Goal: Download file/media

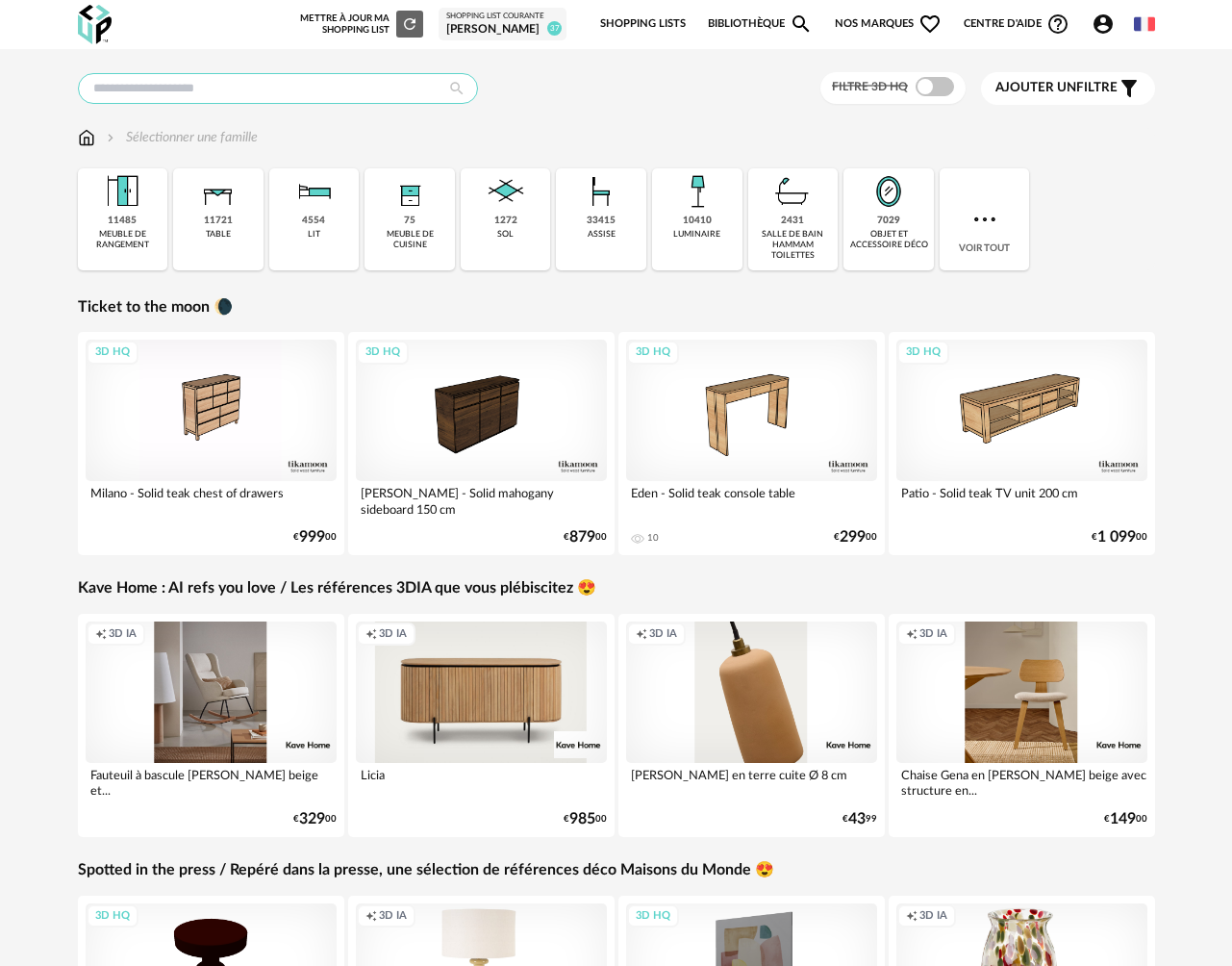
click at [283, 88] on input "text" at bounding box center [277, 88] width 400 height 31
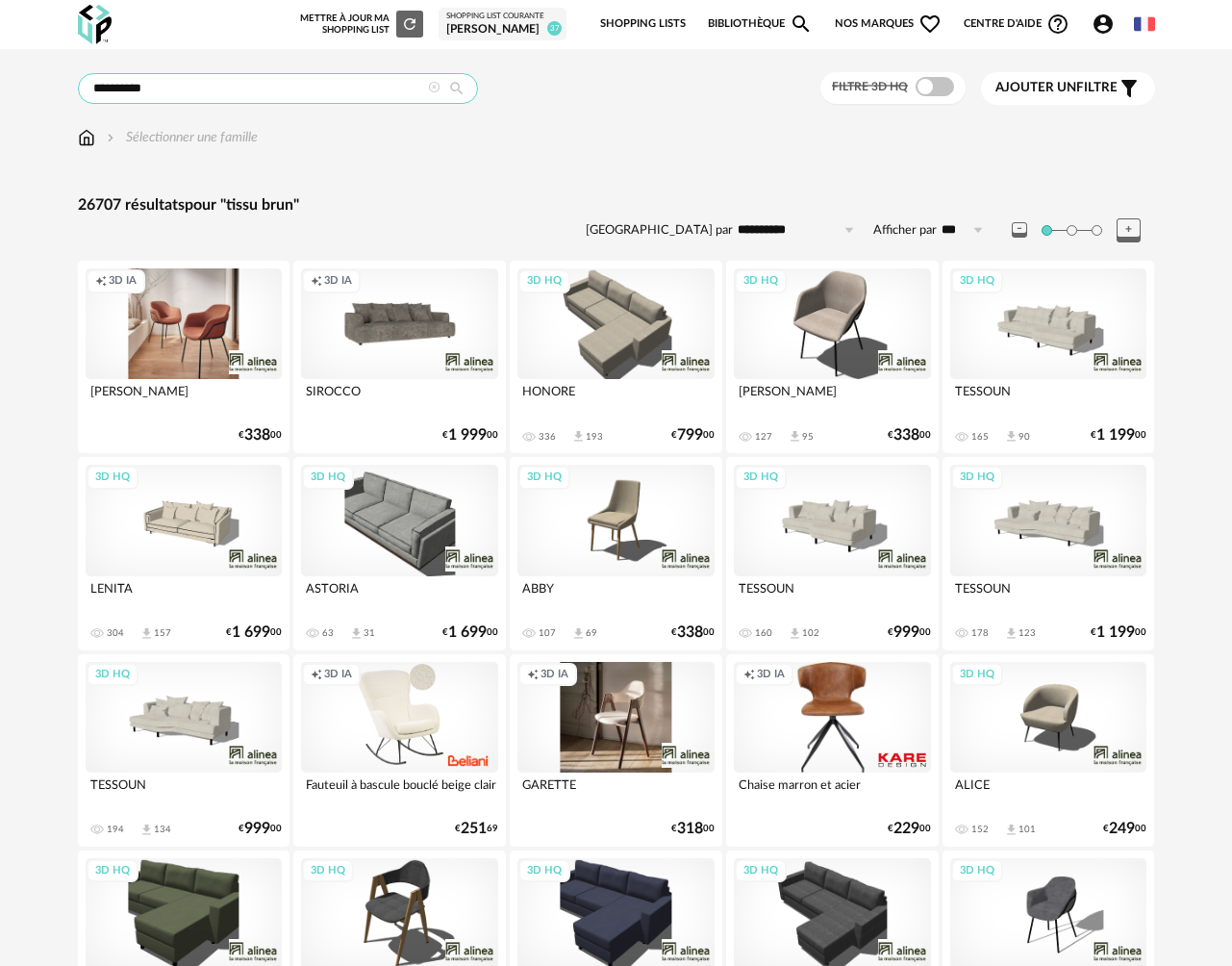
drag, startPoint x: 196, startPoint y: 81, endPoint x: -42, endPoint y: 73, distance: 238.1
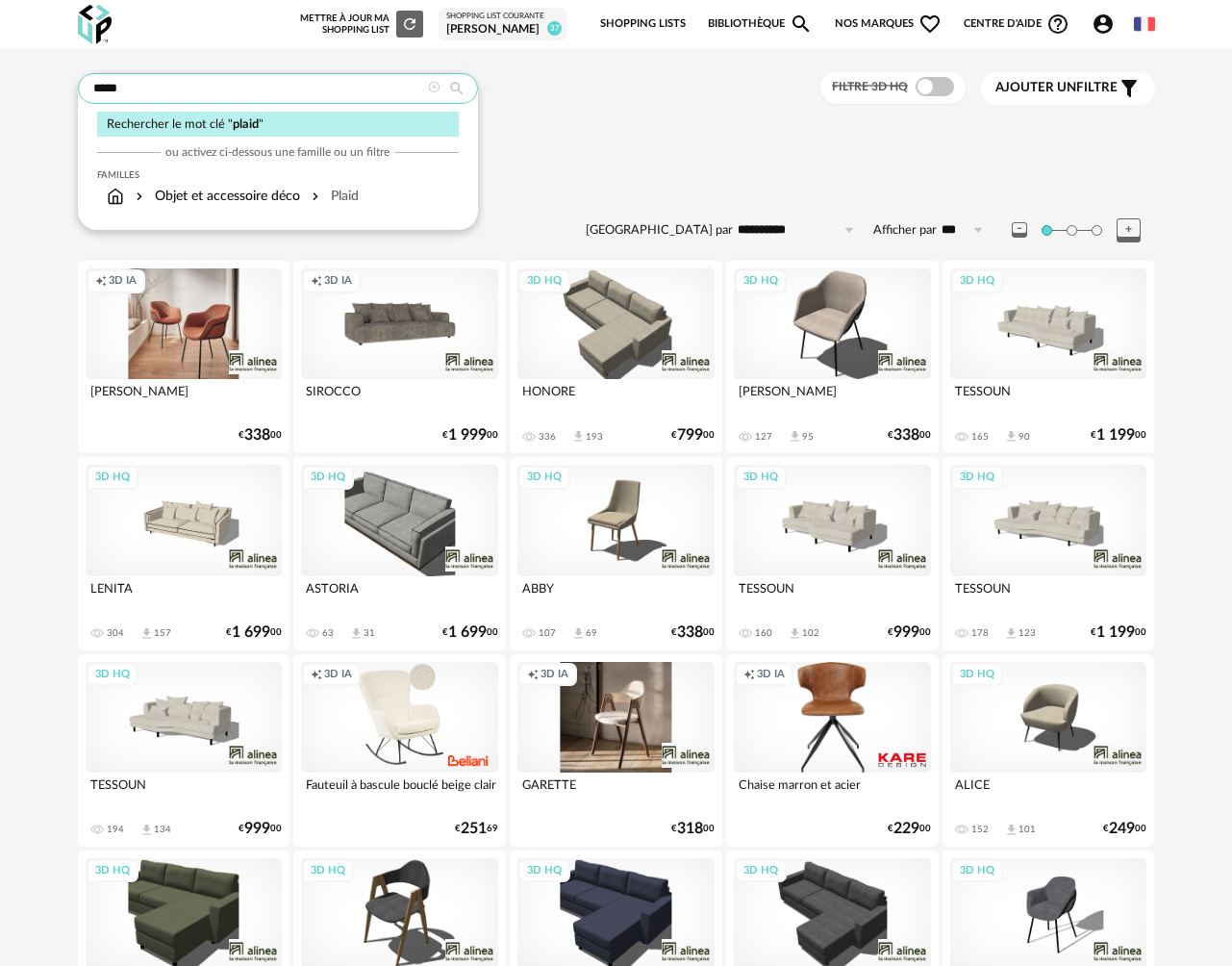
type input "*****"
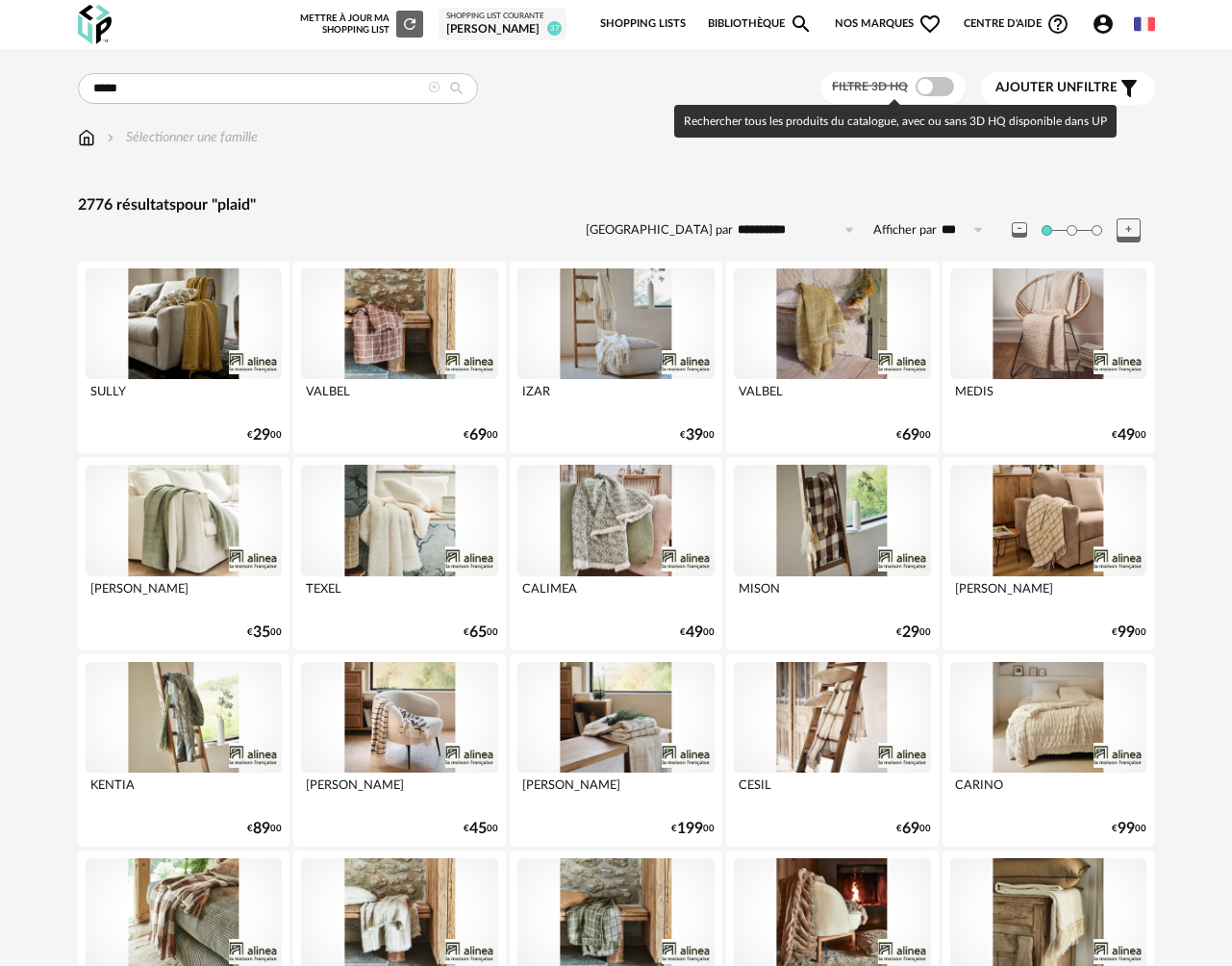
click at [938, 88] on span at bounding box center [935, 86] width 39 height 19
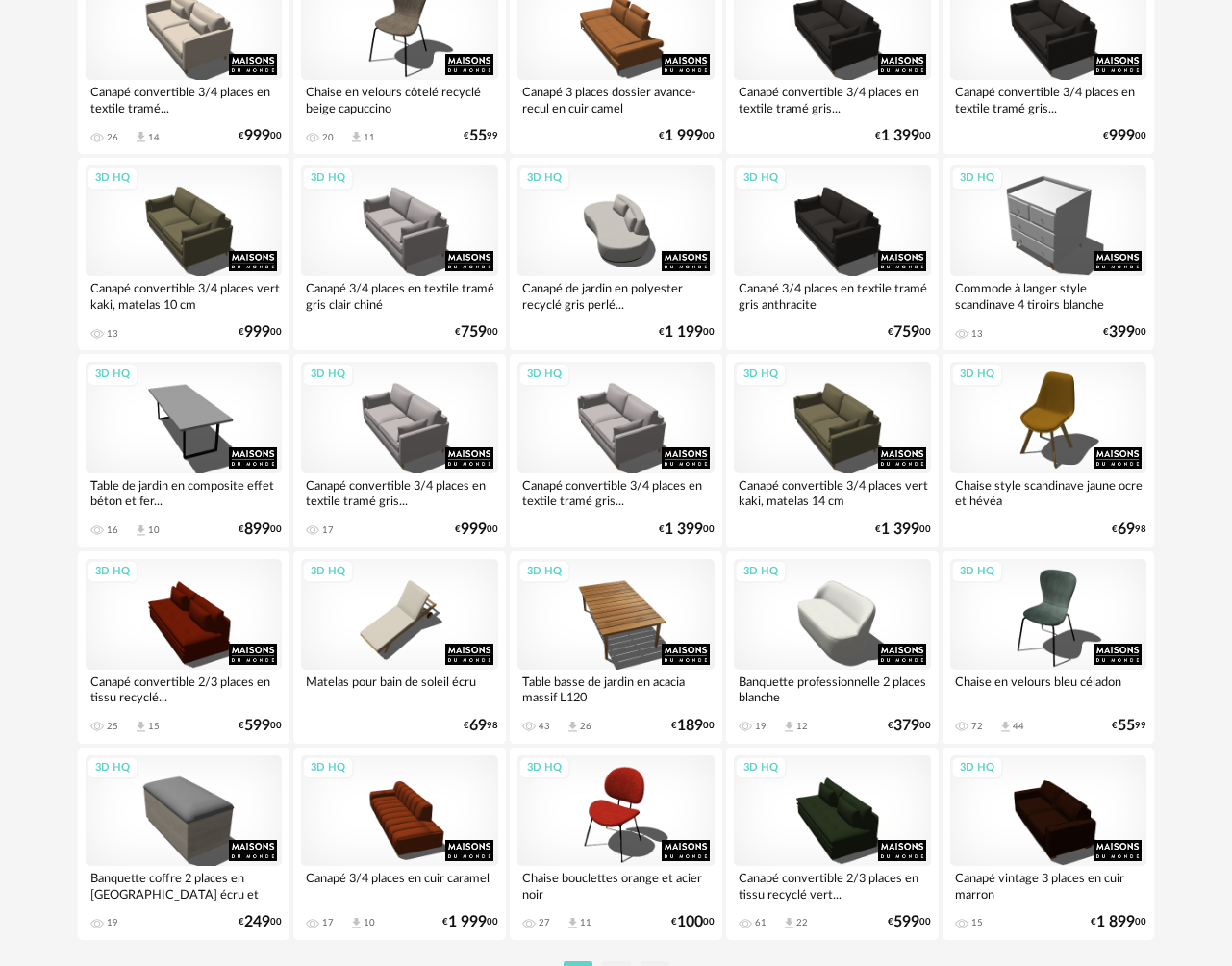
scroll to position [3344, 0]
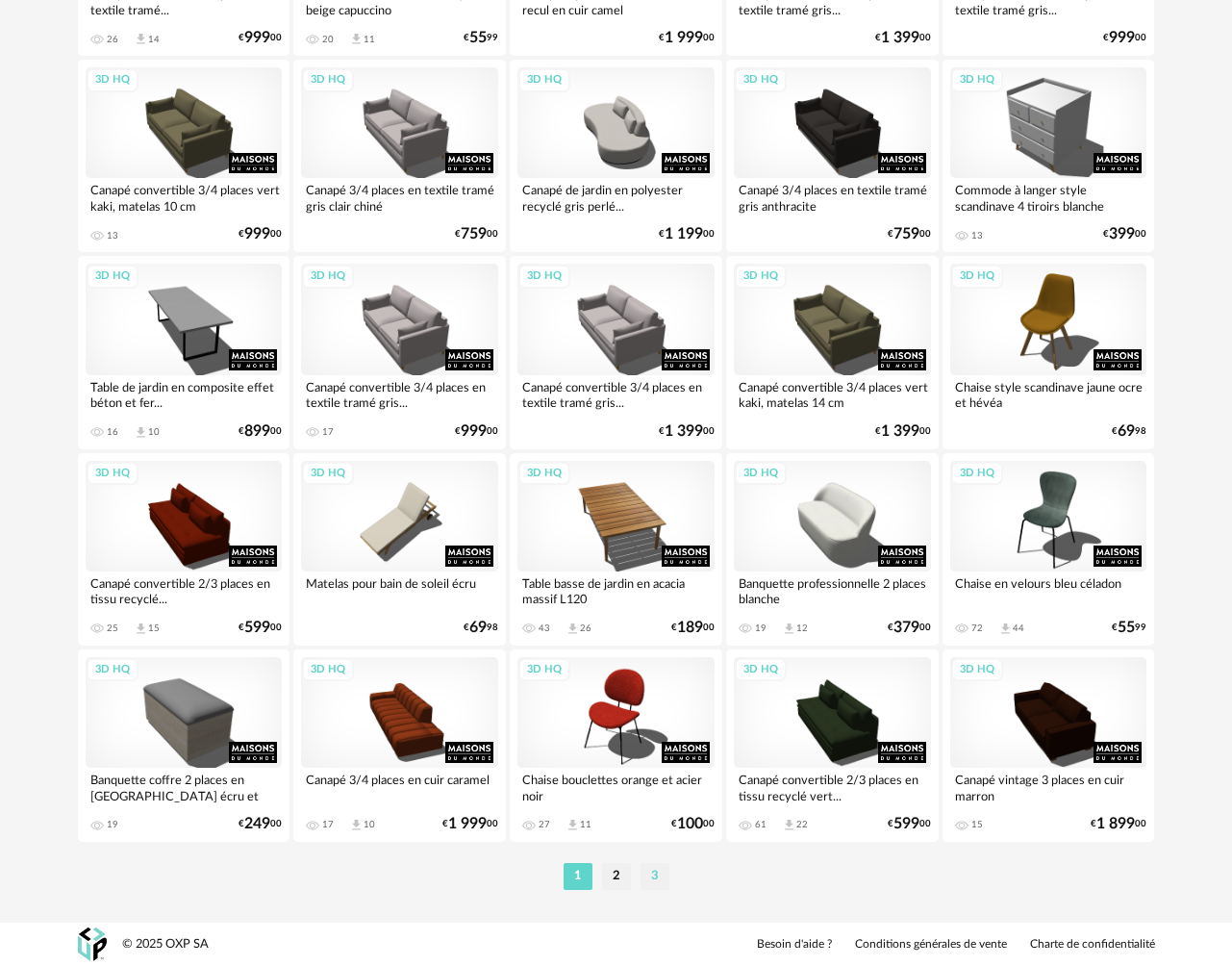
click at [658, 881] on li "3" at bounding box center [655, 877] width 29 height 27
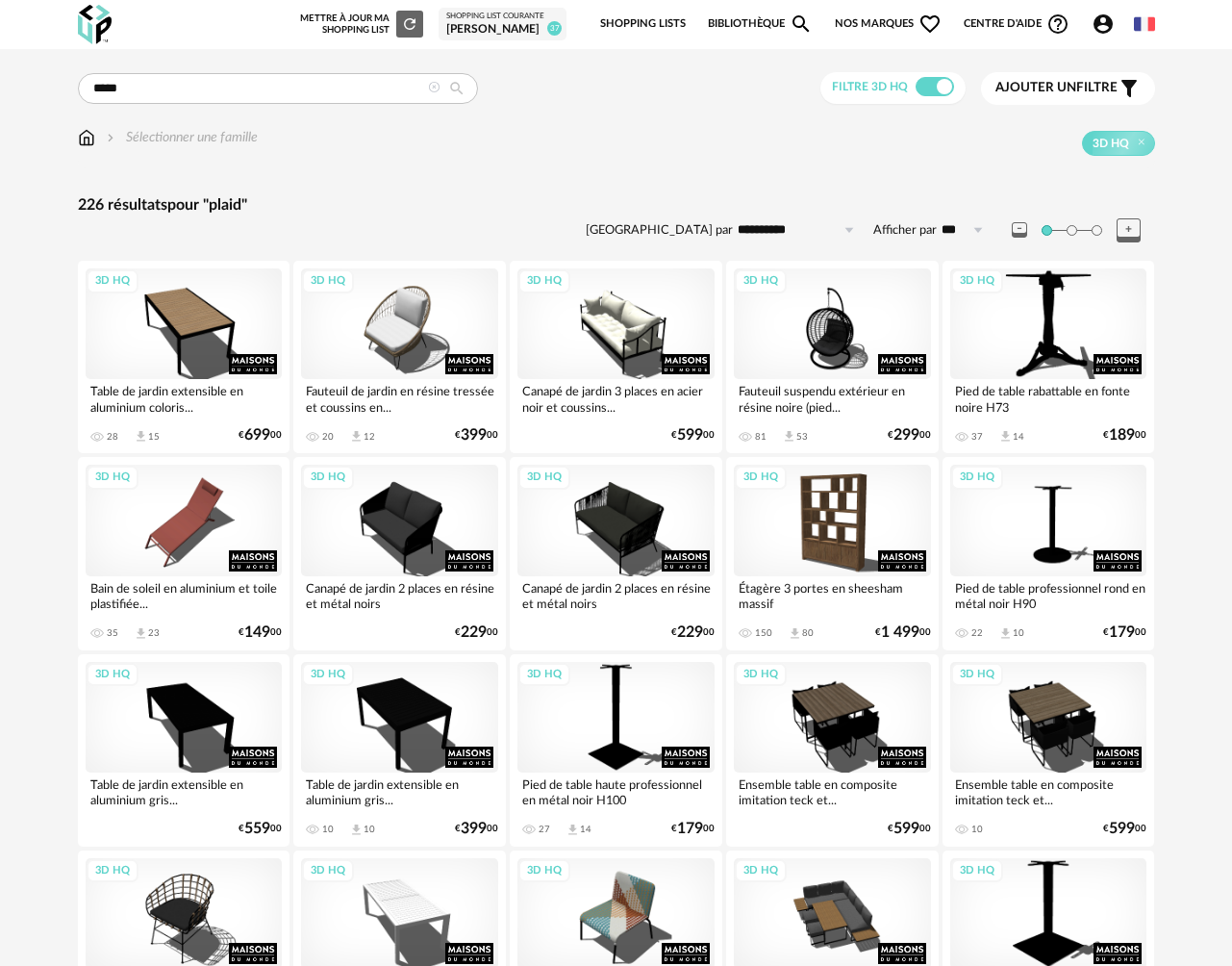
scroll to position [751, 0]
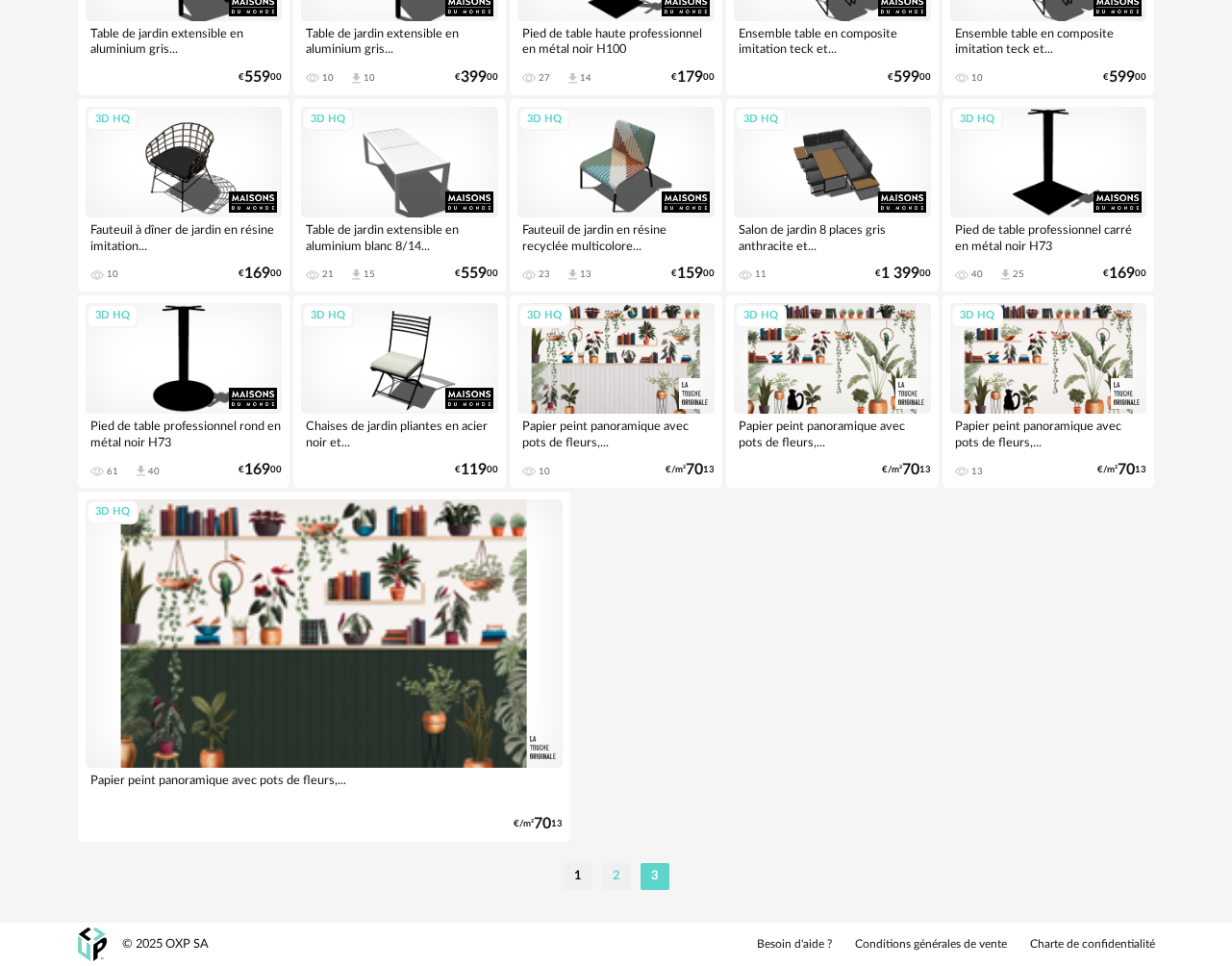
click at [617, 879] on li "2" at bounding box center [616, 877] width 29 height 27
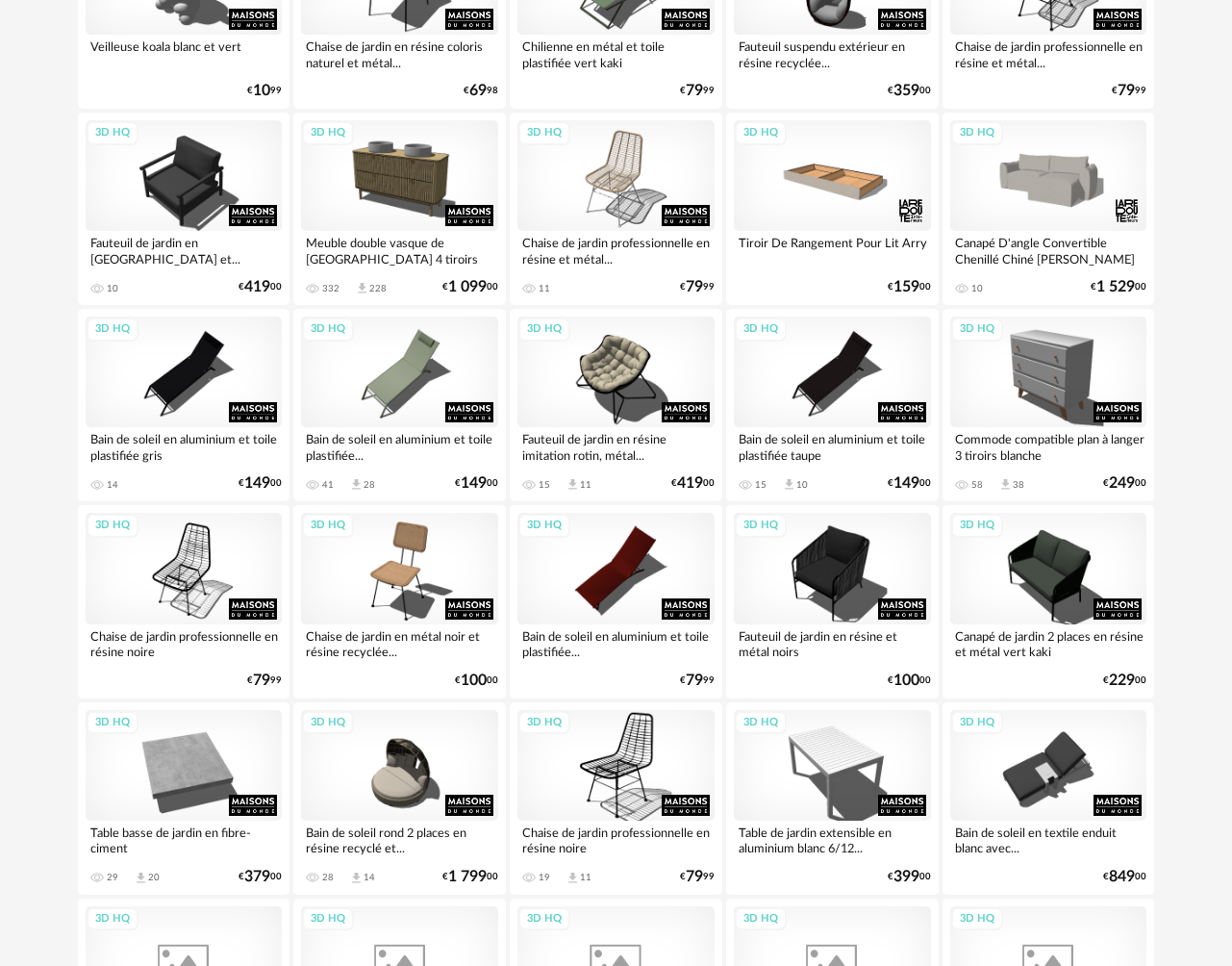
scroll to position [3344, 0]
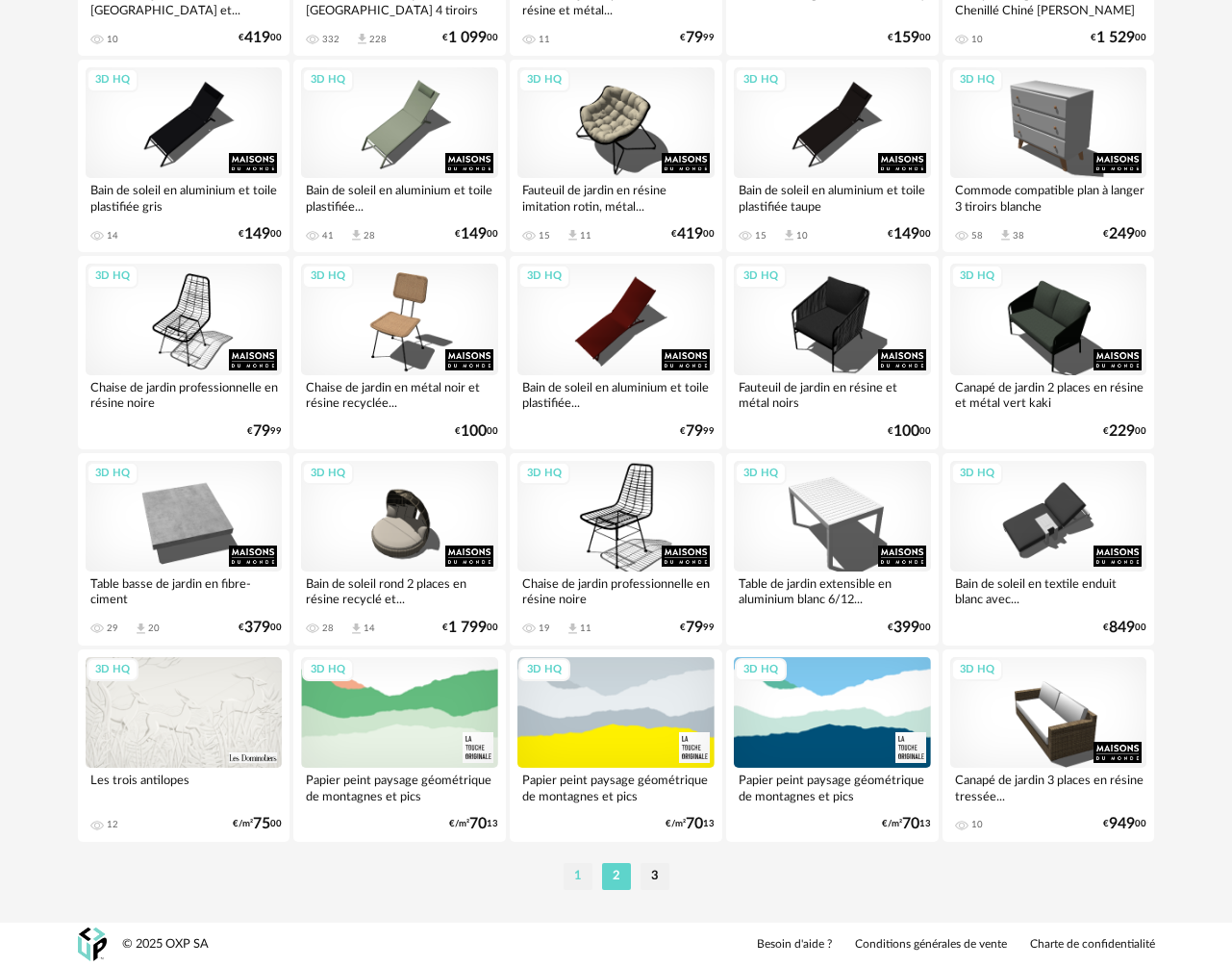
click at [581, 879] on li "1" at bounding box center [578, 877] width 29 height 27
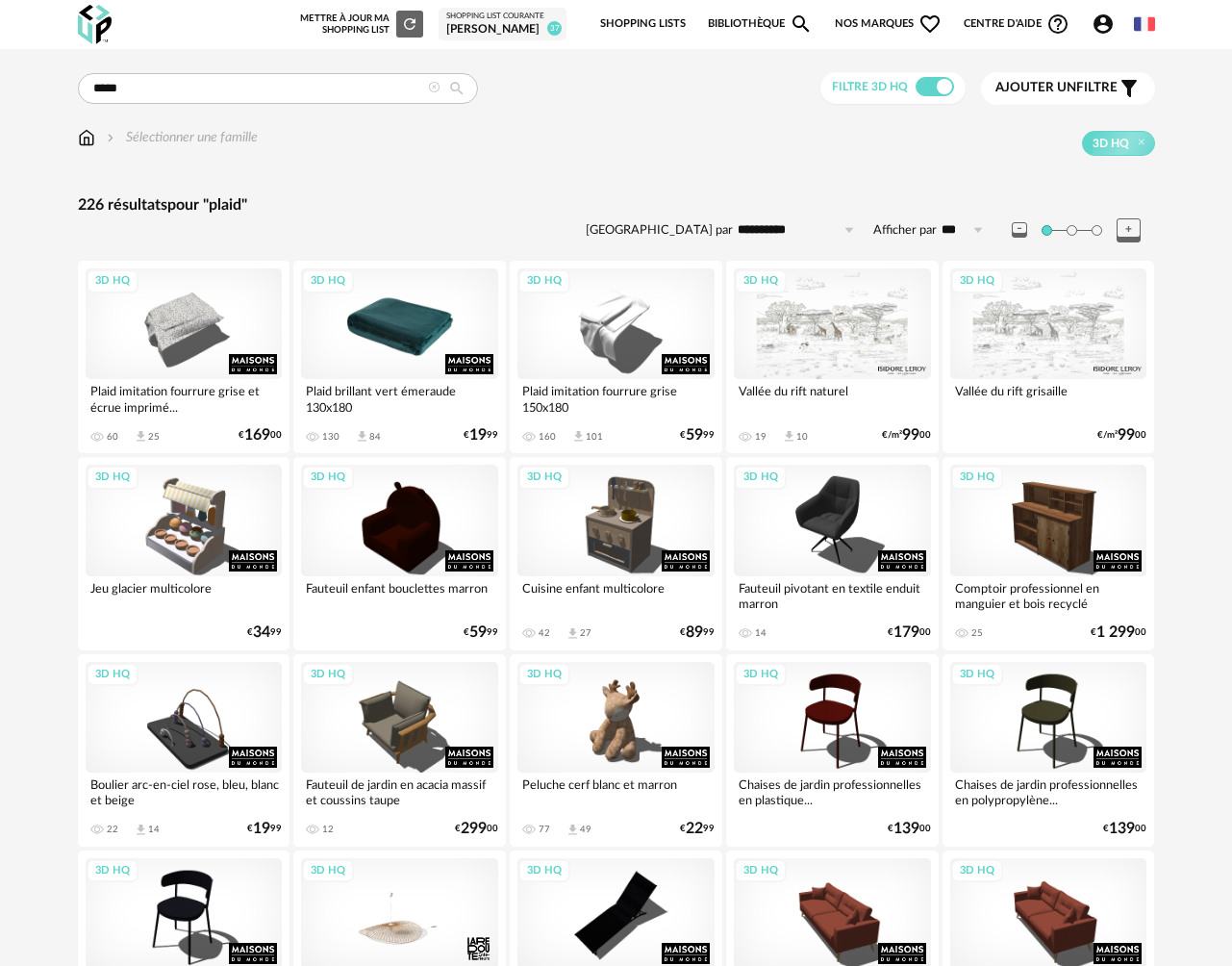
click at [397, 341] on div "3D HQ" at bounding box center [400, 324] width 198 height 110
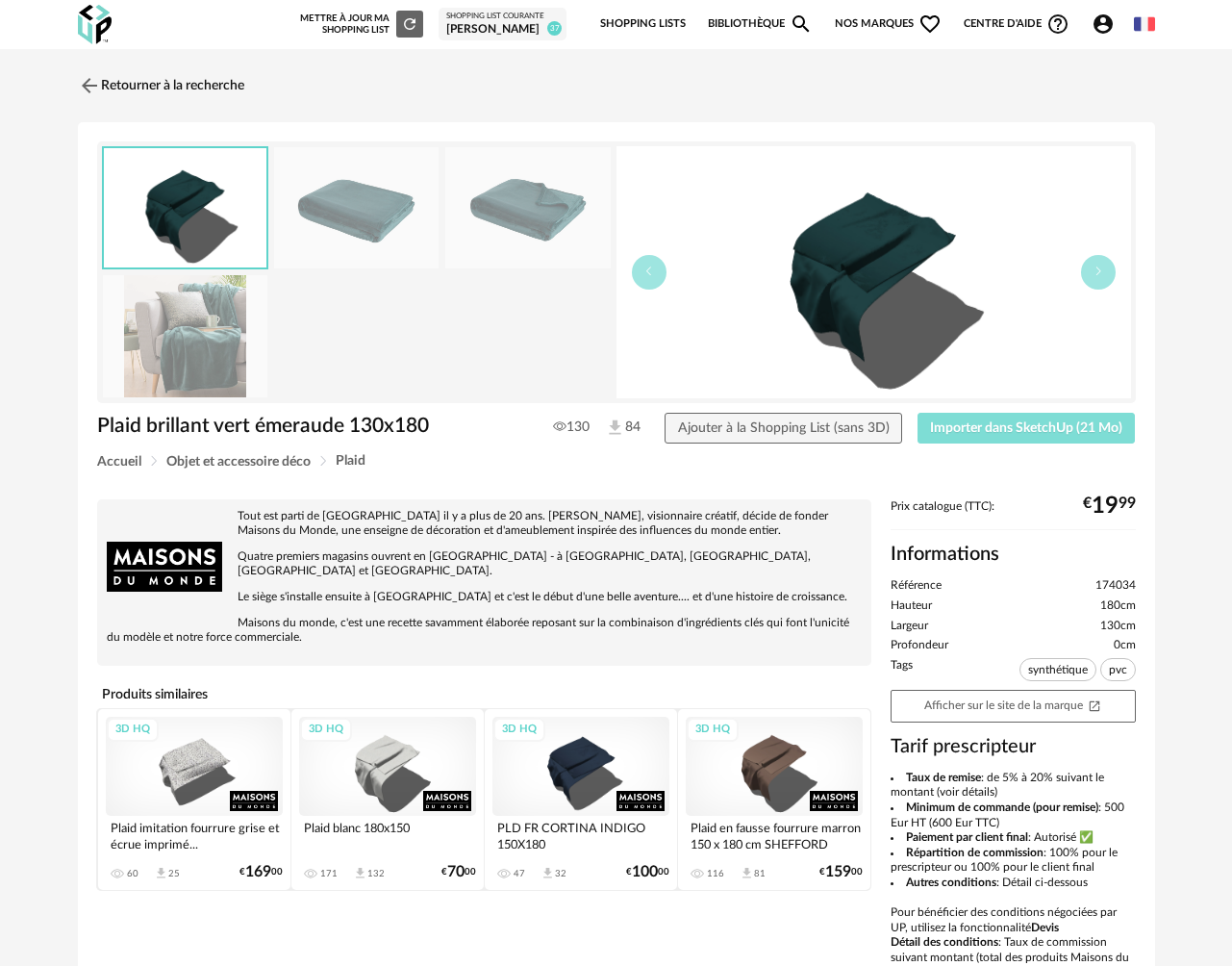
click at [985, 431] on span "Importer dans SketchUp (21 Mo)" at bounding box center [1026, 428] width 193 height 14
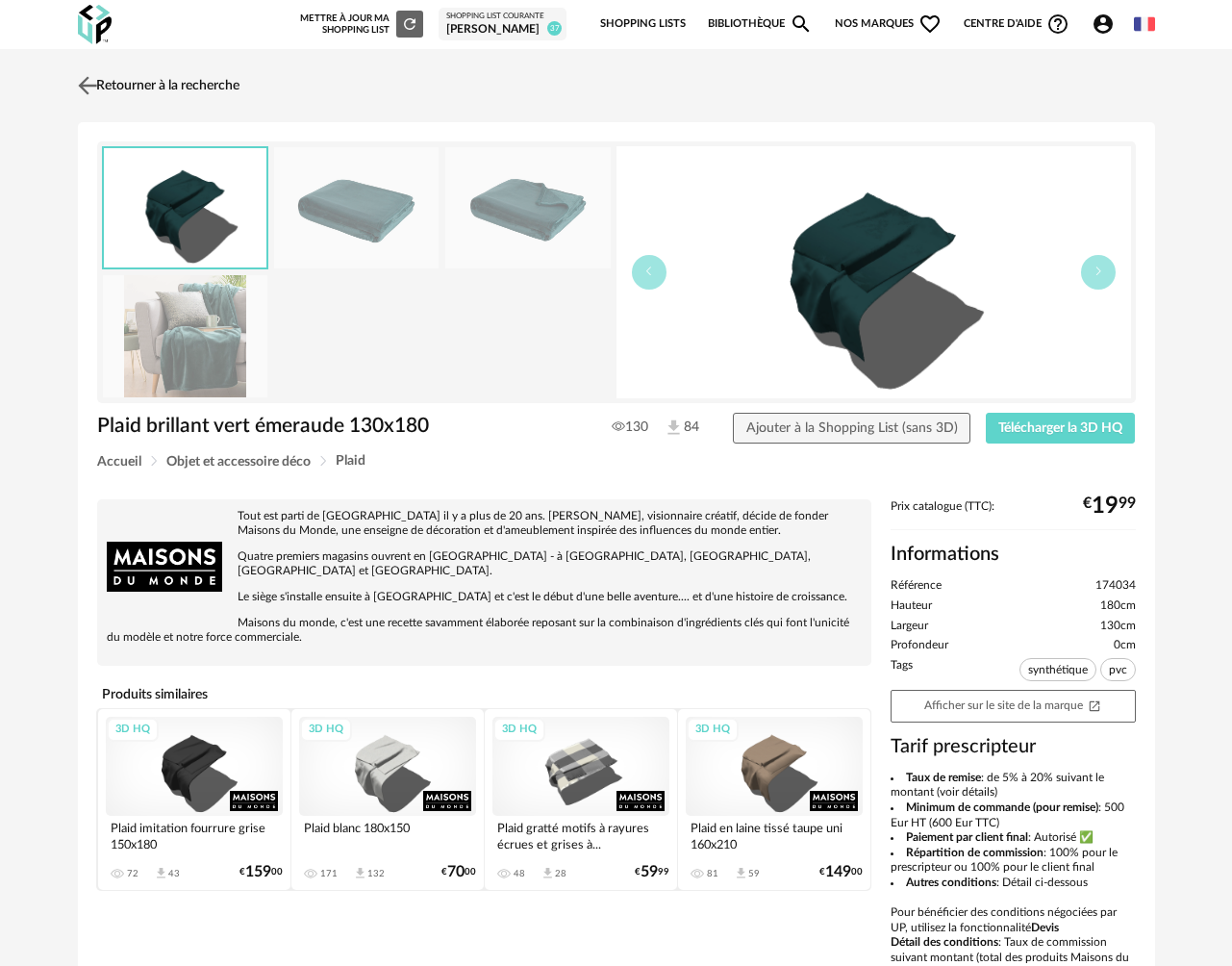
click at [98, 89] on img at bounding box center [86, 84] width 28 height 28
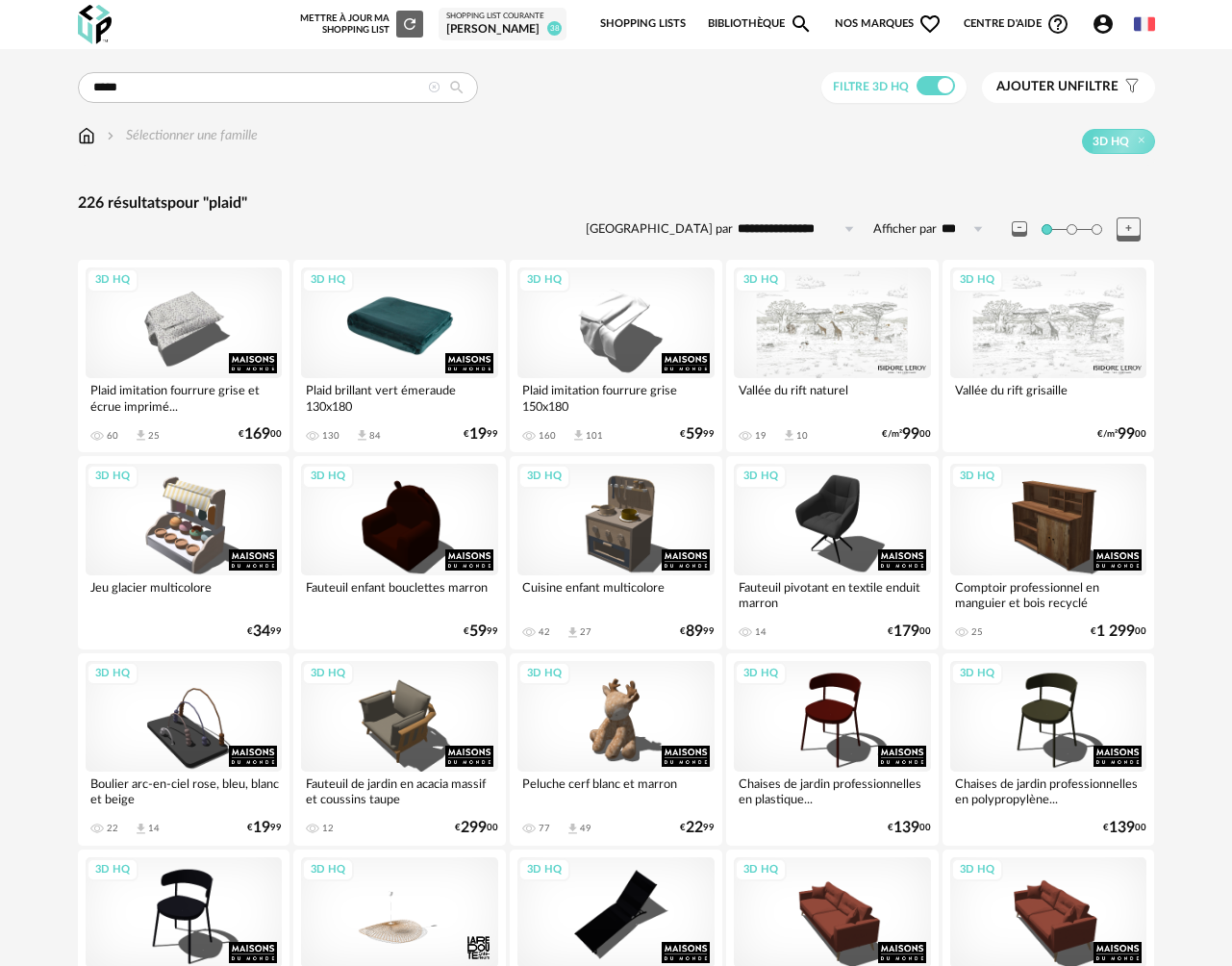
click at [439, 332] on div "3D HQ" at bounding box center [400, 323] width 198 height 110
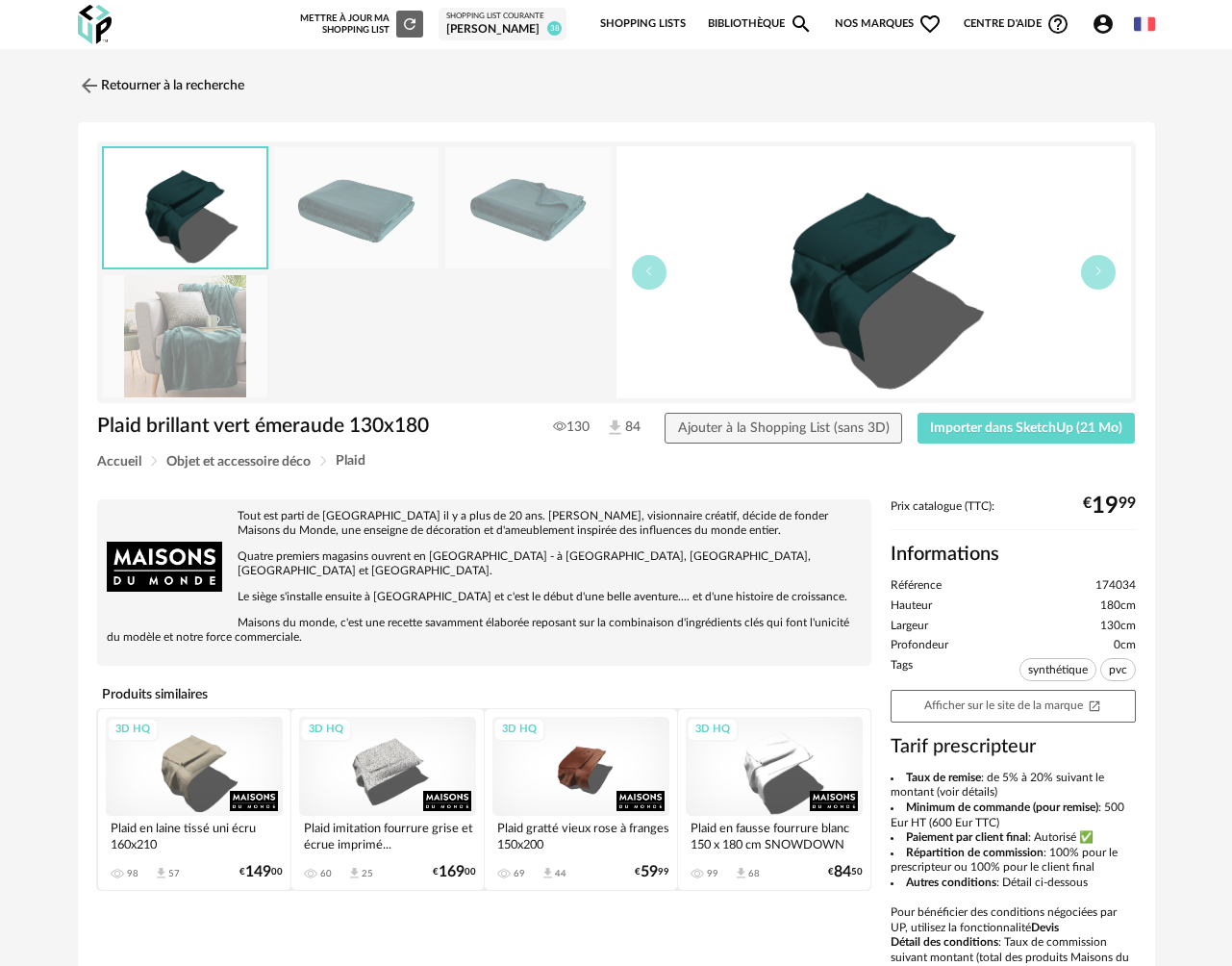
click at [559, 742] on div "3D HQ" at bounding box center [580, 766] width 177 height 100
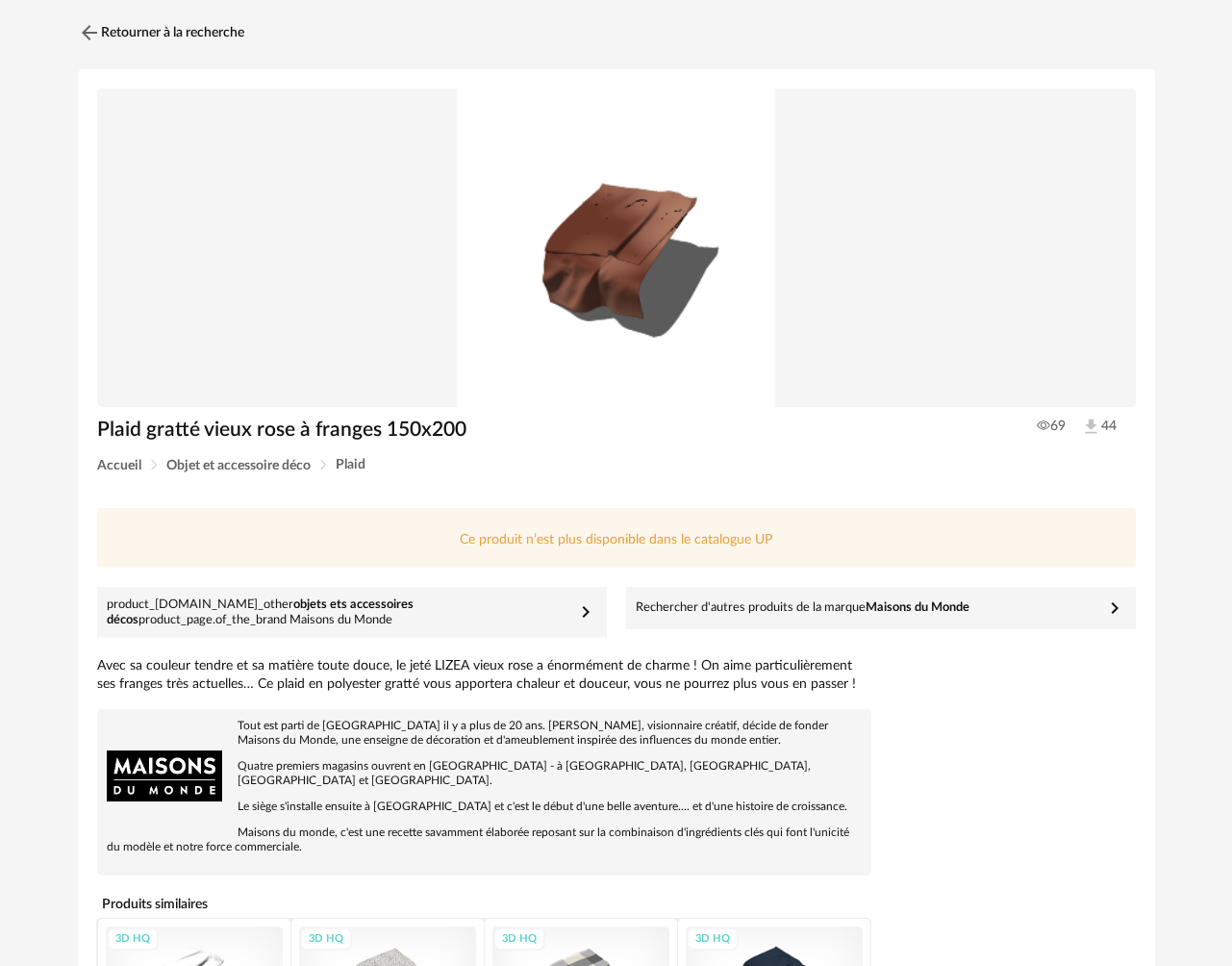
scroll to position [32, 0]
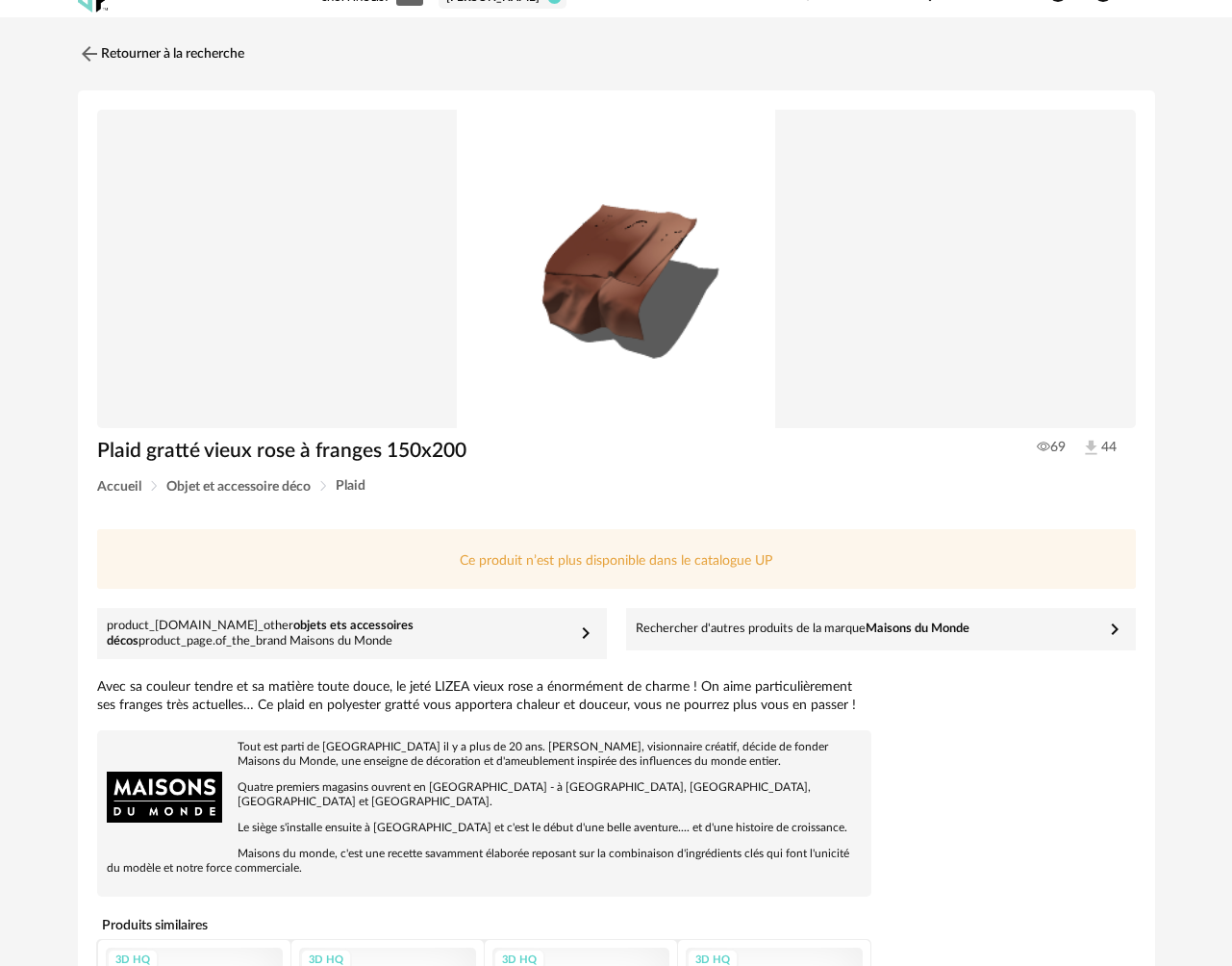
click at [601, 301] on img at bounding box center [616, 268] width 1038 height 319
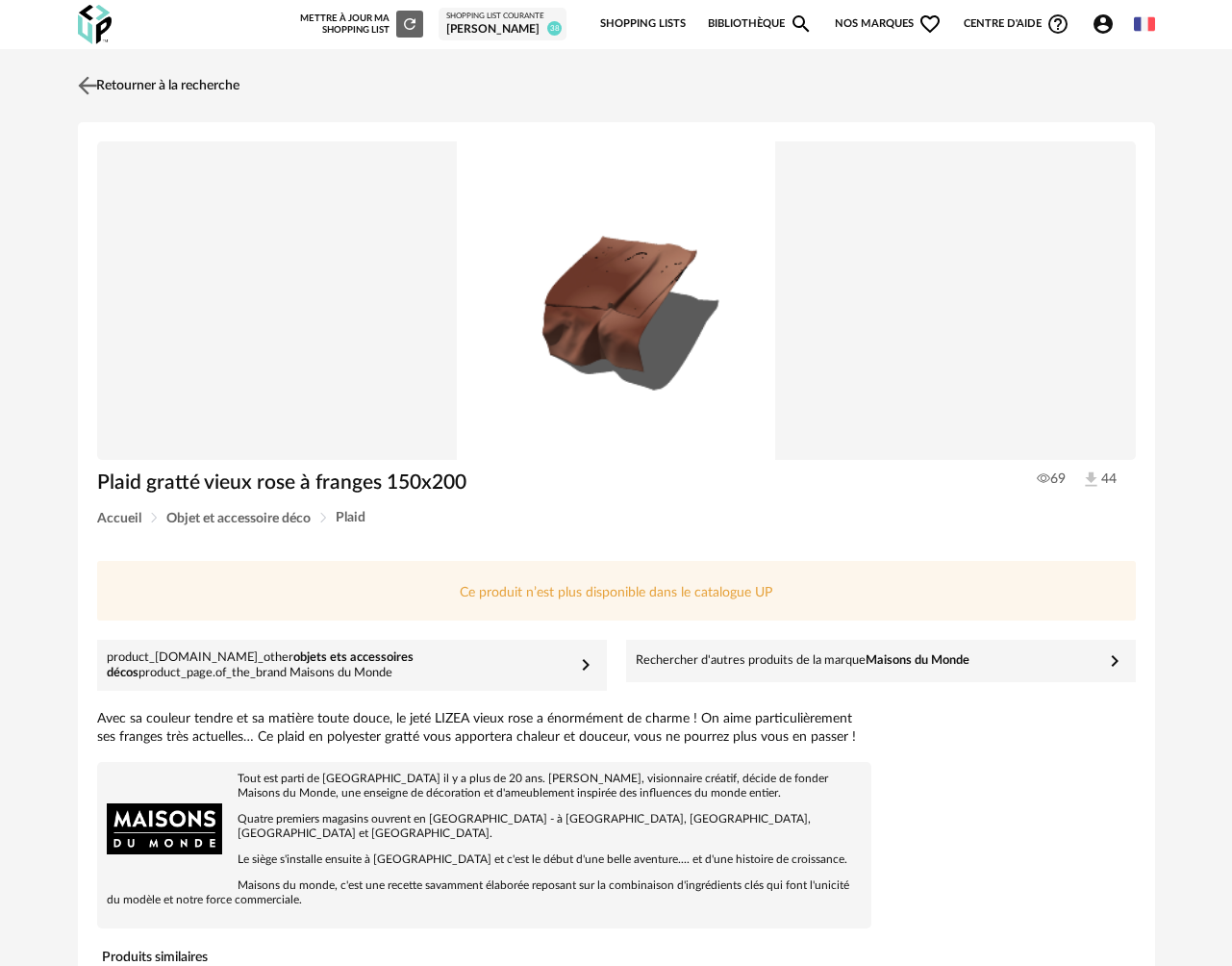
click at [125, 87] on link "Retourner à la recherche" at bounding box center [156, 86] width 167 height 43
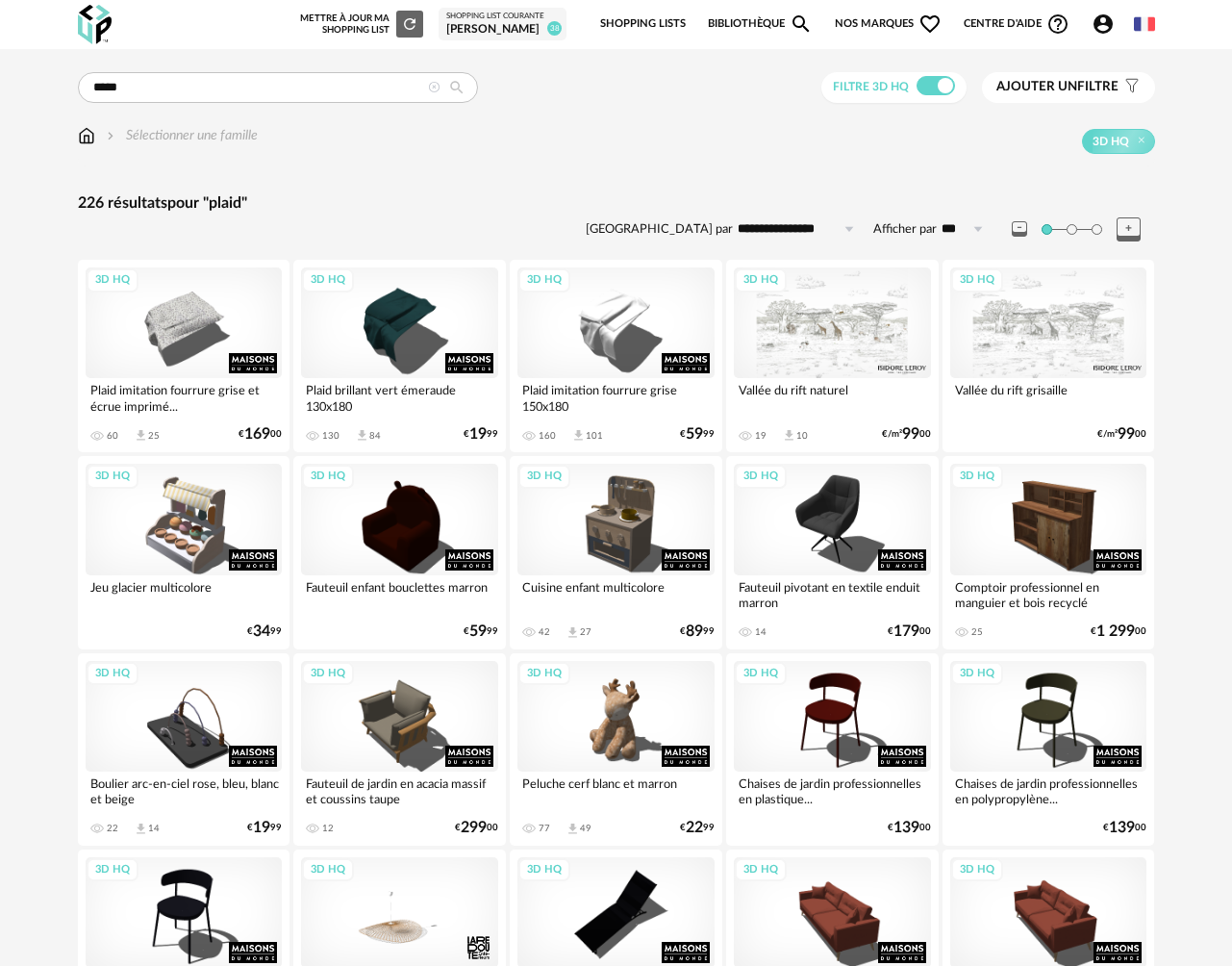
click at [78, 152] on div "Sélectionner une famille 3D HQ" at bounding box center [616, 146] width 1077 height 41
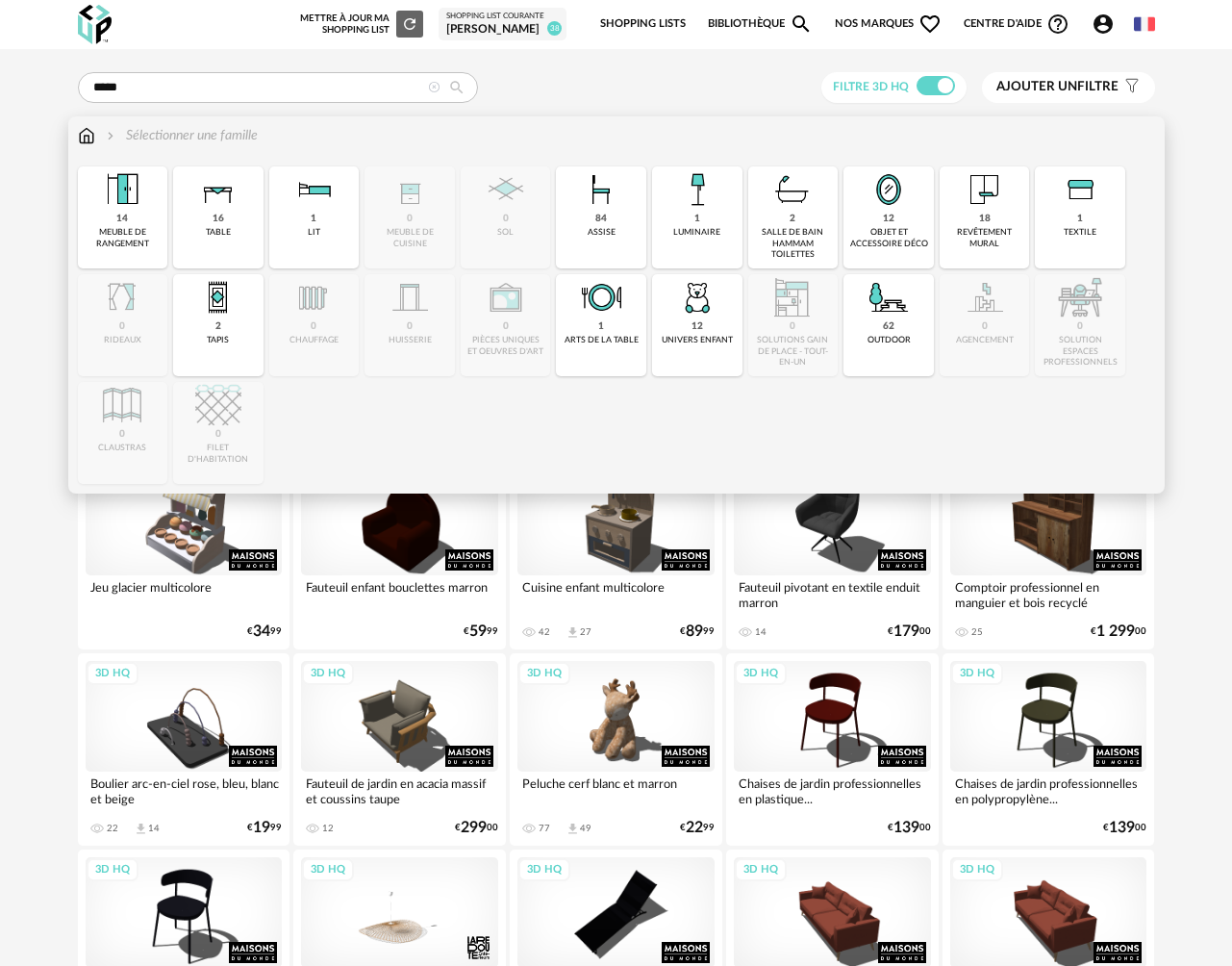
click at [92, 143] on img at bounding box center [86, 136] width 17 height 19
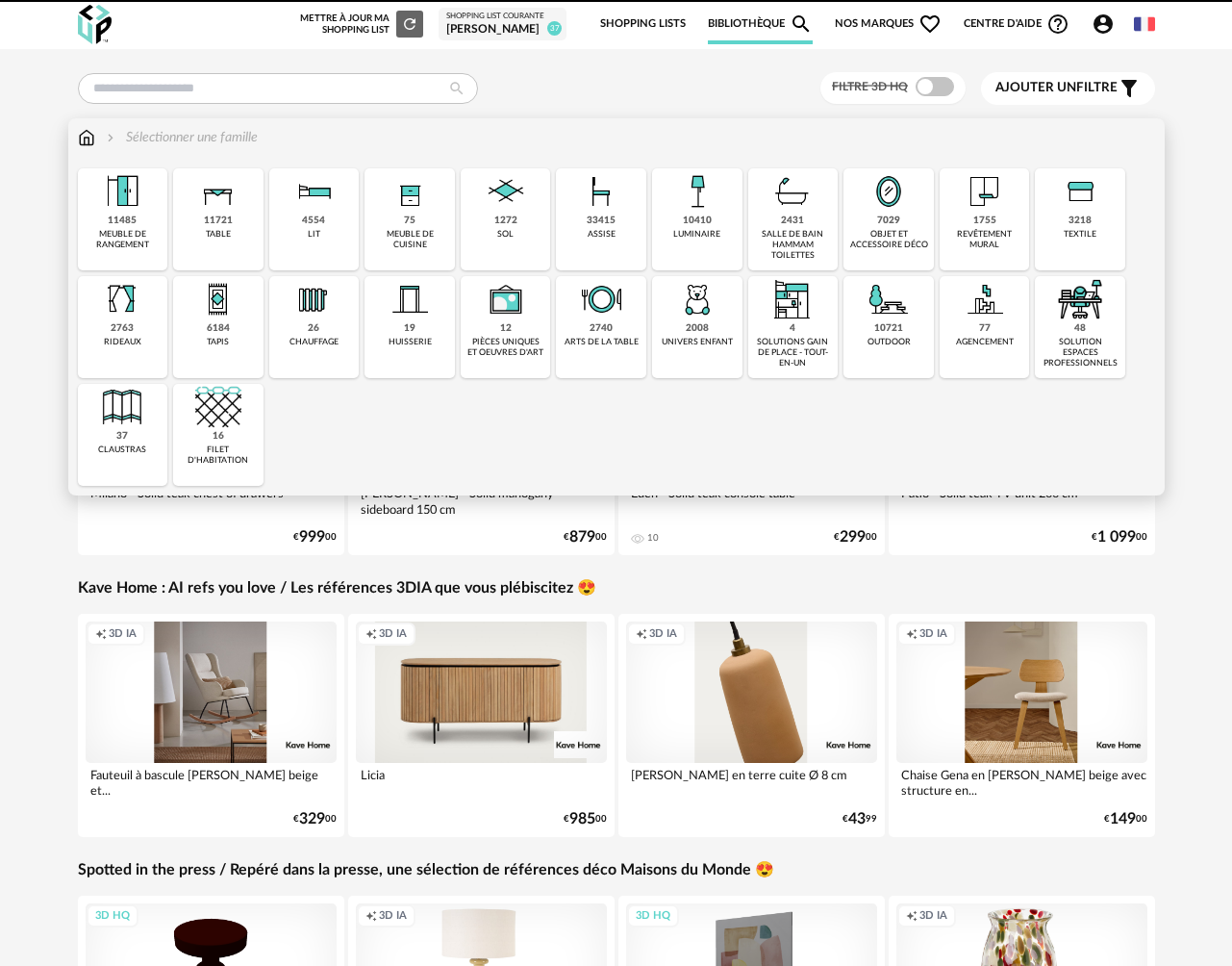
click at [212, 234] on div "table" at bounding box center [218, 234] width 25 height 11
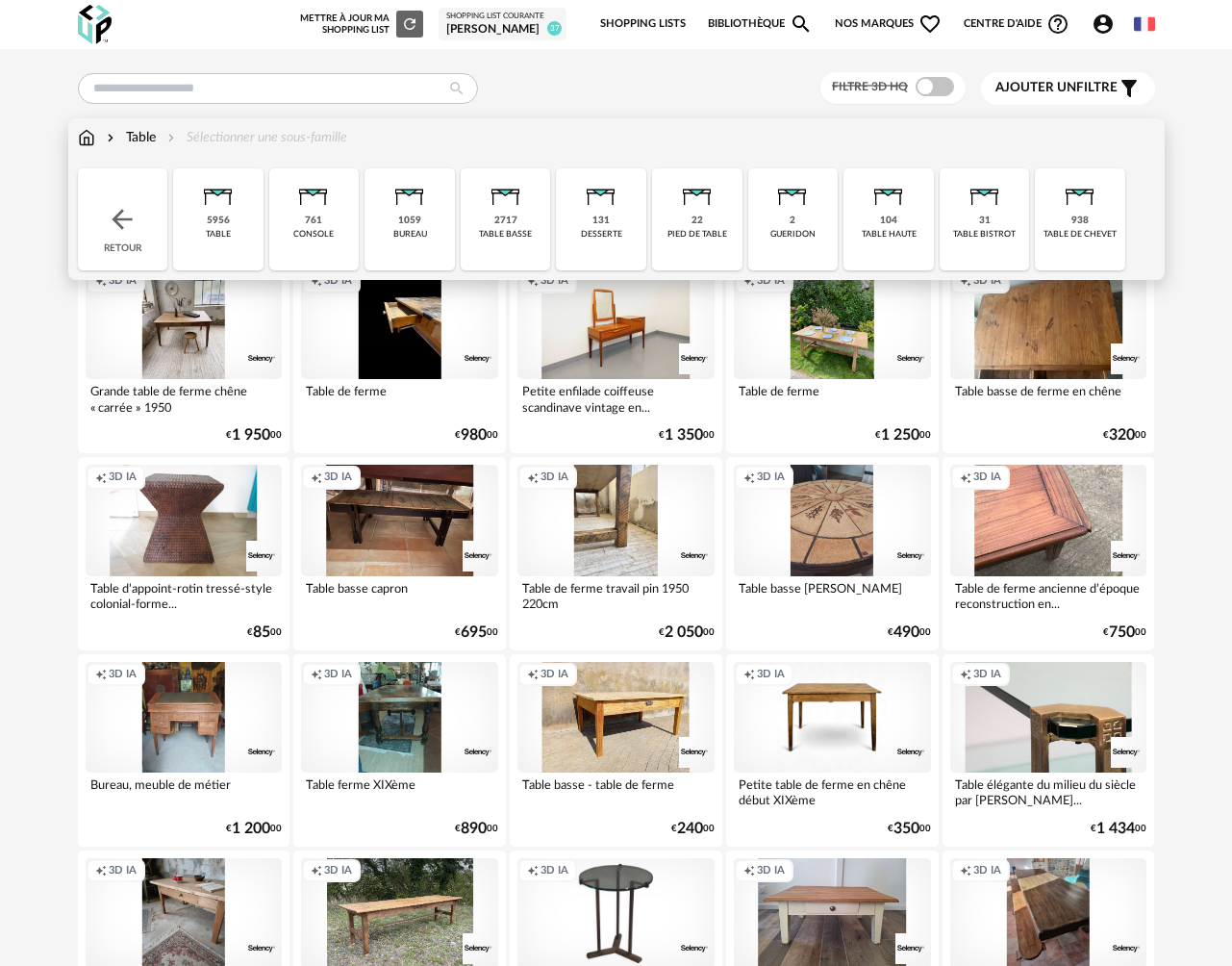
click at [225, 244] on div "5956 table" at bounding box center [218, 219] width 90 height 102
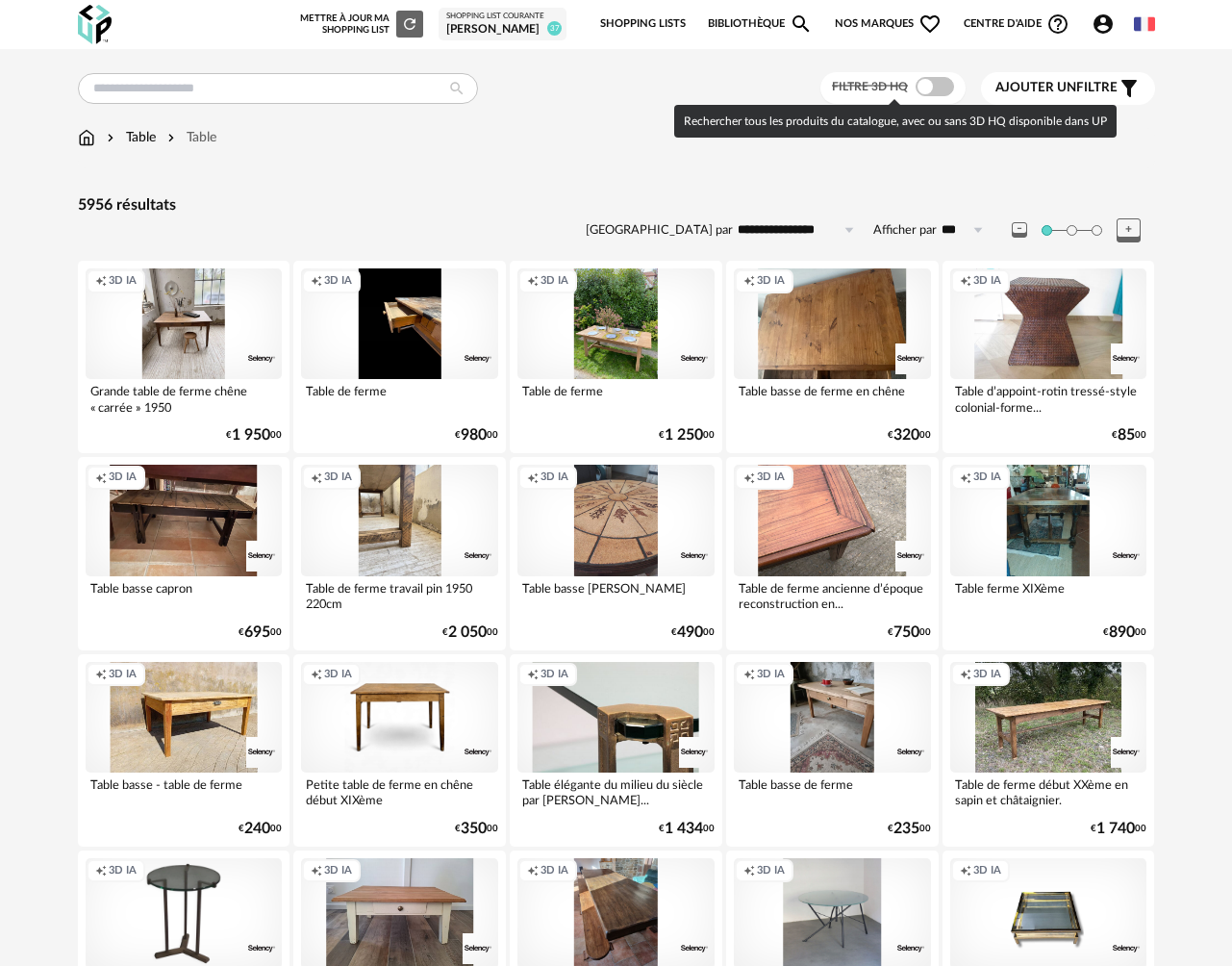
click at [939, 89] on span at bounding box center [935, 86] width 39 height 19
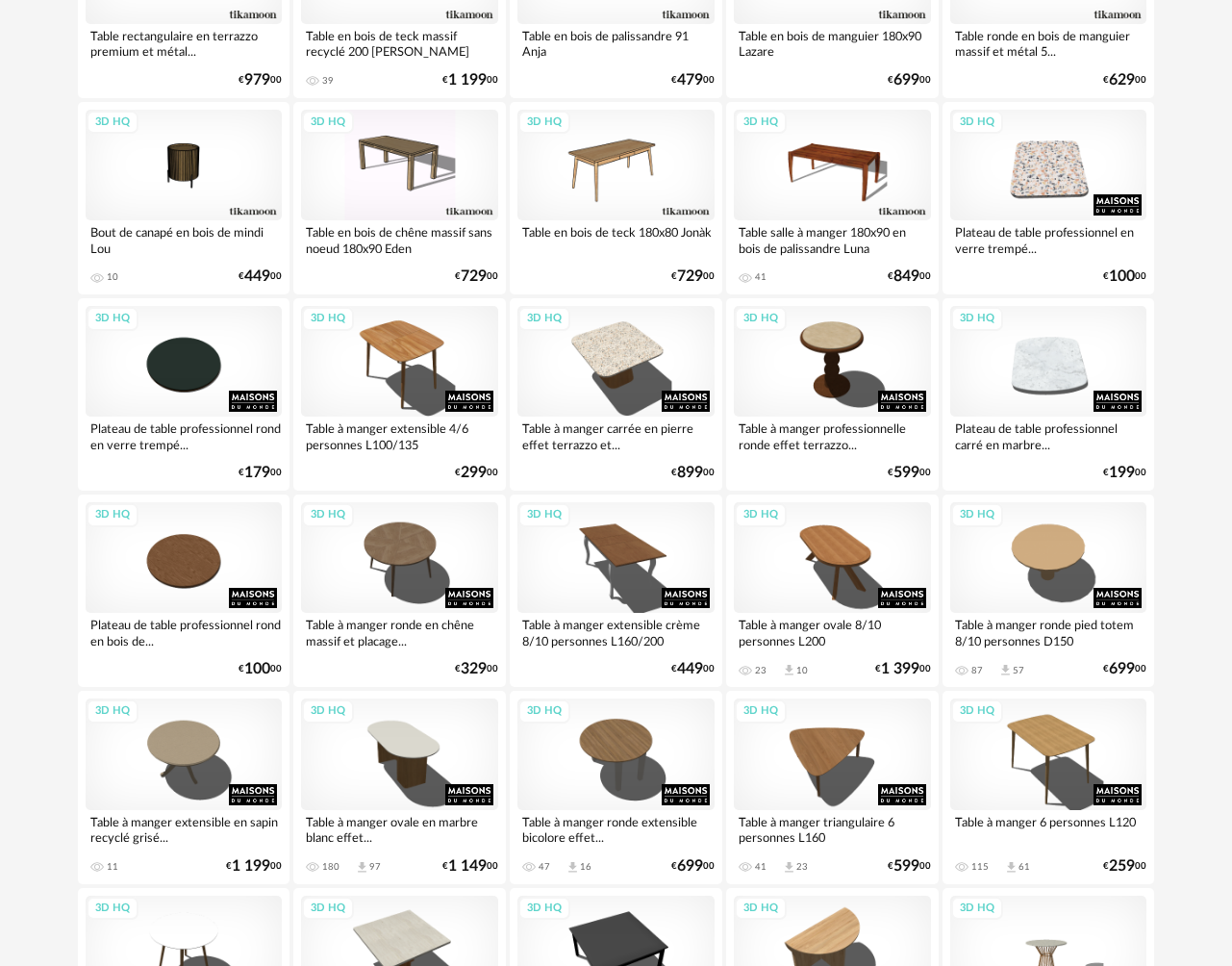
scroll to position [848, 0]
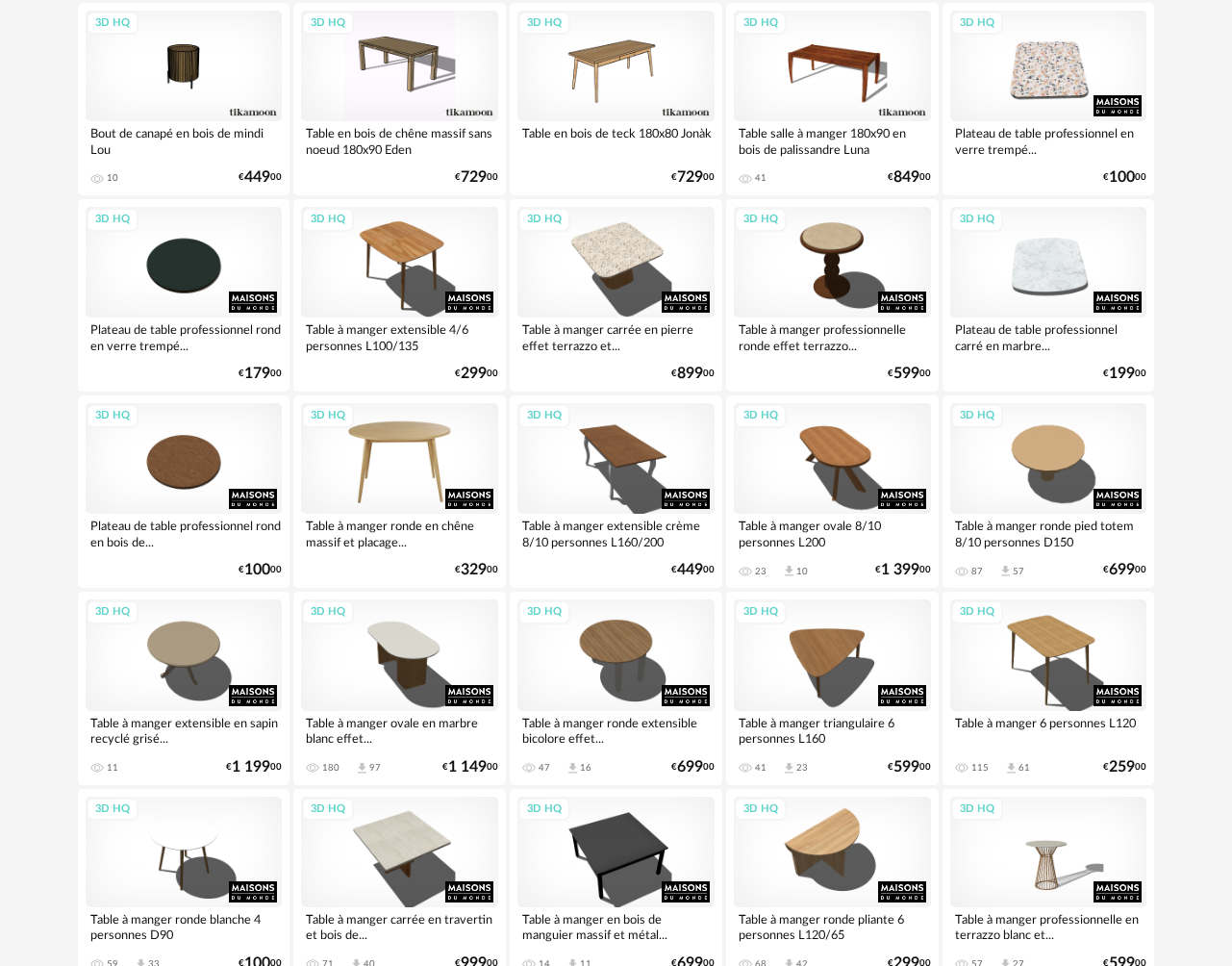
click at [392, 456] on div "3D HQ" at bounding box center [400, 458] width 198 height 110
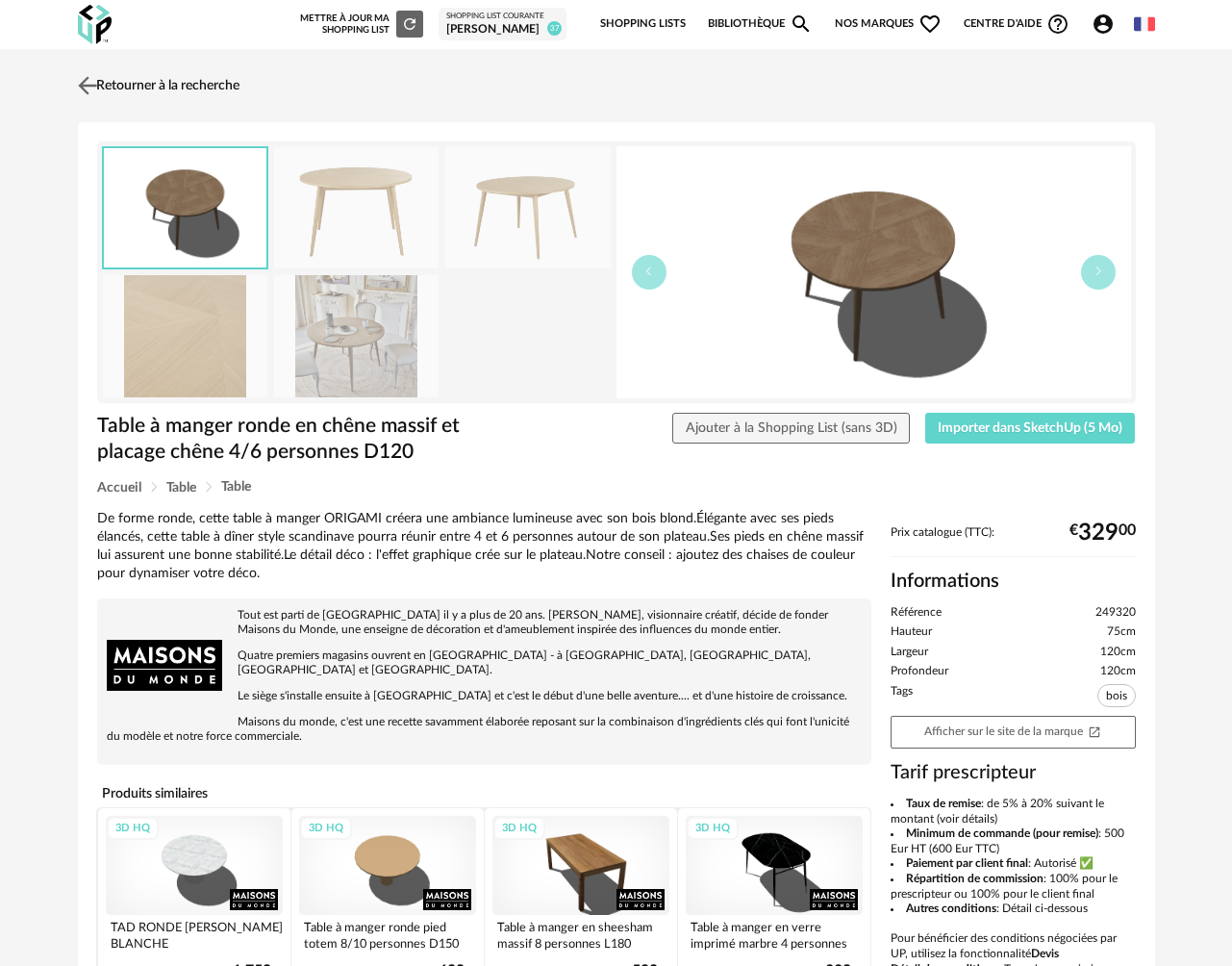
click at [90, 81] on img at bounding box center [86, 84] width 28 height 28
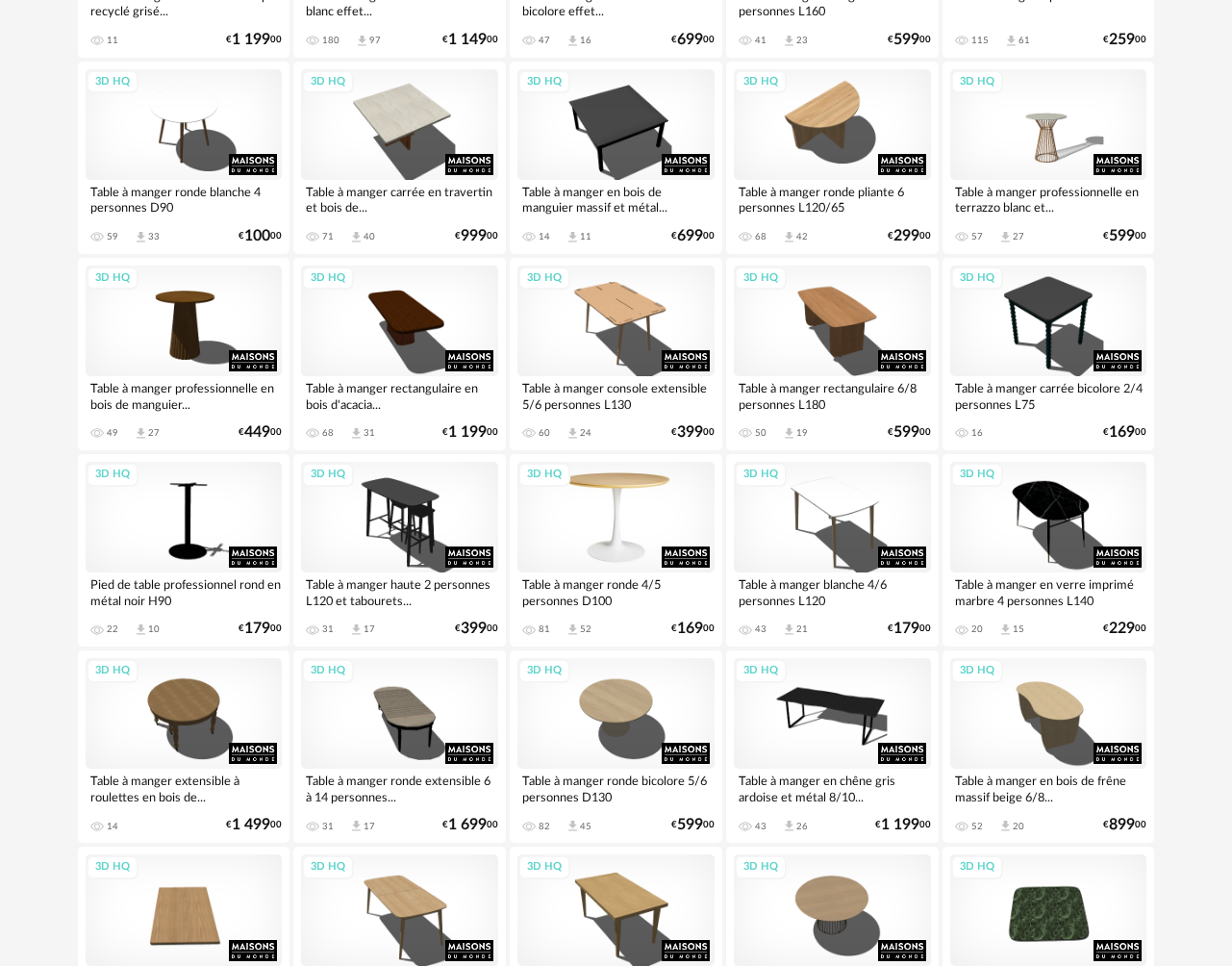
scroll to position [1593, 0]
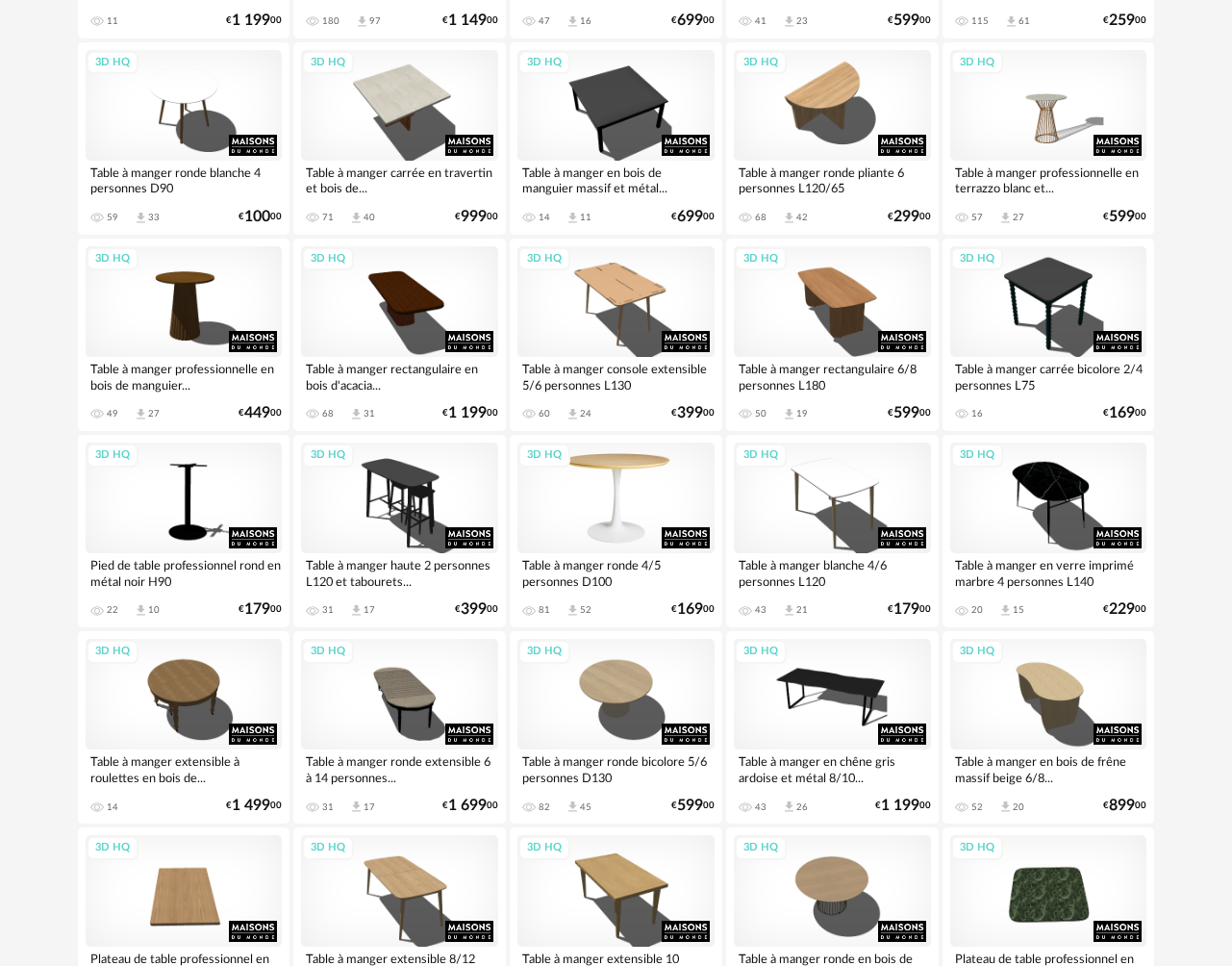
click at [622, 485] on div "3D HQ" at bounding box center [616, 498] width 198 height 110
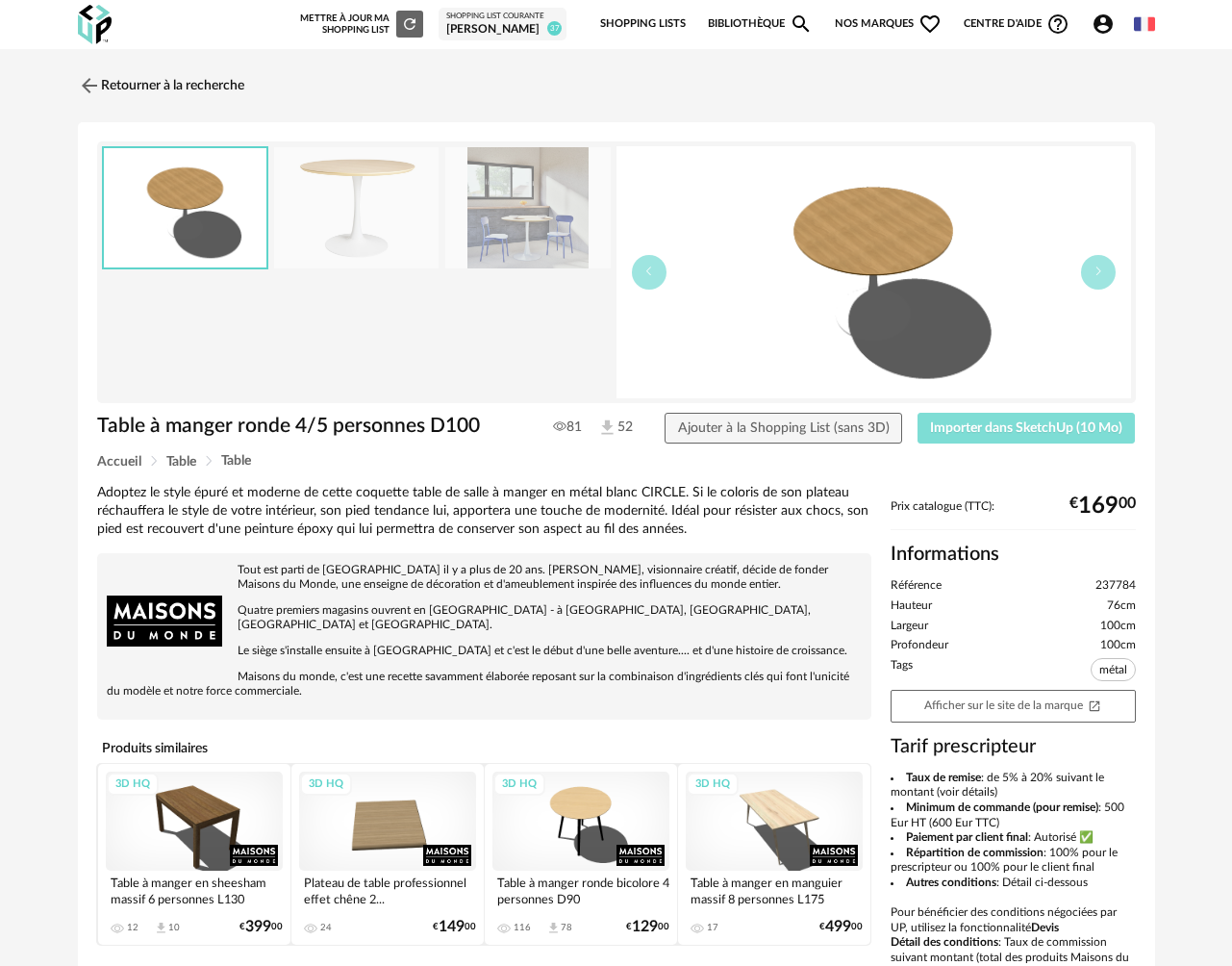
click at [965, 436] on button "Importer dans SketchUp (10 Mo)" at bounding box center [1026, 428] width 218 height 31
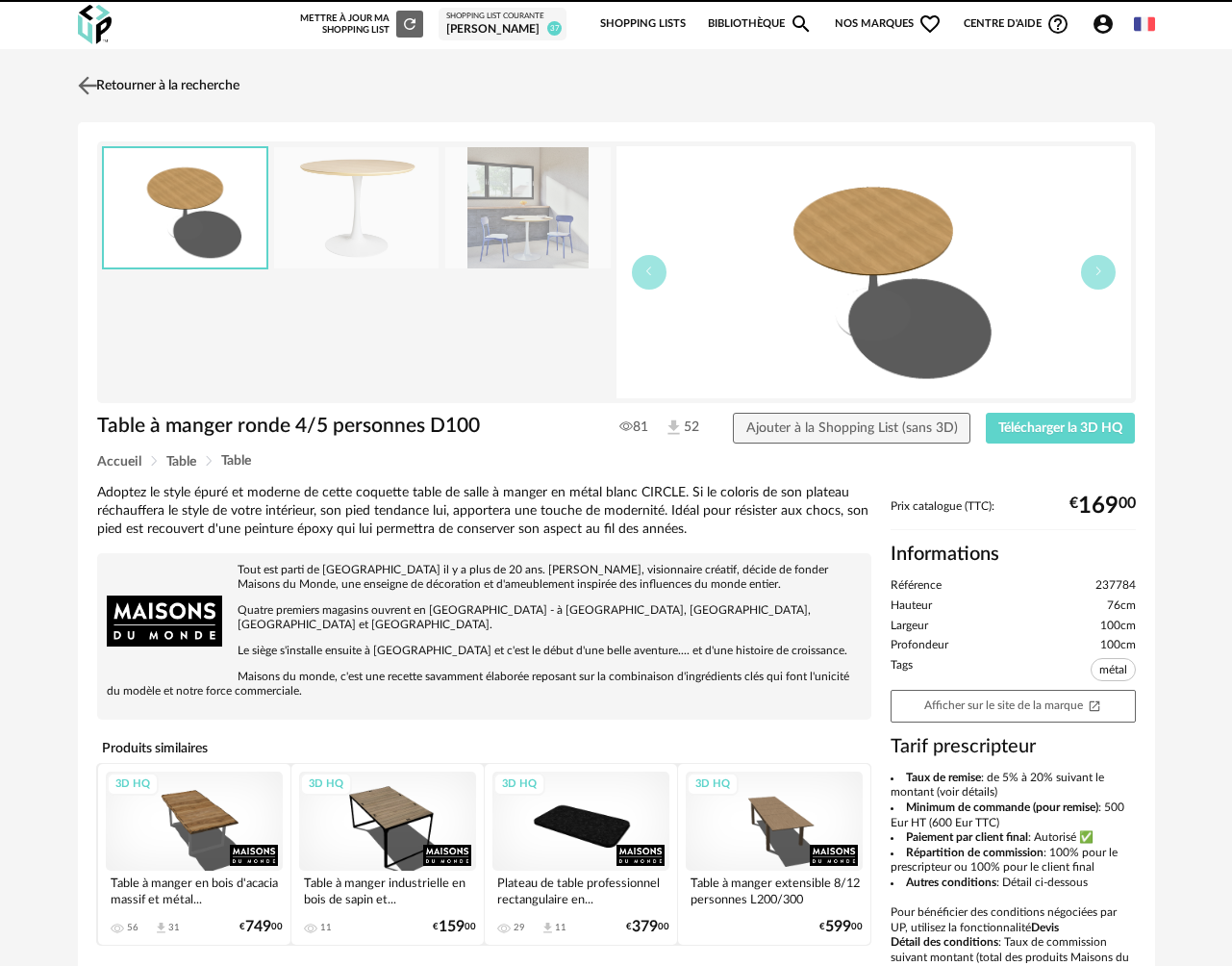
click at [97, 92] on img at bounding box center [86, 84] width 28 height 28
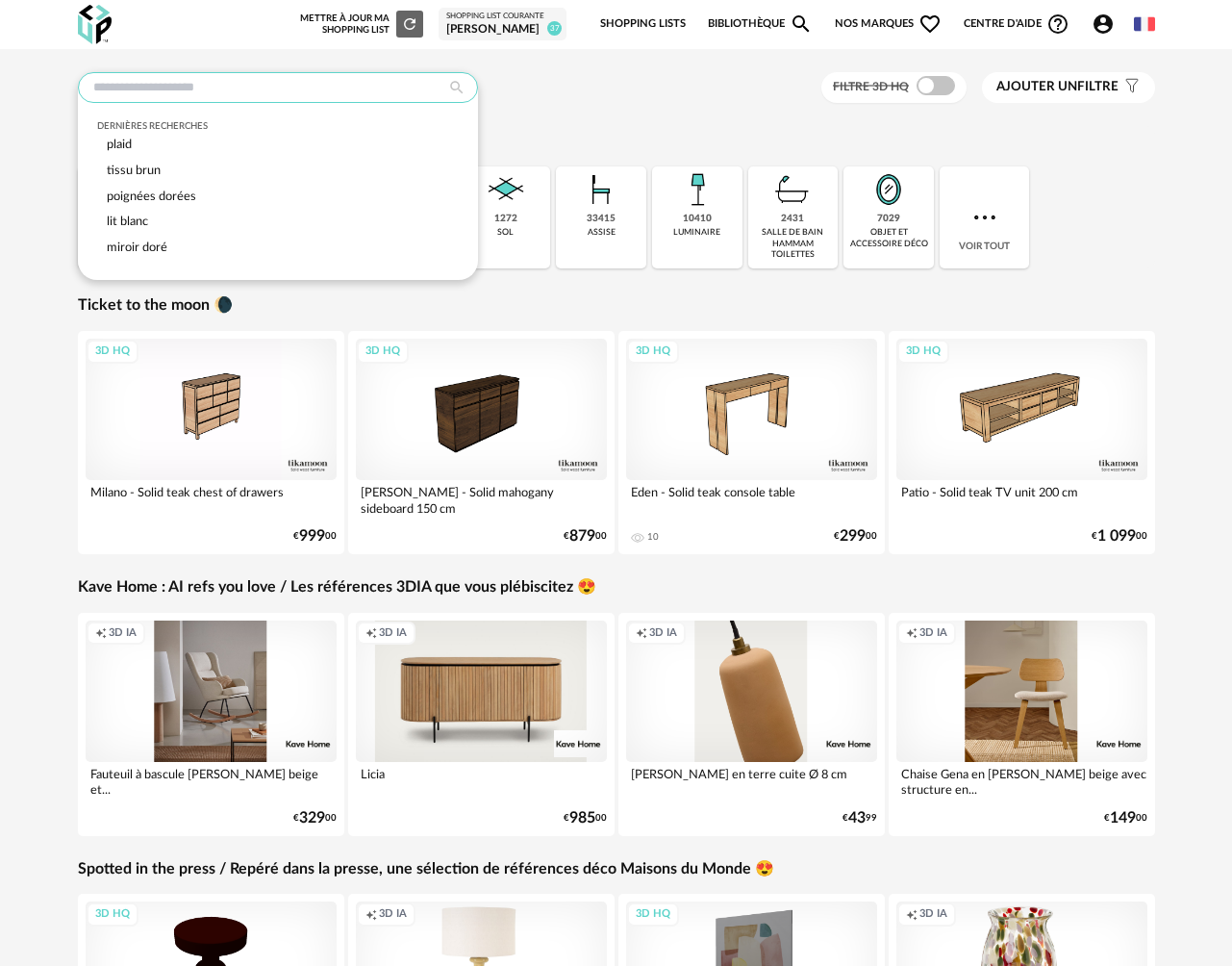
click at [144, 93] on input "text" at bounding box center [277, 87] width 400 height 31
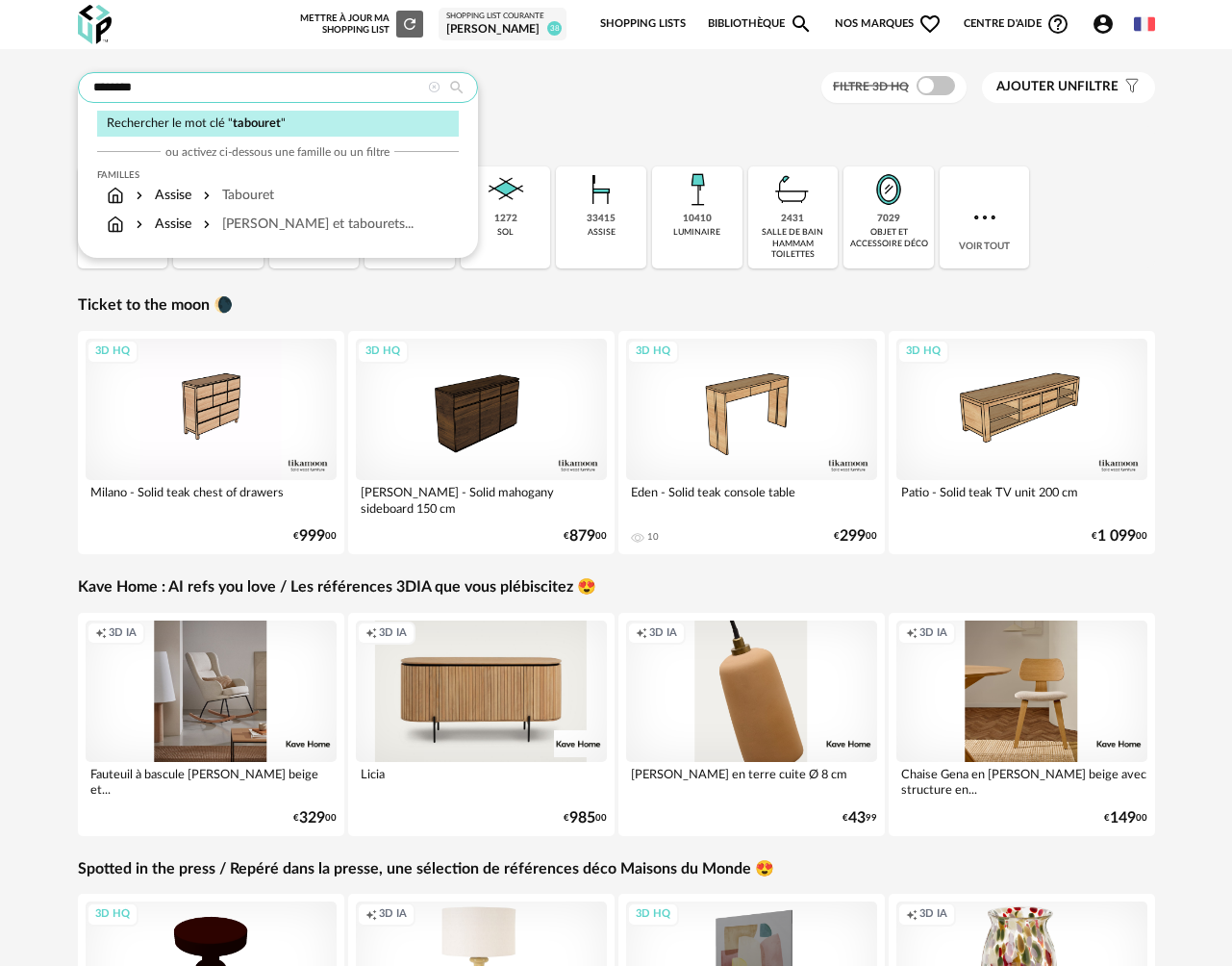
type input "********"
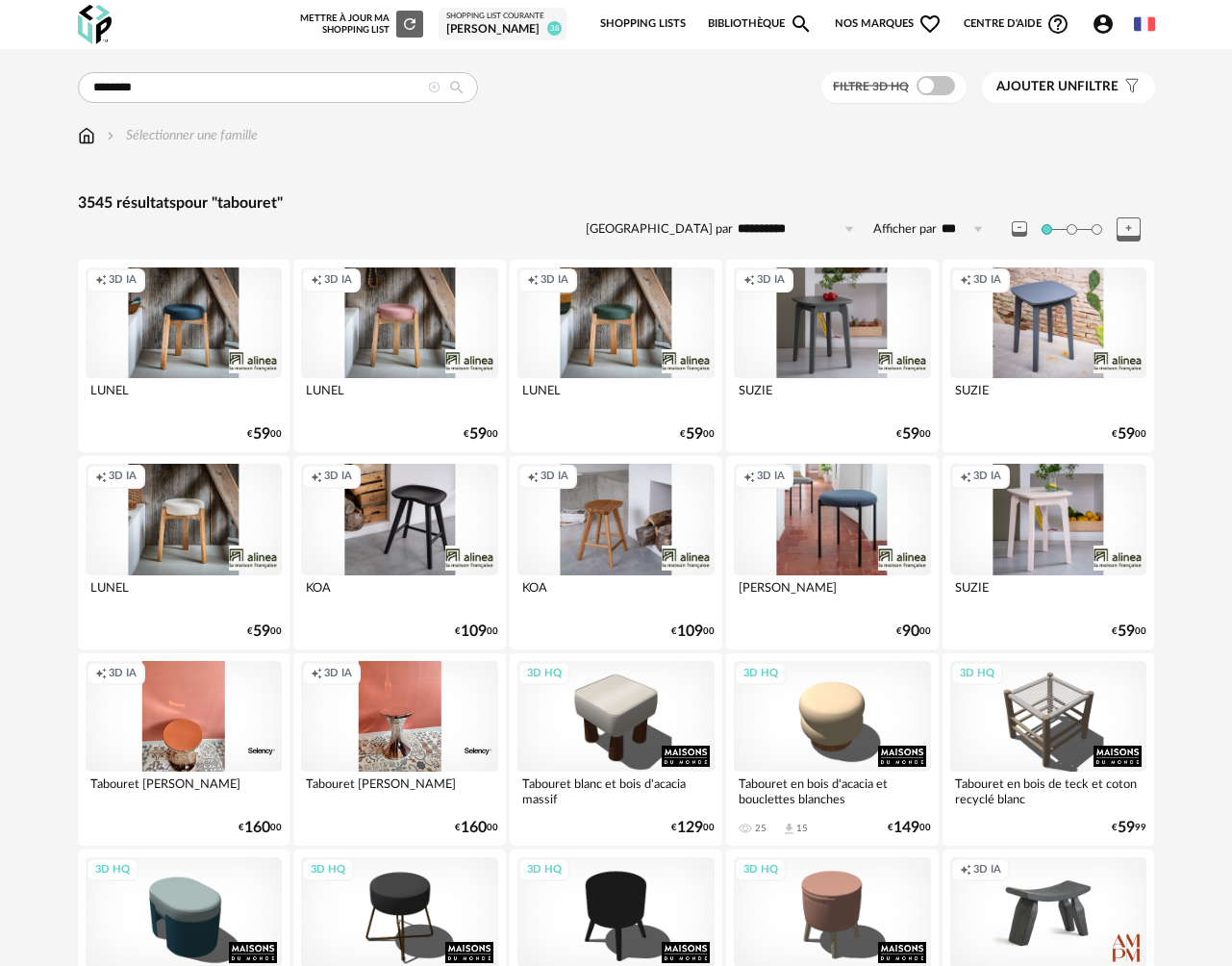
click at [173, 542] on div "Creation icon 3D IA" at bounding box center [184, 519] width 198 height 110
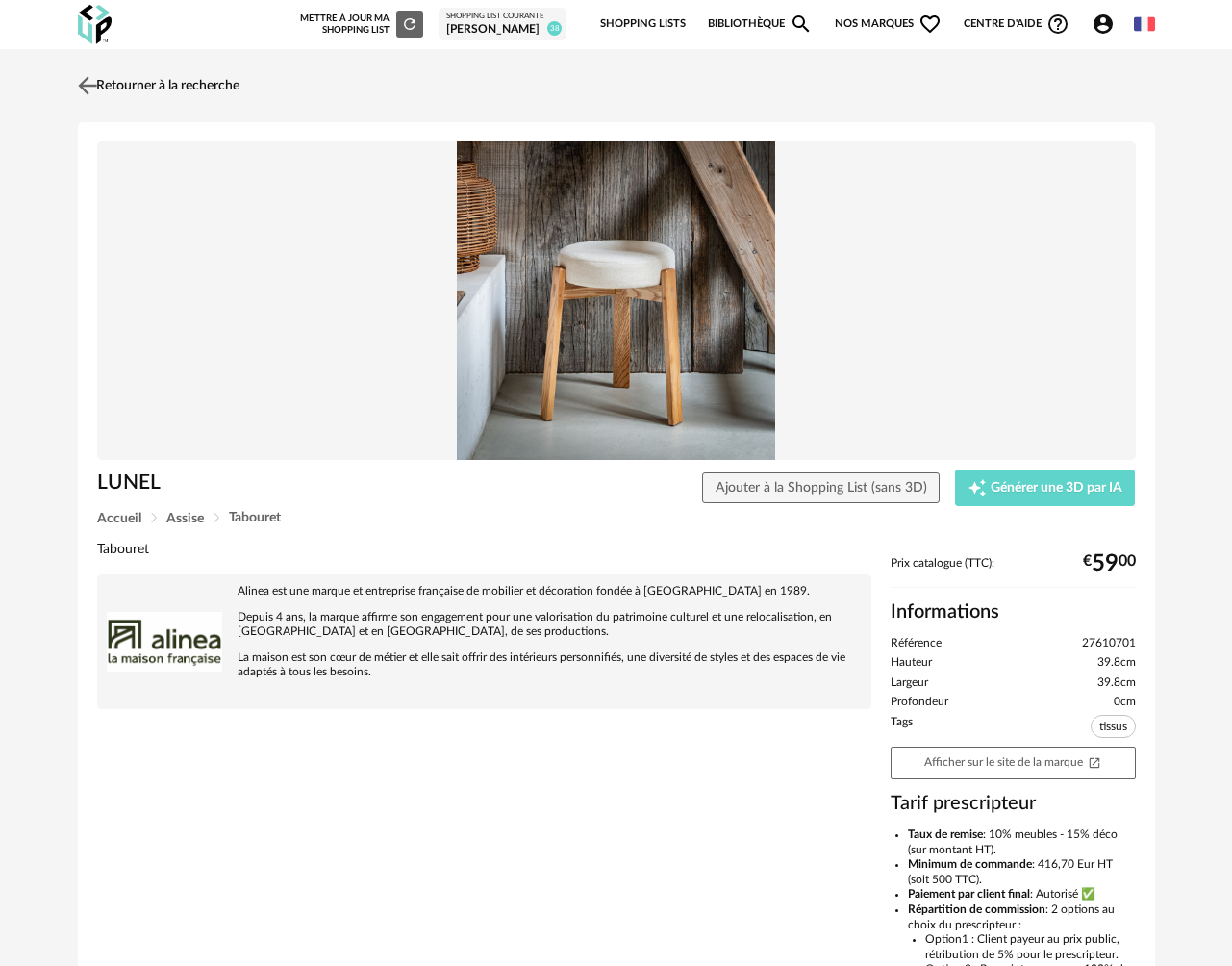
click at [81, 77] on img at bounding box center [86, 84] width 28 height 28
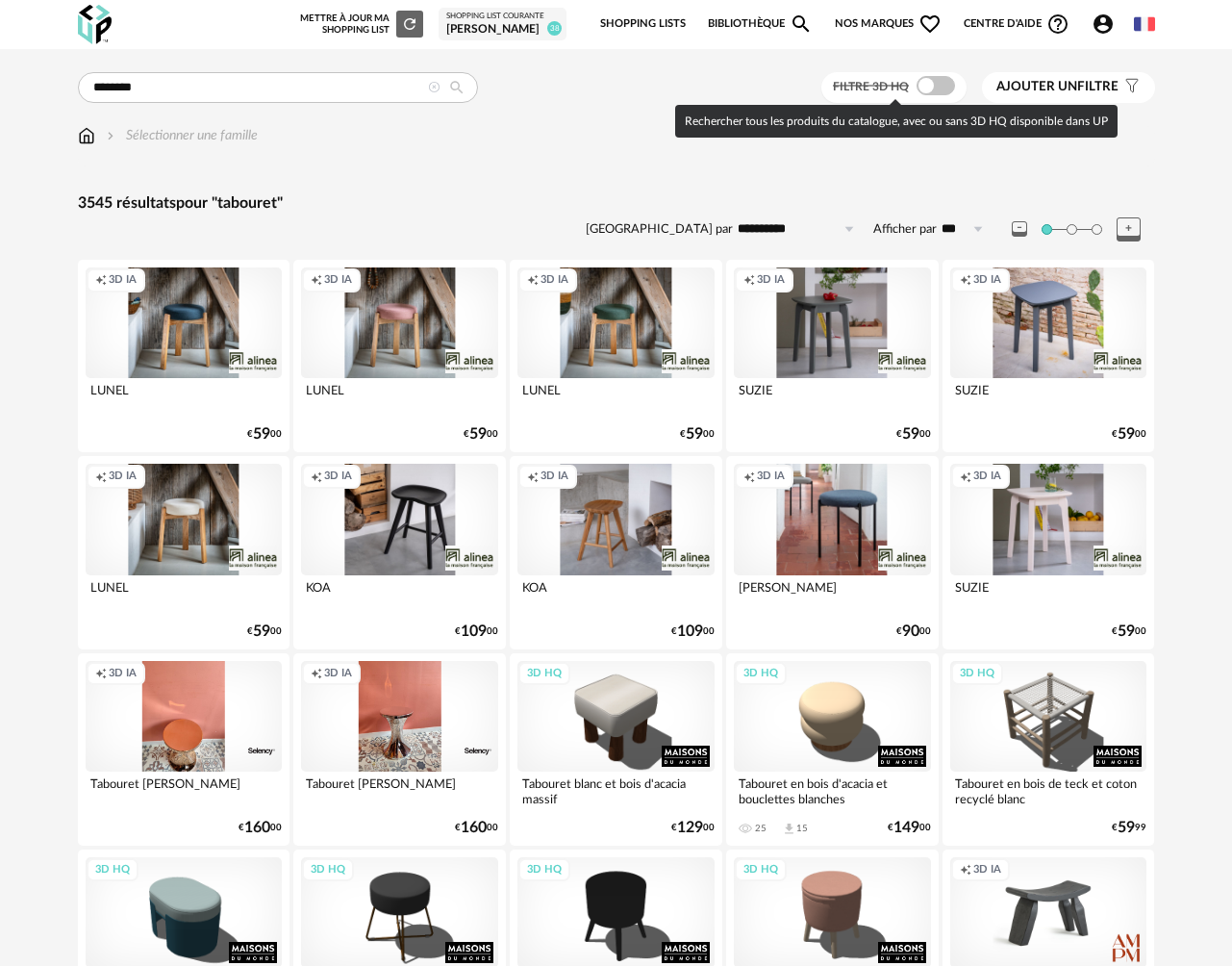
click at [931, 84] on span at bounding box center [936, 85] width 39 height 19
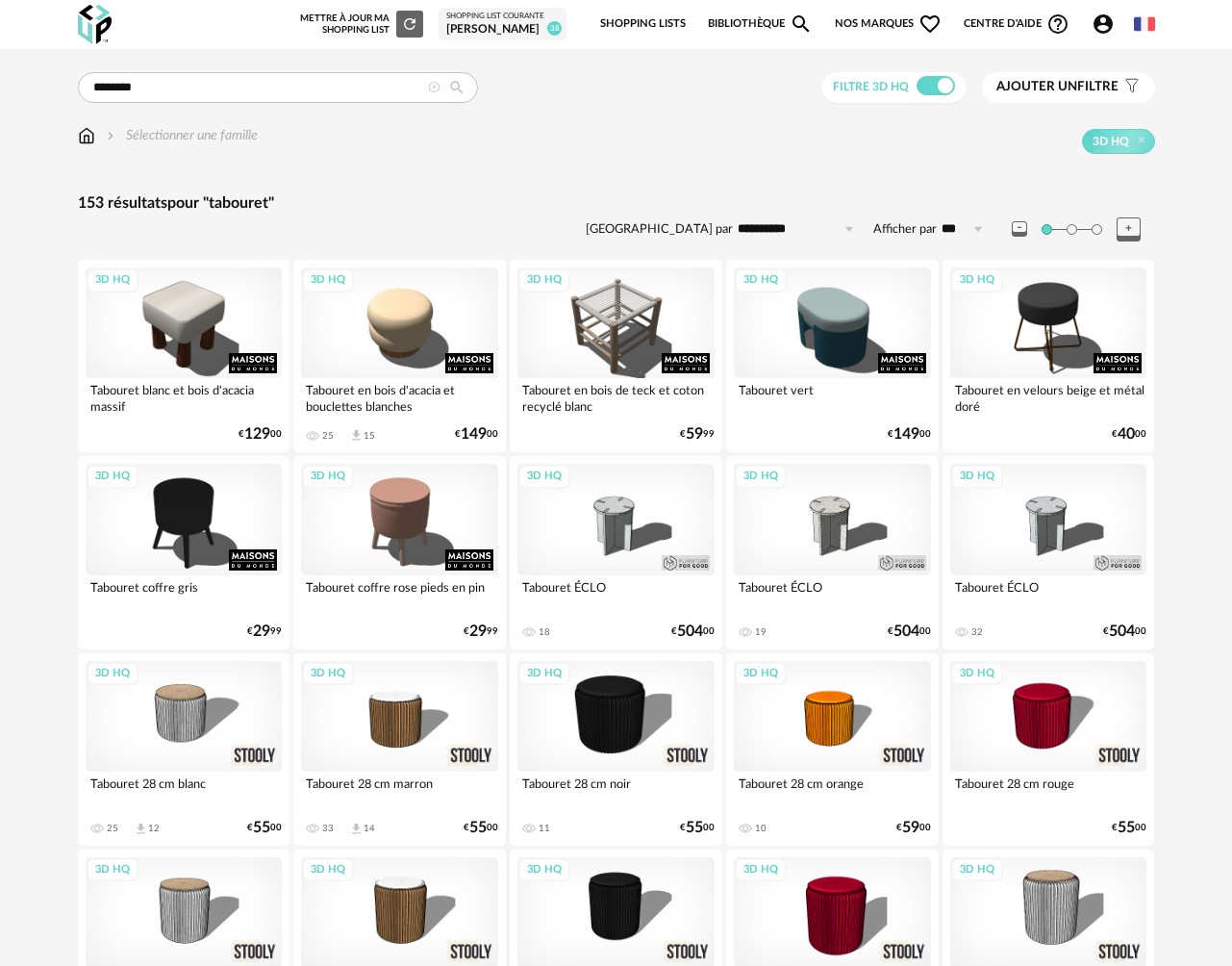
click at [792, 236] on input "**********" at bounding box center [798, 229] width 133 height 31
click at [795, 316] on span "Prix croissant" at bounding box center [798, 313] width 92 height 16
type input "**********"
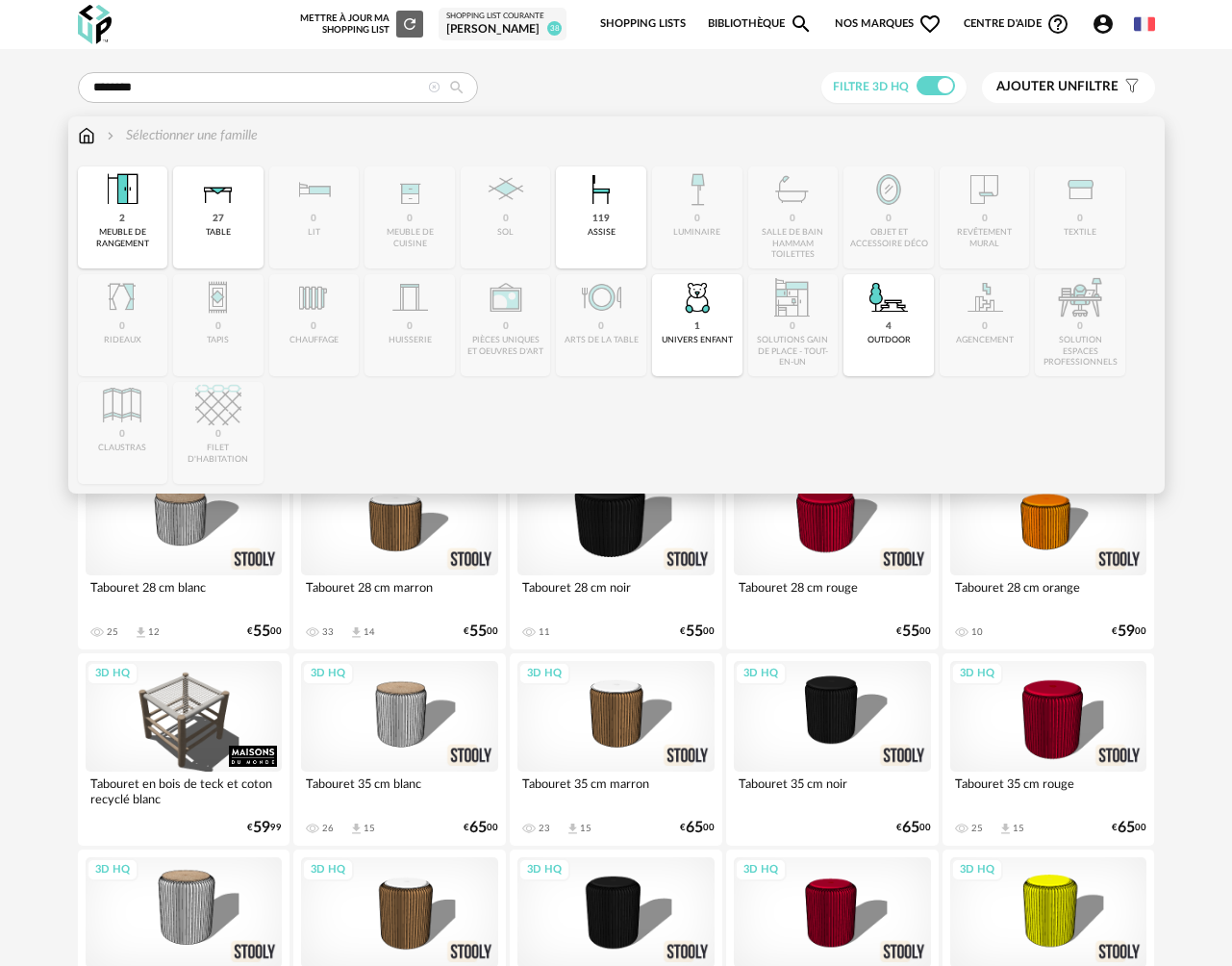
click at [86, 140] on img at bounding box center [86, 136] width 17 height 19
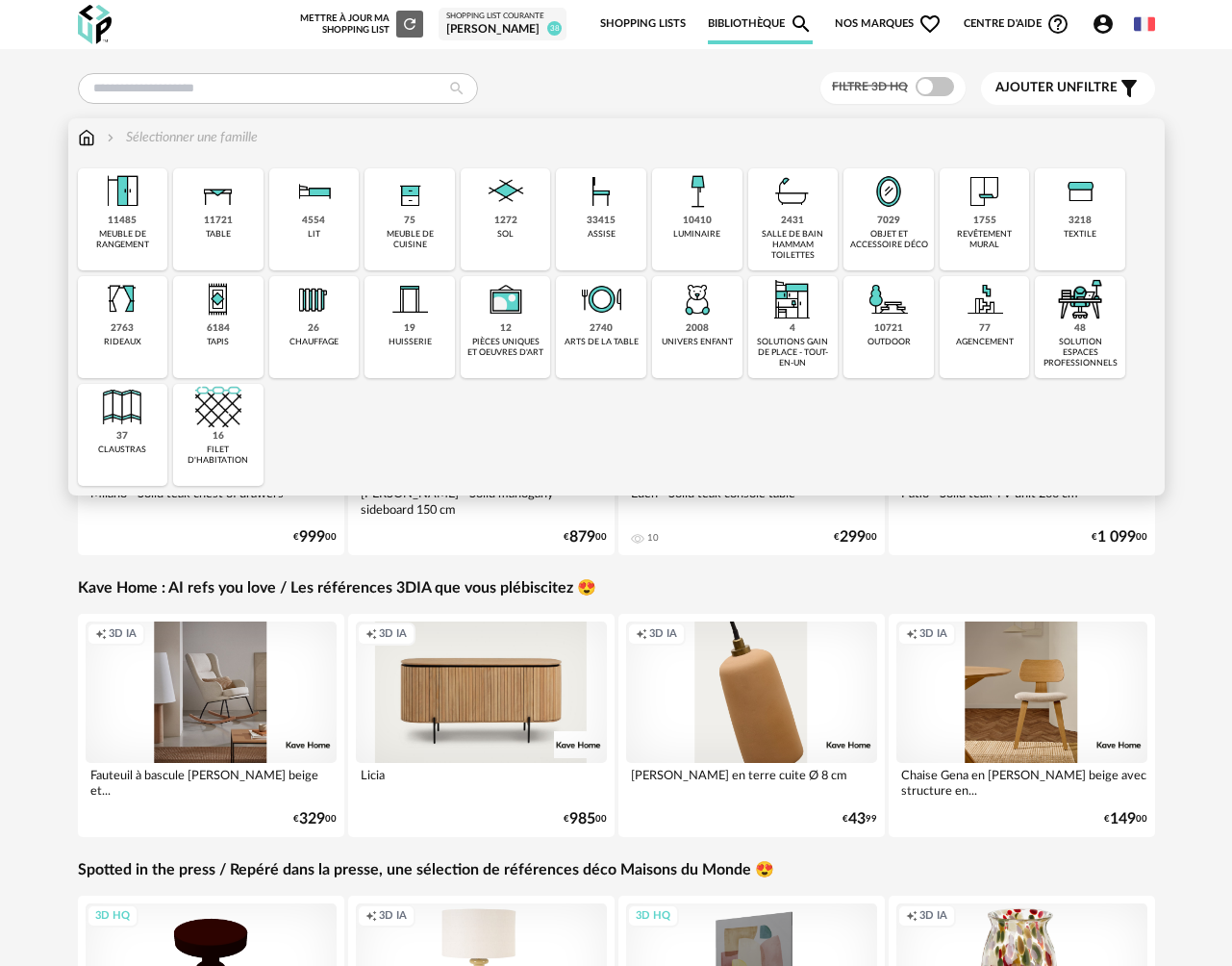
click at [594, 231] on div "assise" at bounding box center [601, 234] width 28 height 11
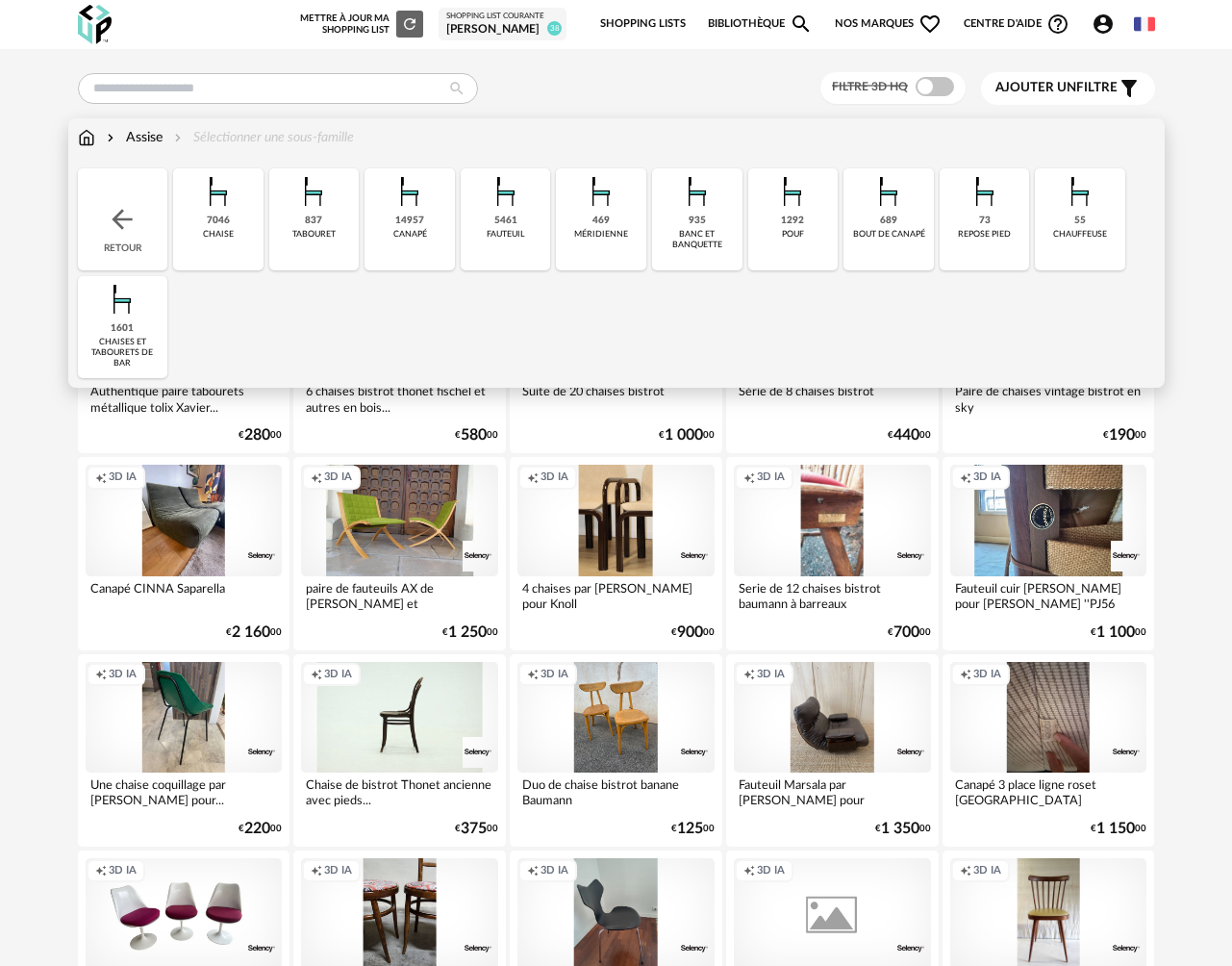
click at [231, 244] on div "7046 [GEOGRAPHIC_DATA]" at bounding box center [218, 219] width 90 height 102
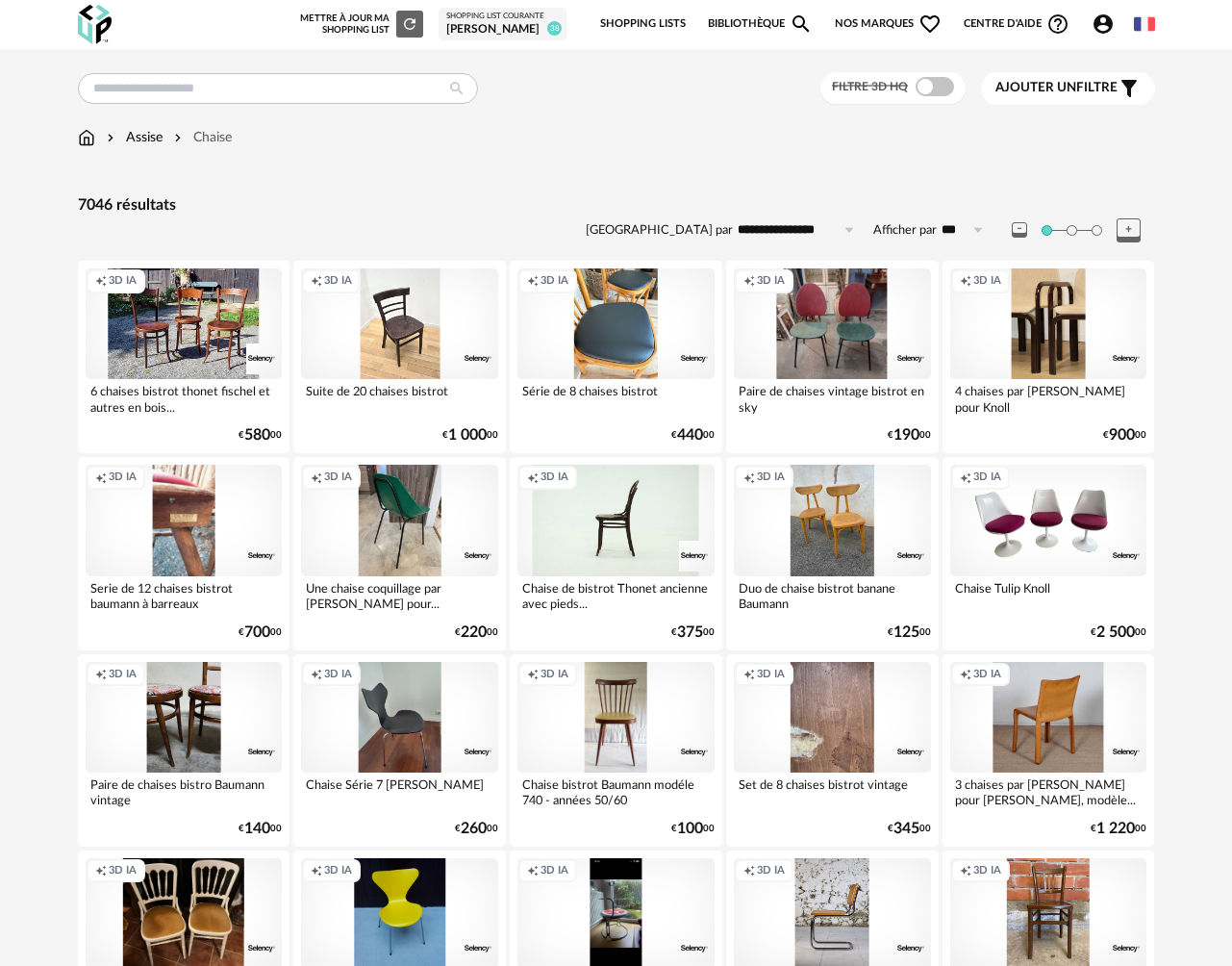
click at [939, 92] on span at bounding box center [935, 86] width 39 height 19
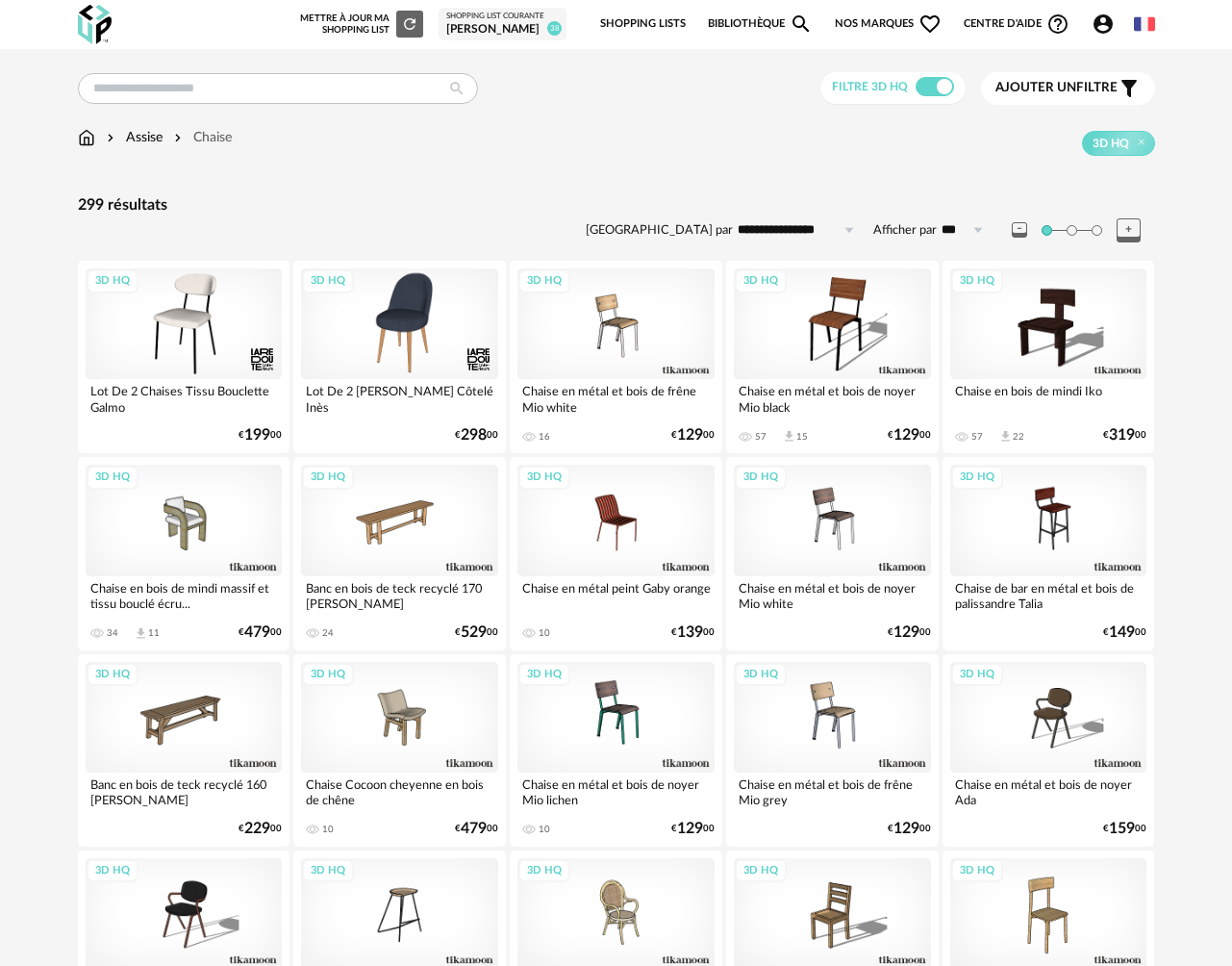
click at [772, 232] on input "**********" at bounding box center [798, 230] width 133 height 31
click at [781, 307] on span "Prix croissant" at bounding box center [798, 313] width 92 height 16
type input "**********"
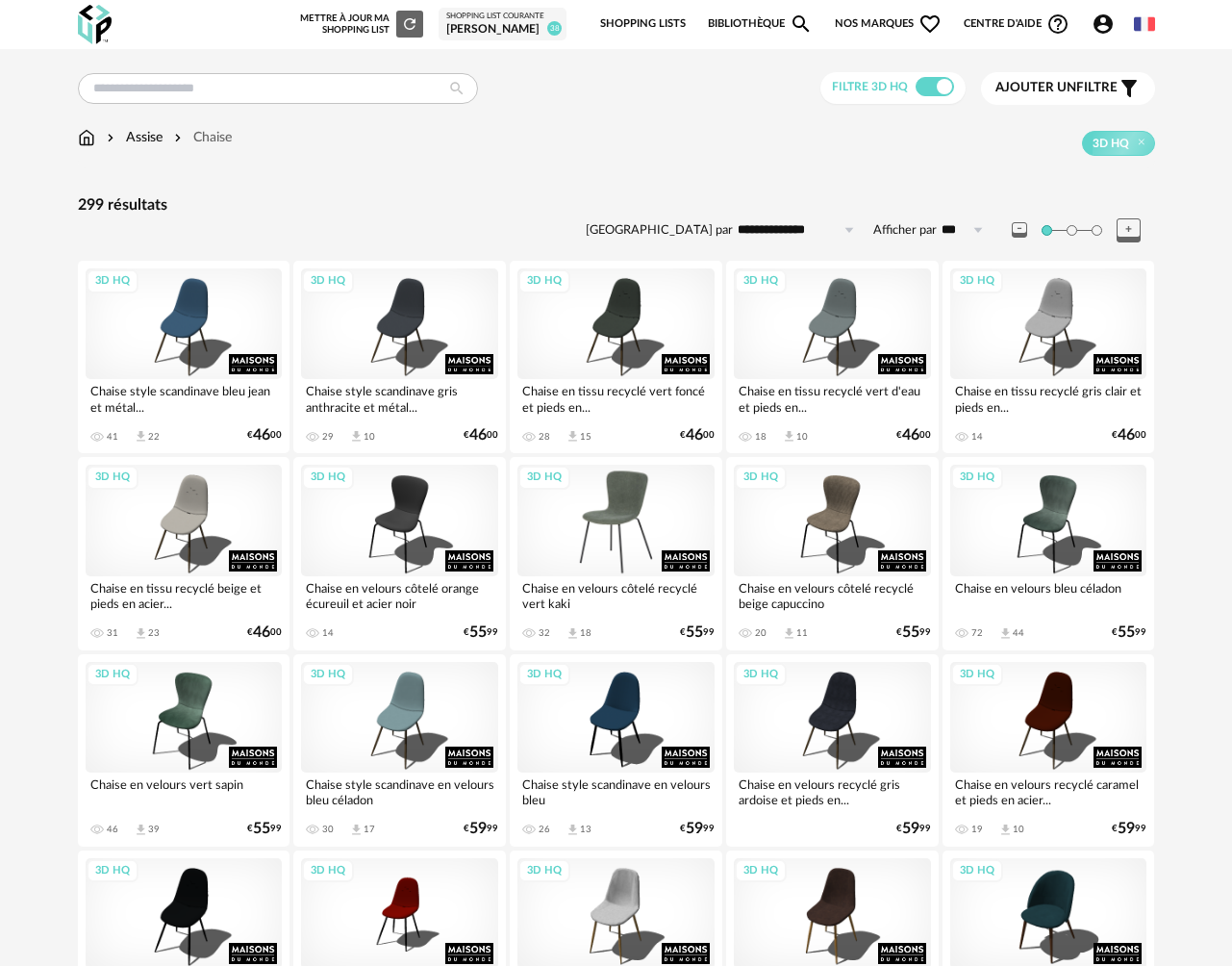
click at [592, 532] on div "3D HQ" at bounding box center [616, 520] width 198 height 110
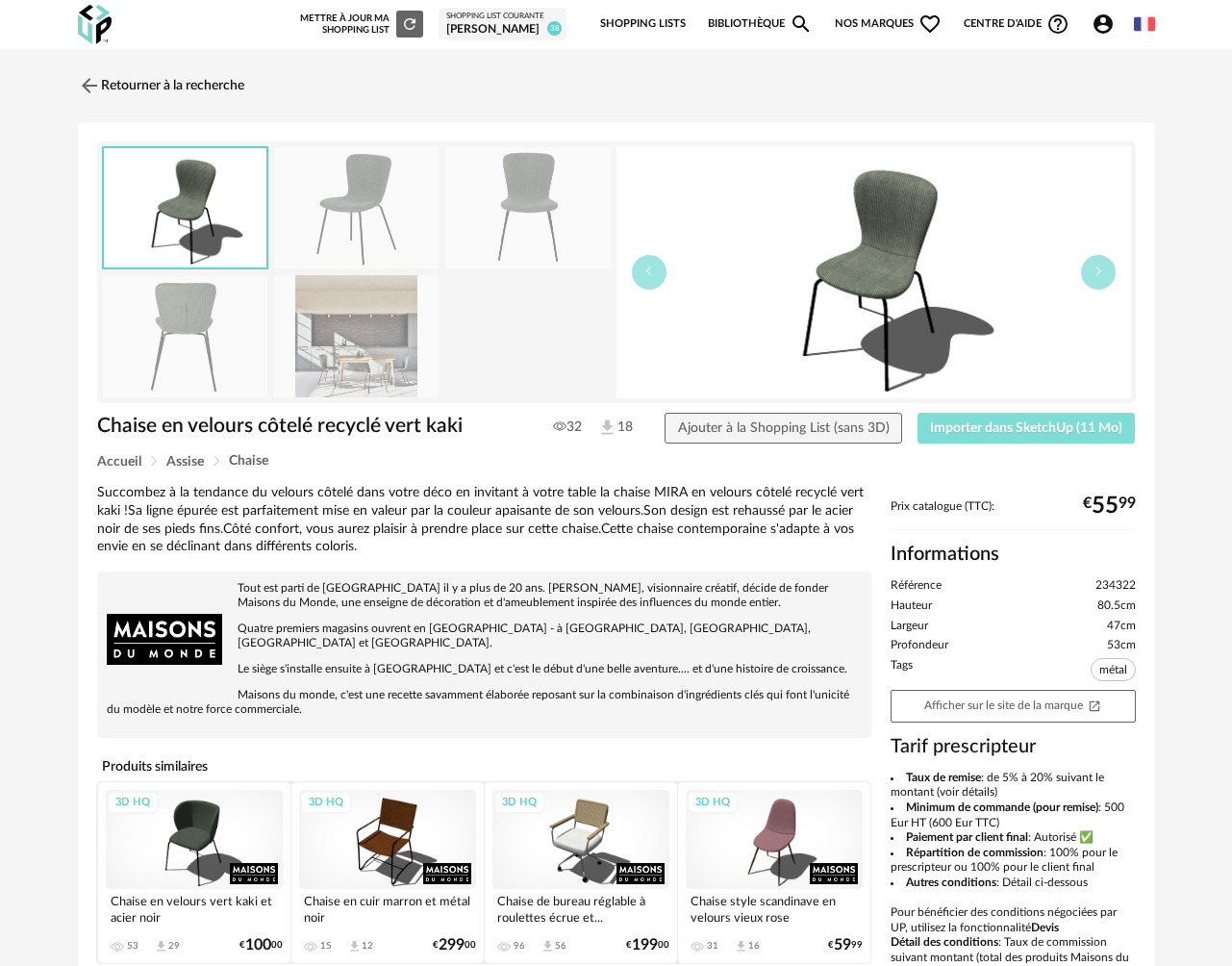
click at [970, 430] on span "Importer dans SketchUp (11 Mo)" at bounding box center [1026, 428] width 193 height 14
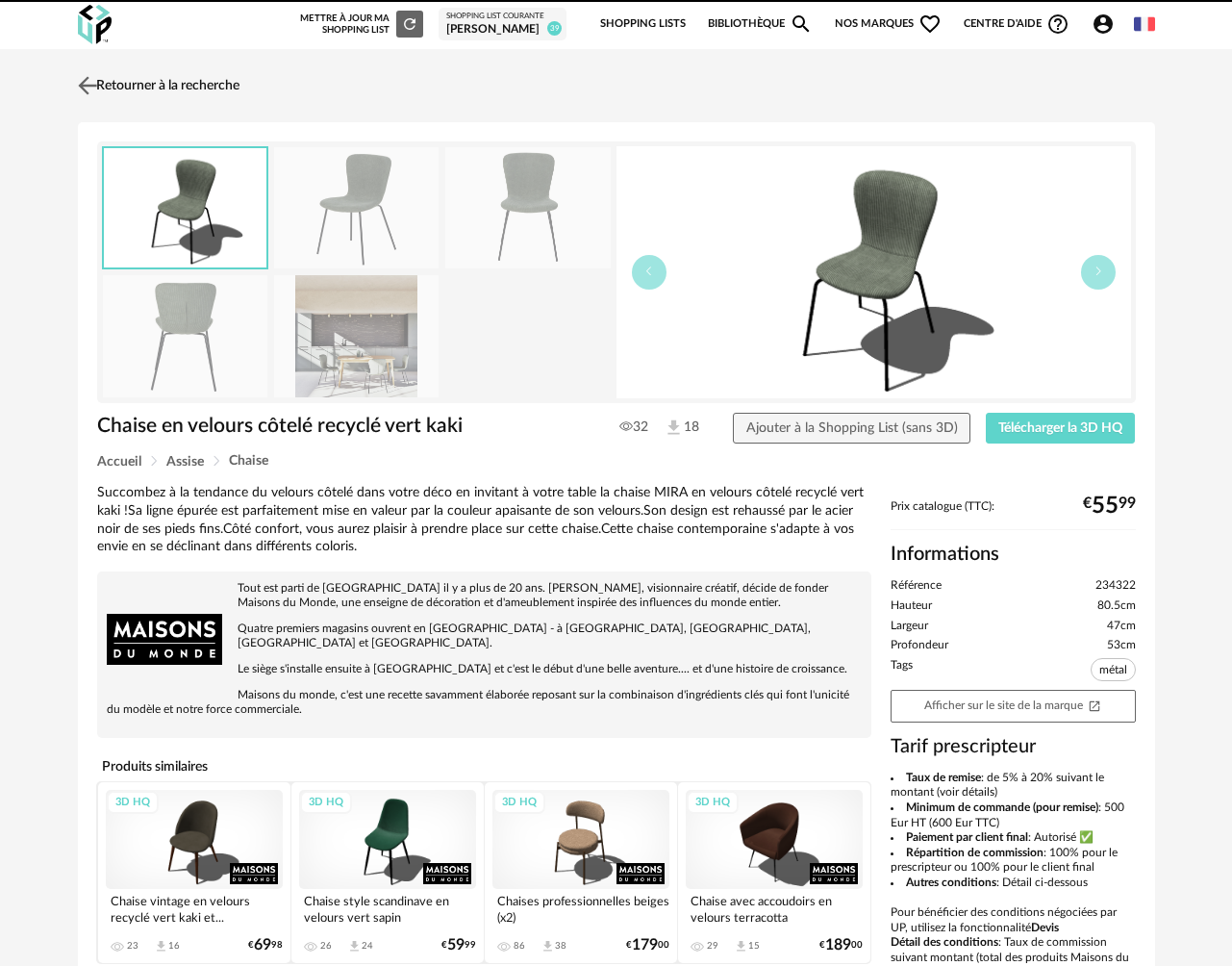
click at [140, 83] on link "Retourner à la recherche" at bounding box center [156, 86] width 167 height 43
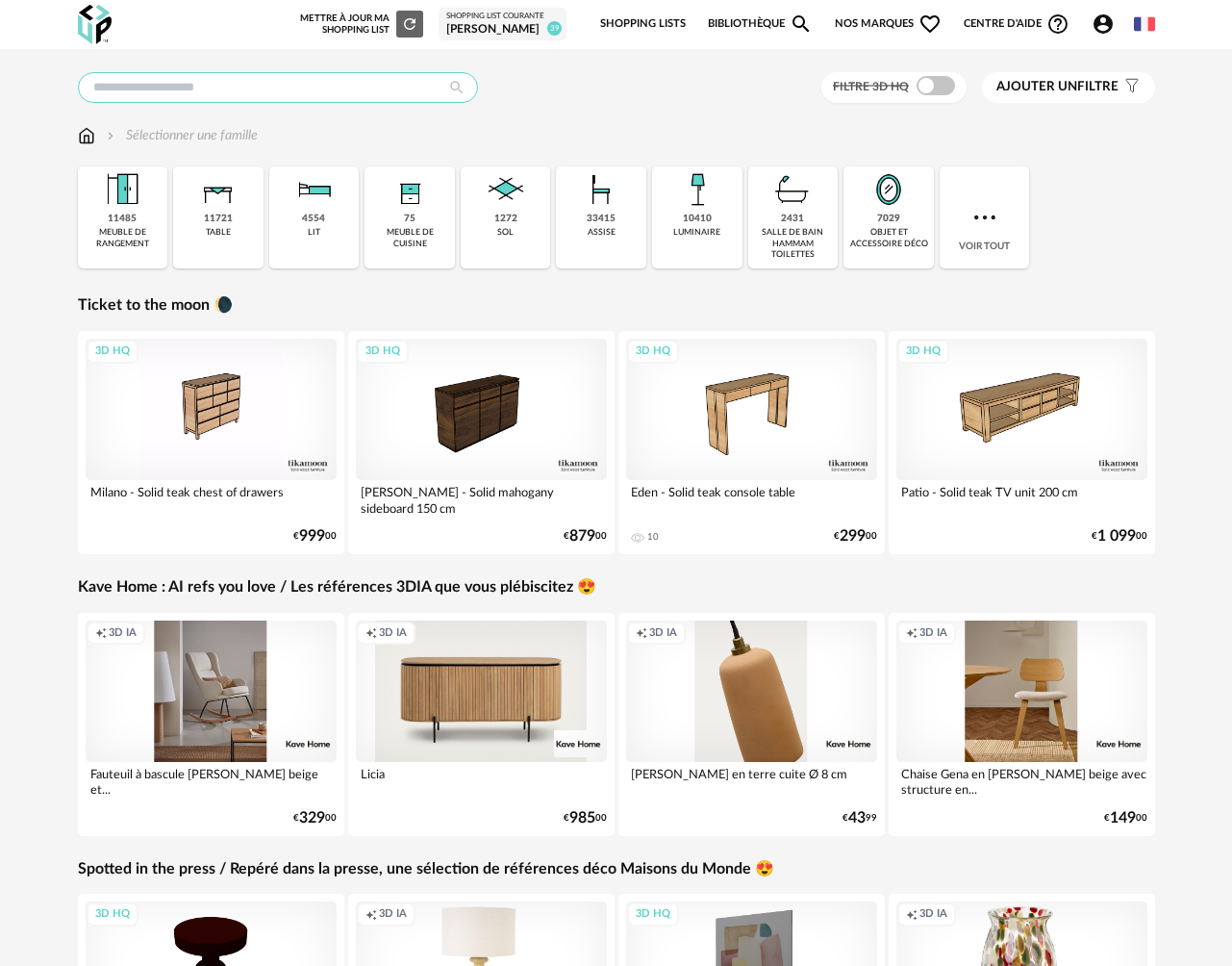
click at [140, 85] on input "text" at bounding box center [277, 87] width 400 height 31
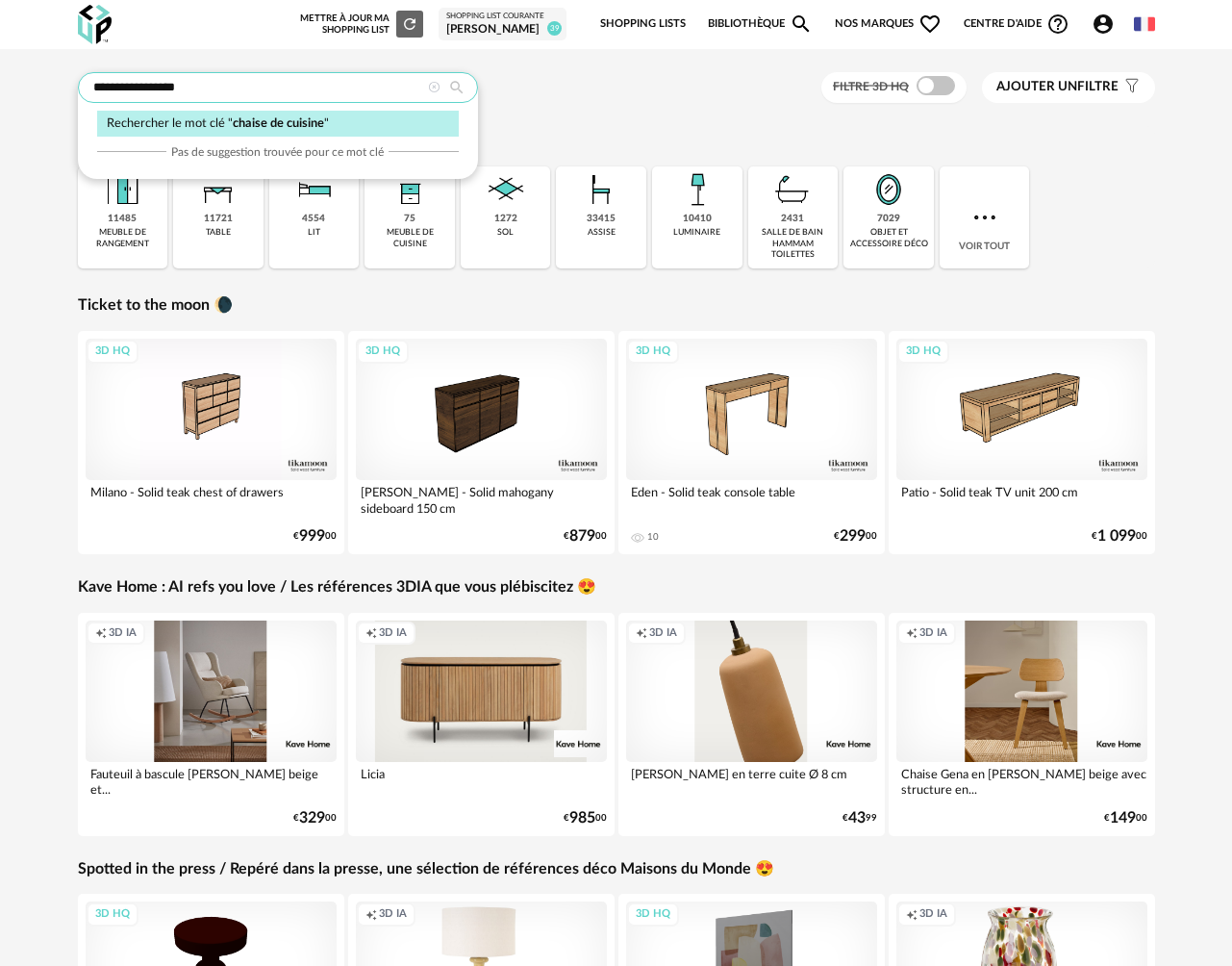
type input "**********"
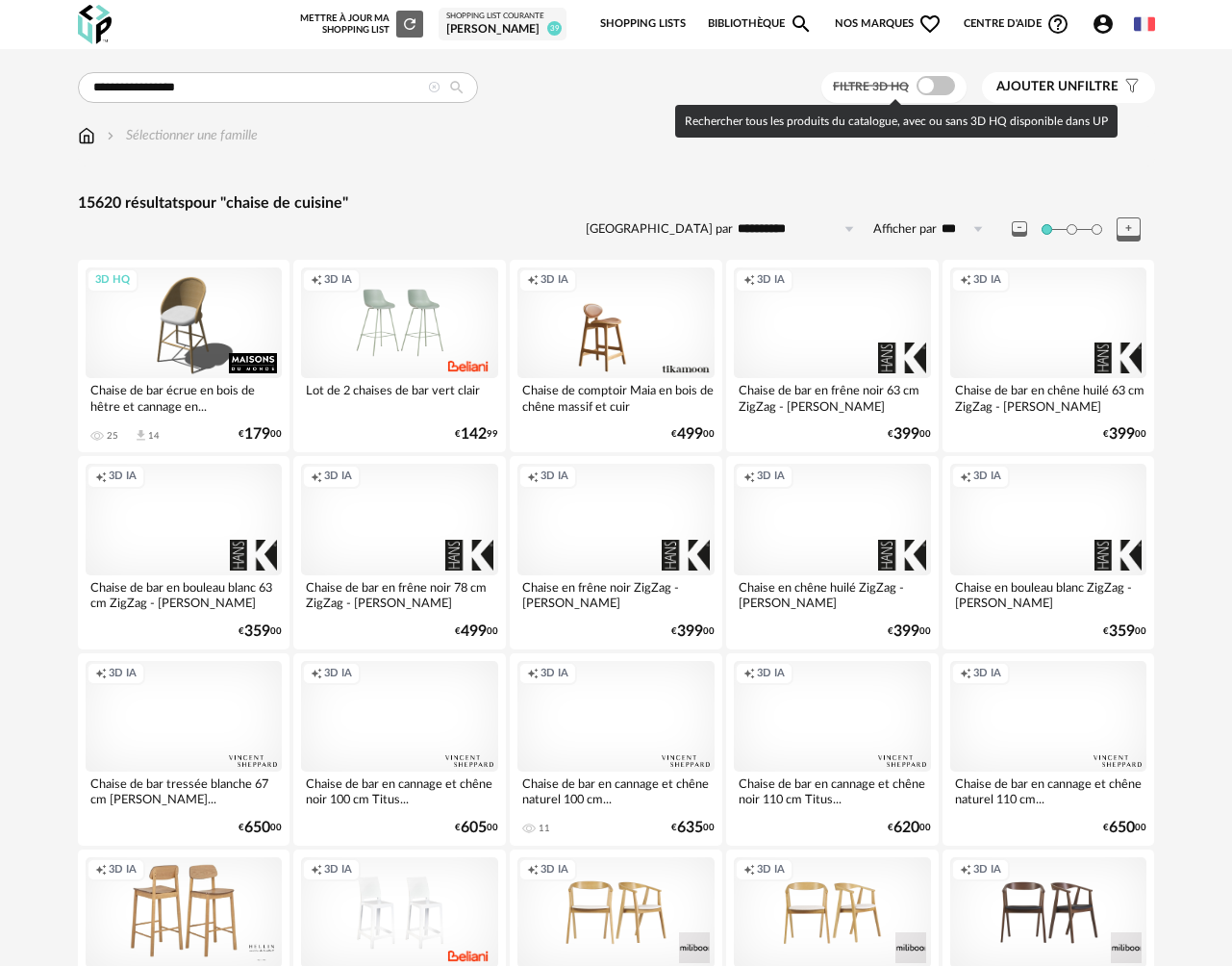
click at [936, 78] on label "Filtre 3D HQ" at bounding box center [896, 85] width 126 height 16
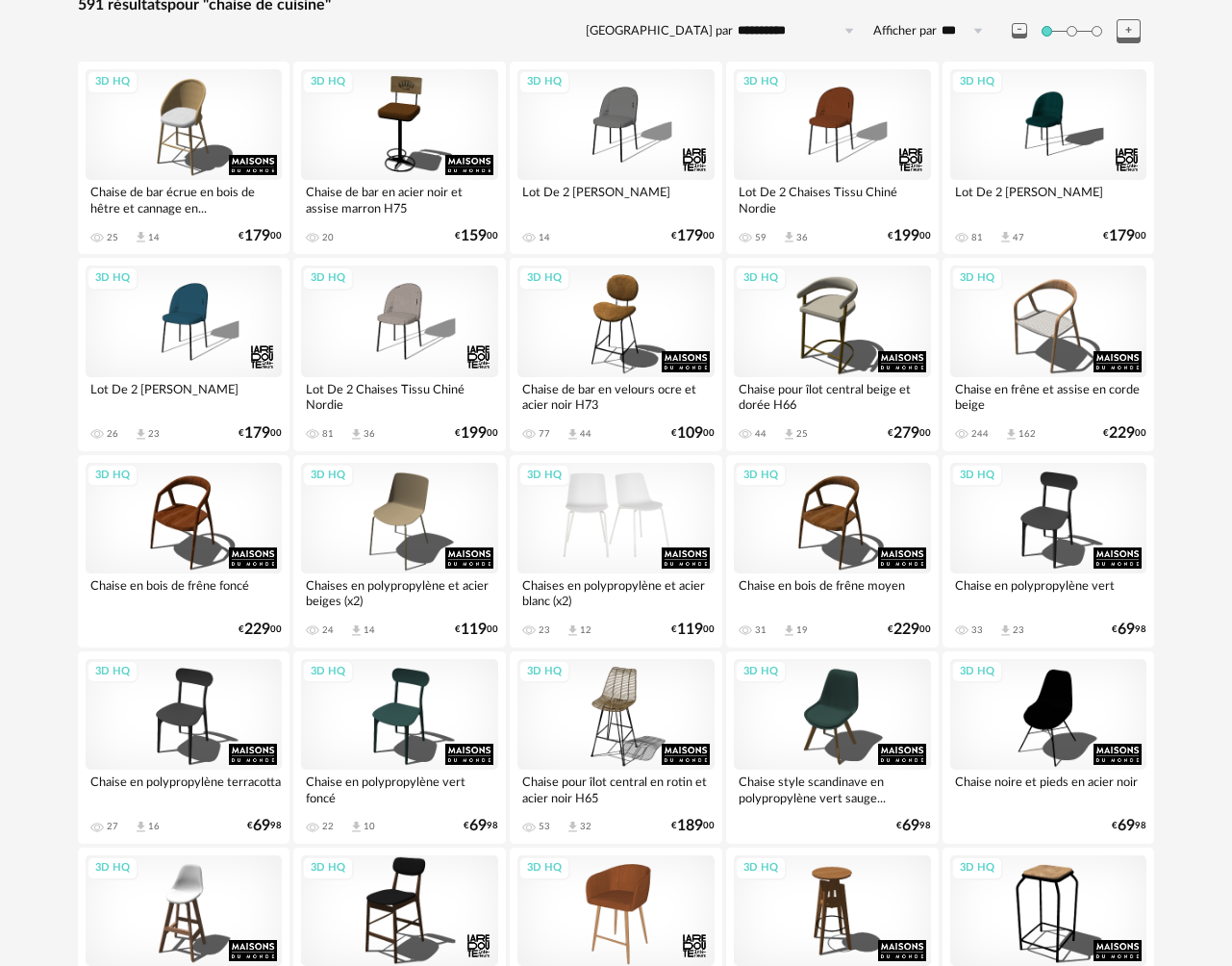
scroll to position [154, 0]
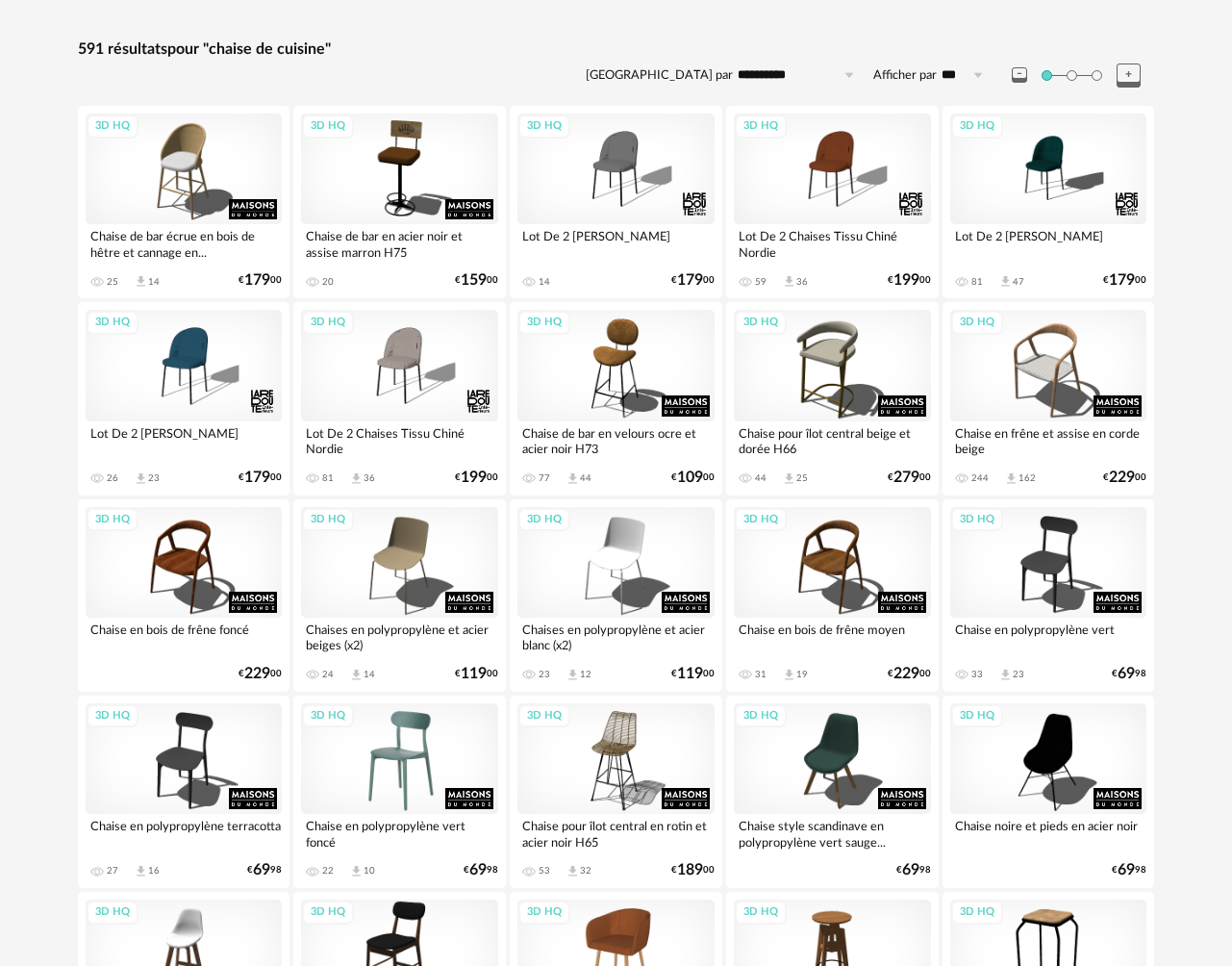
click at [420, 753] on div "3D HQ" at bounding box center [400, 759] width 198 height 110
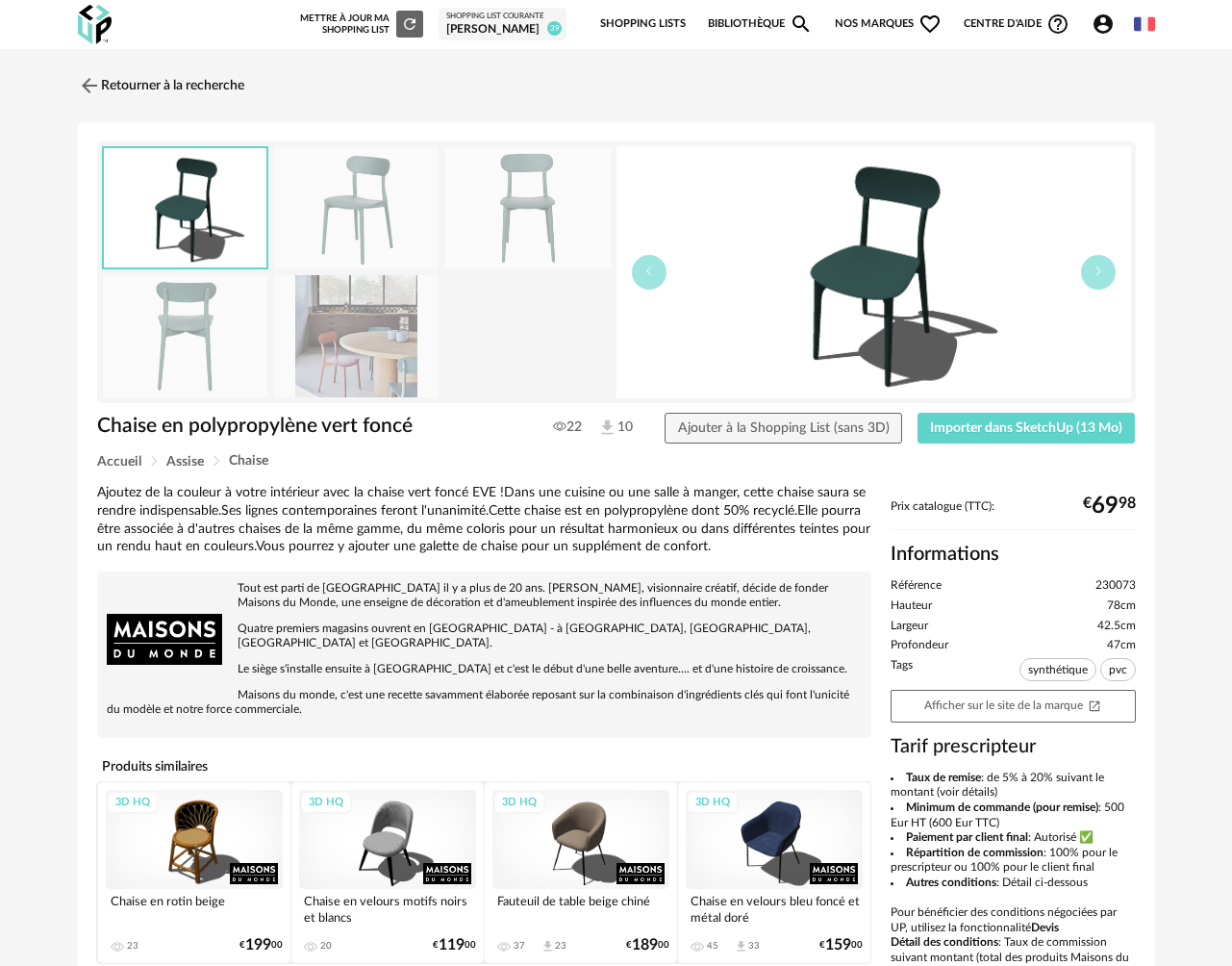
click at [363, 343] on img at bounding box center [356, 336] width 166 height 122
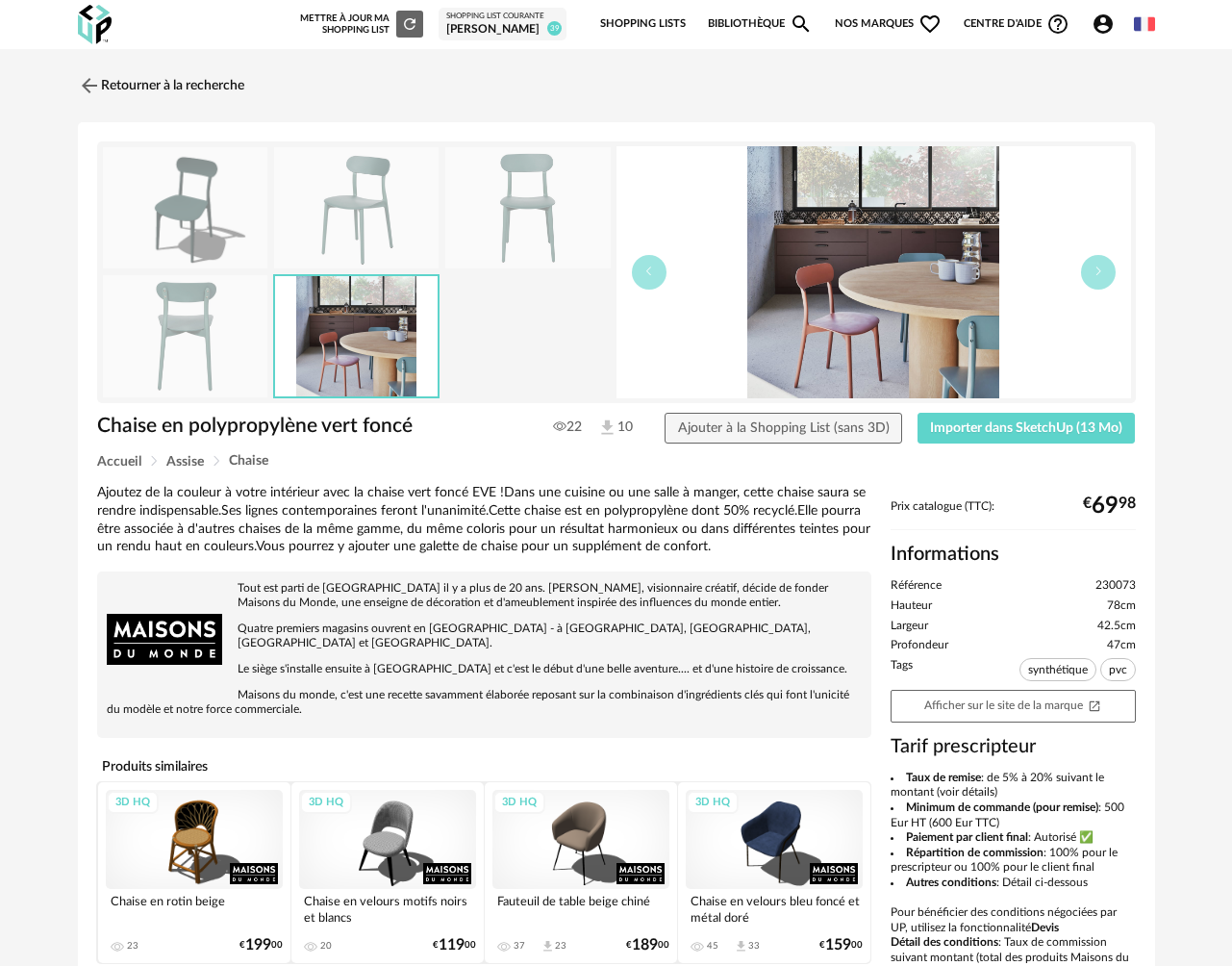
click at [356, 237] on img at bounding box center [356, 208] width 166 height 122
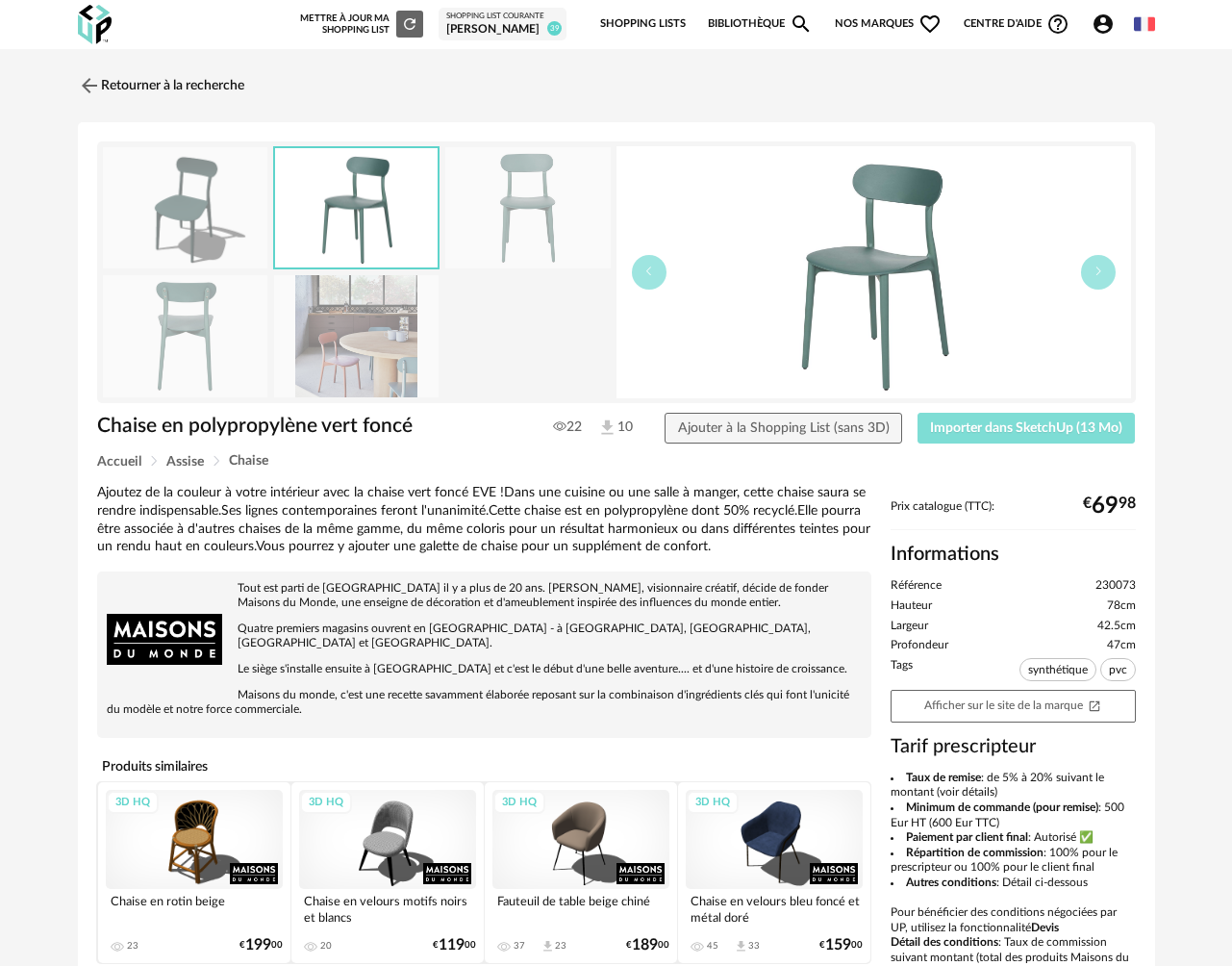
click at [1066, 427] on span "Importer dans SketchUp (13 Mo)" at bounding box center [1026, 428] width 193 height 14
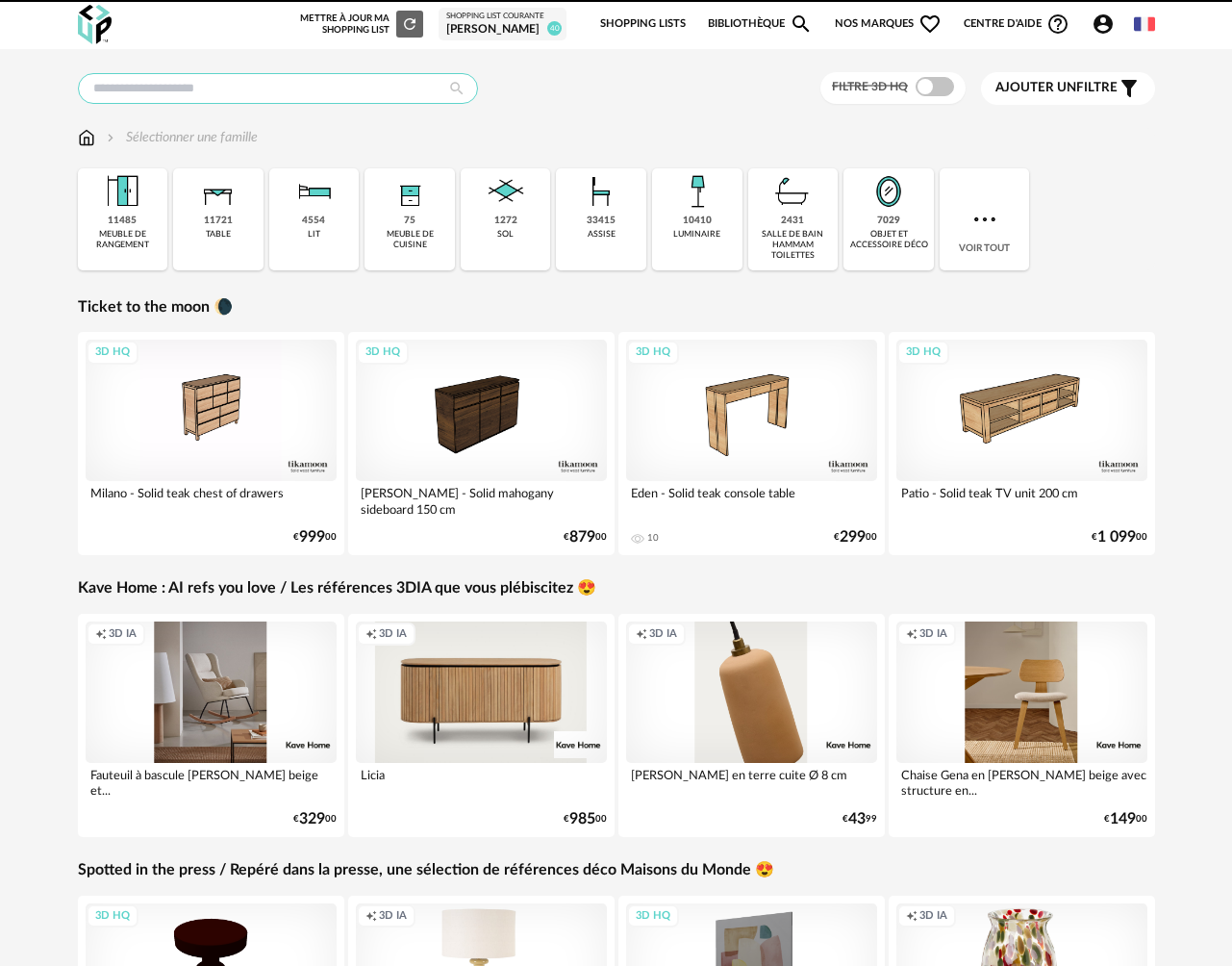
click at [236, 96] on input "text" at bounding box center [277, 88] width 400 height 31
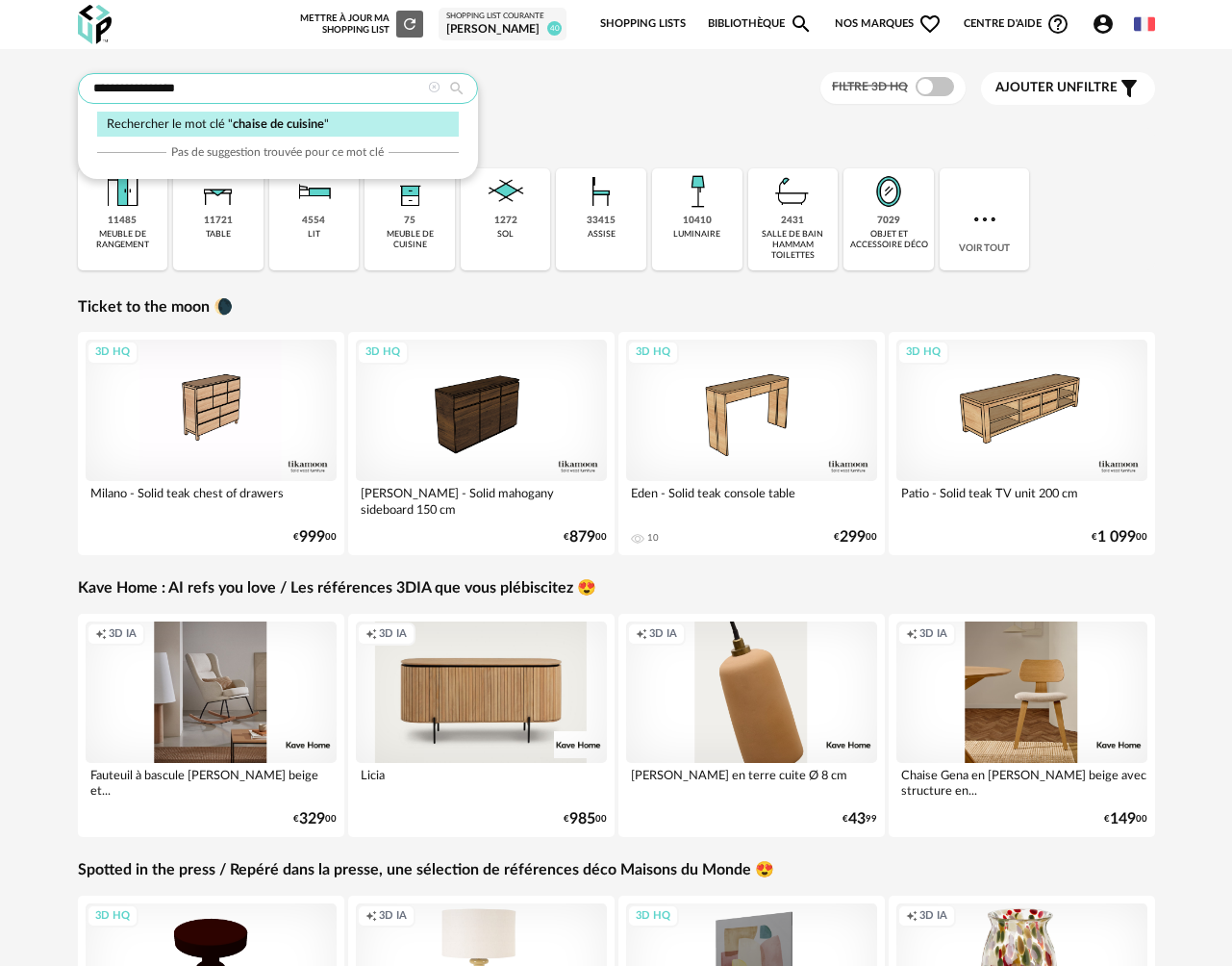
type input "**********"
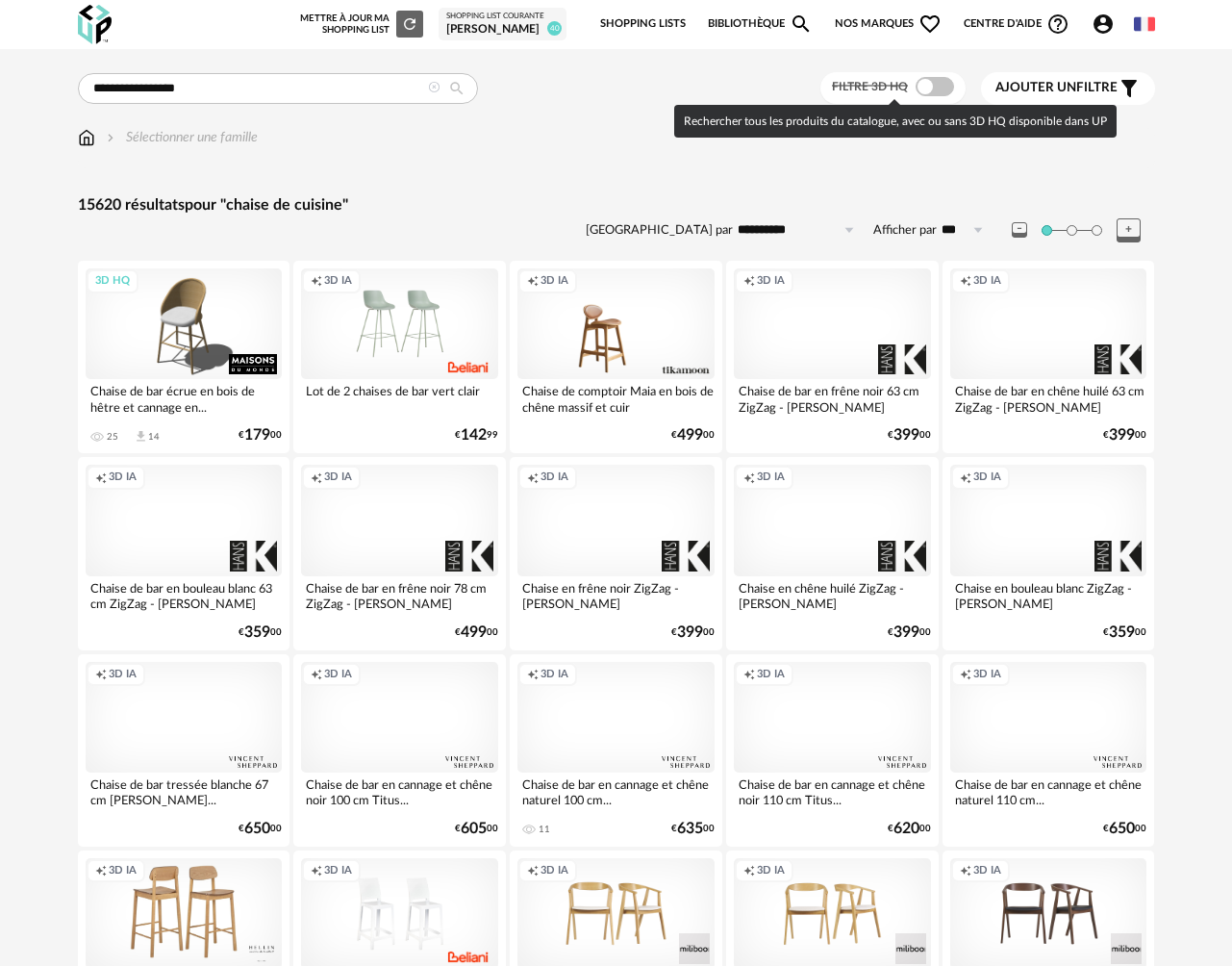
click at [941, 95] on span at bounding box center [935, 86] width 39 height 19
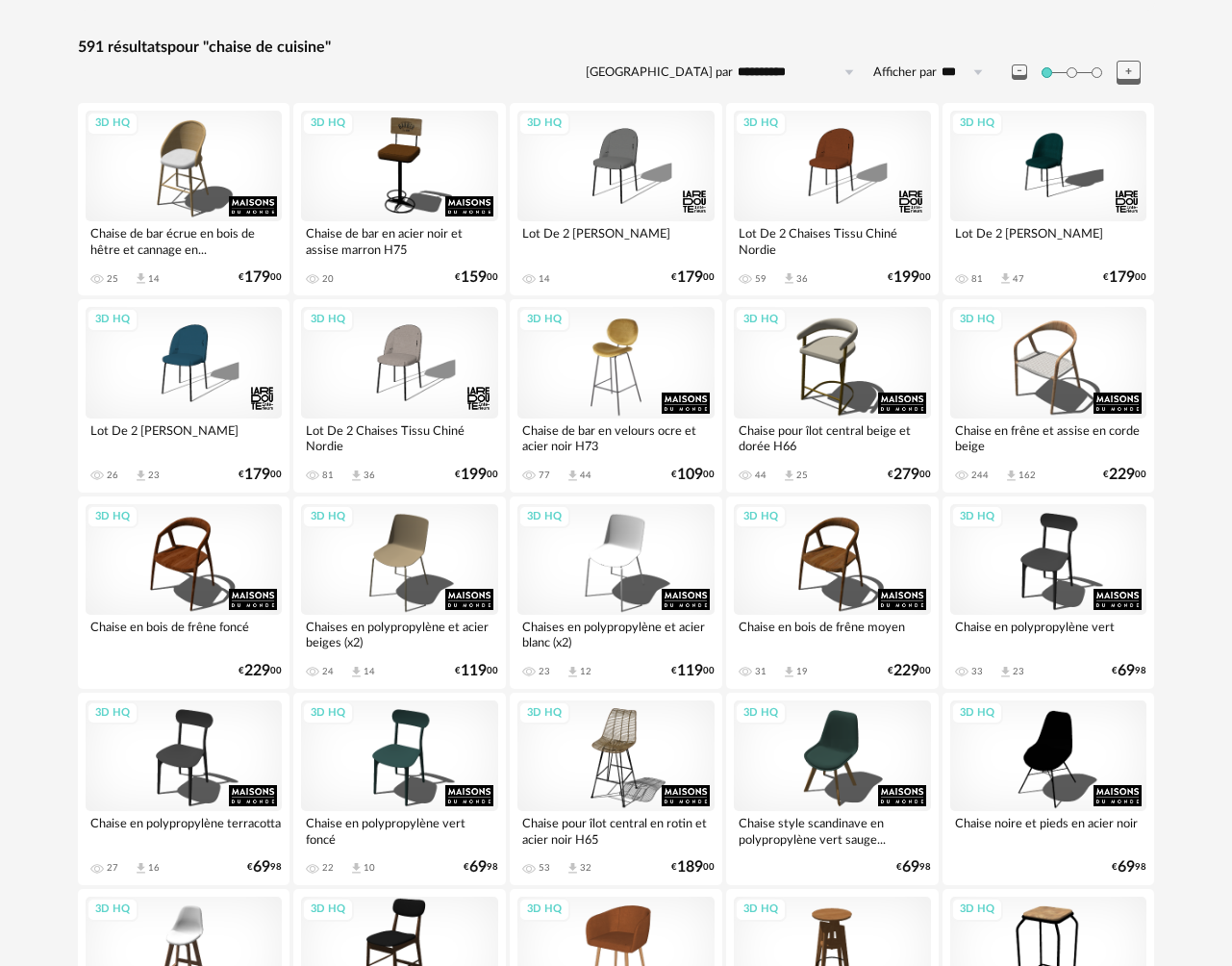
scroll to position [211, 0]
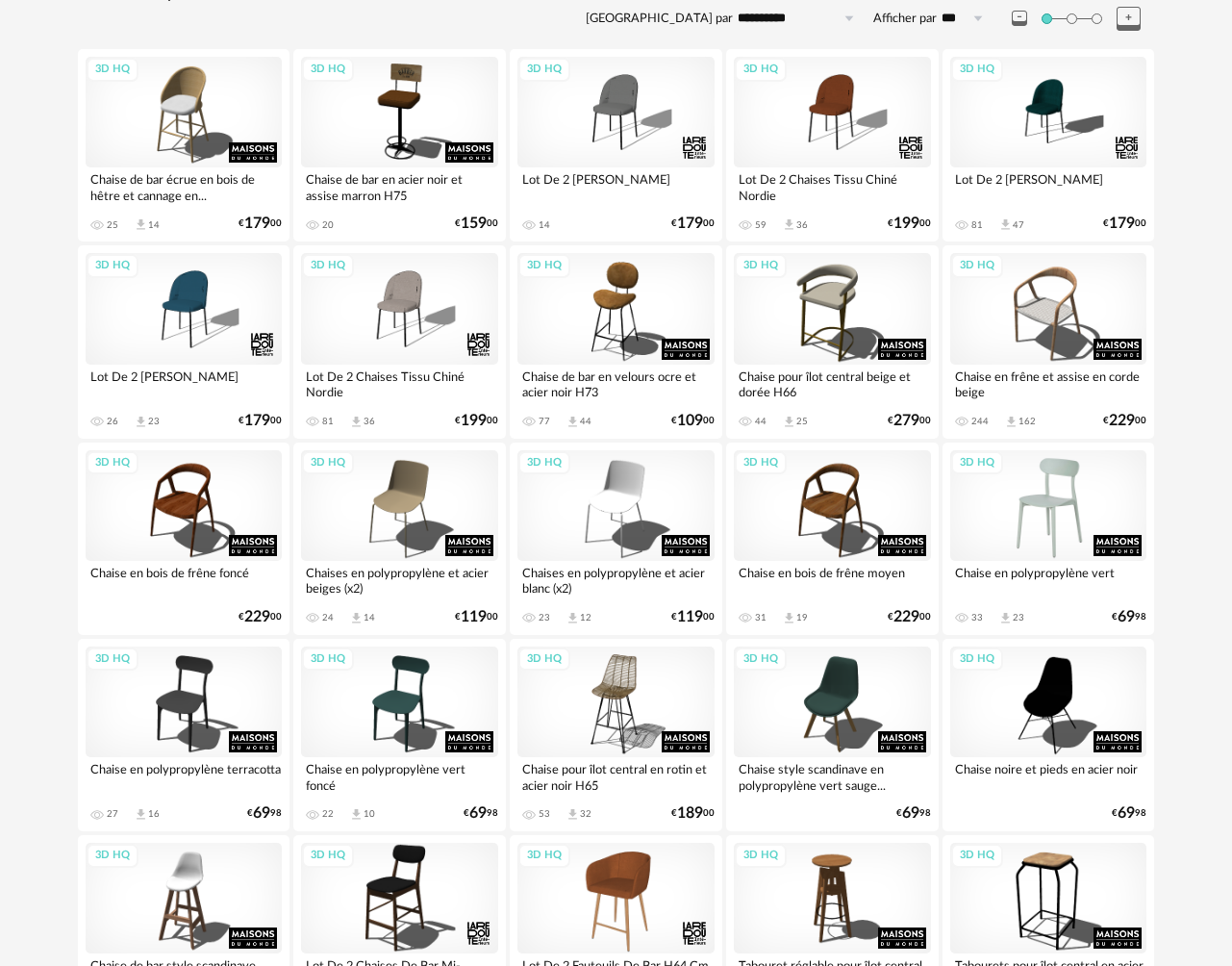
click at [1051, 540] on div "3D HQ" at bounding box center [1049, 506] width 198 height 110
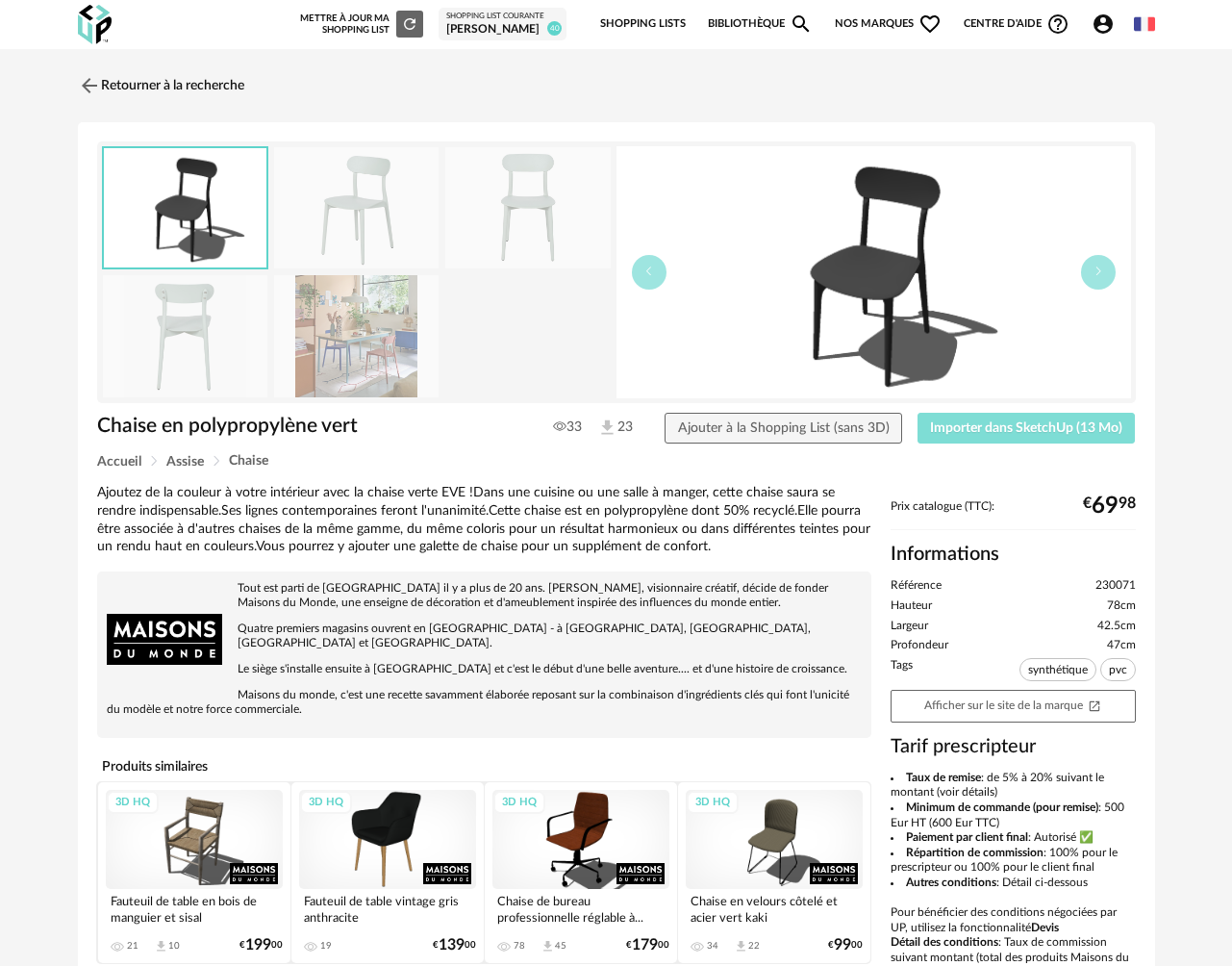
click at [1001, 415] on button "Importer dans SketchUp (13 Mo)" at bounding box center [1026, 428] width 218 height 31
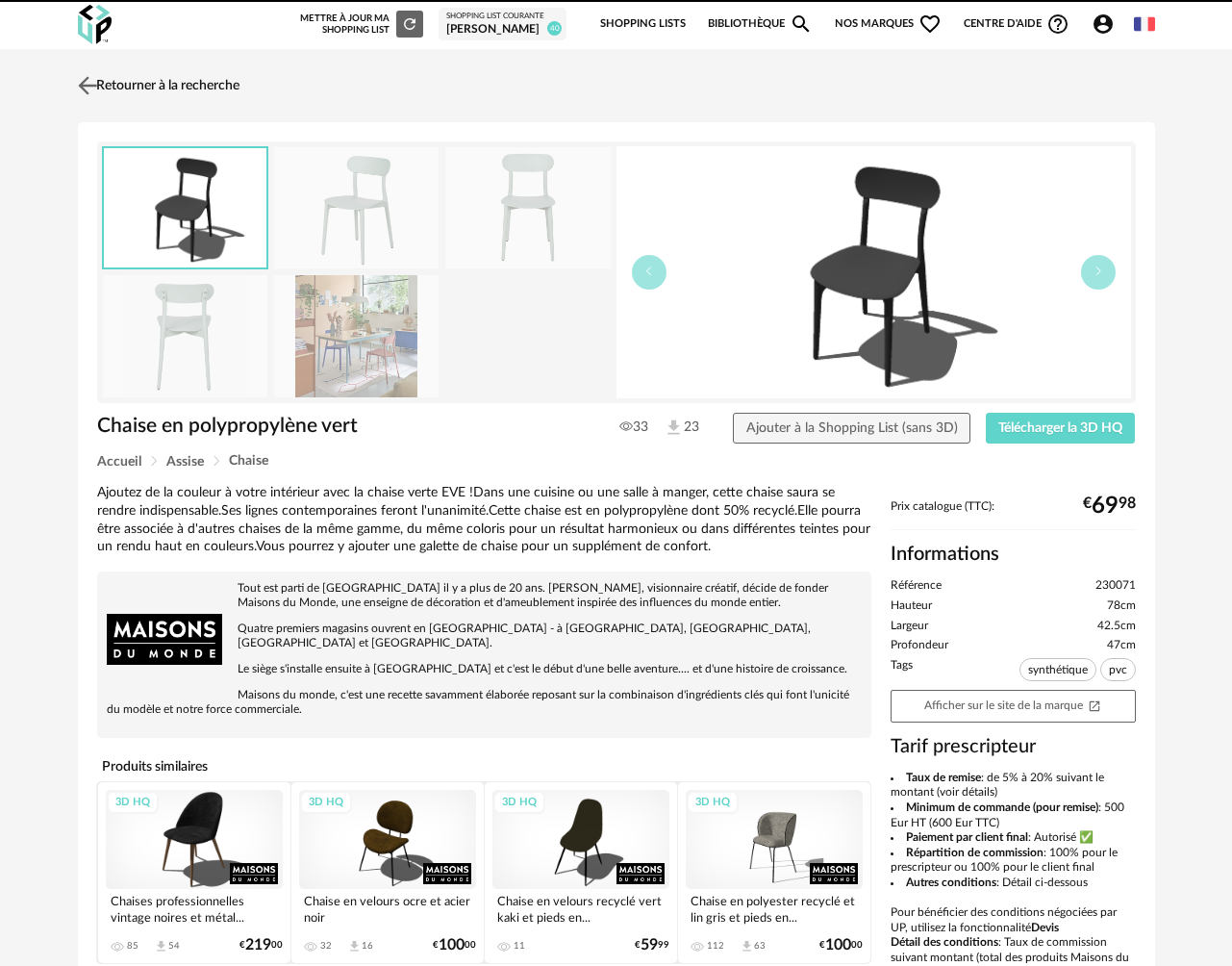
click at [179, 89] on link "Retourner à la recherche" at bounding box center [156, 86] width 167 height 43
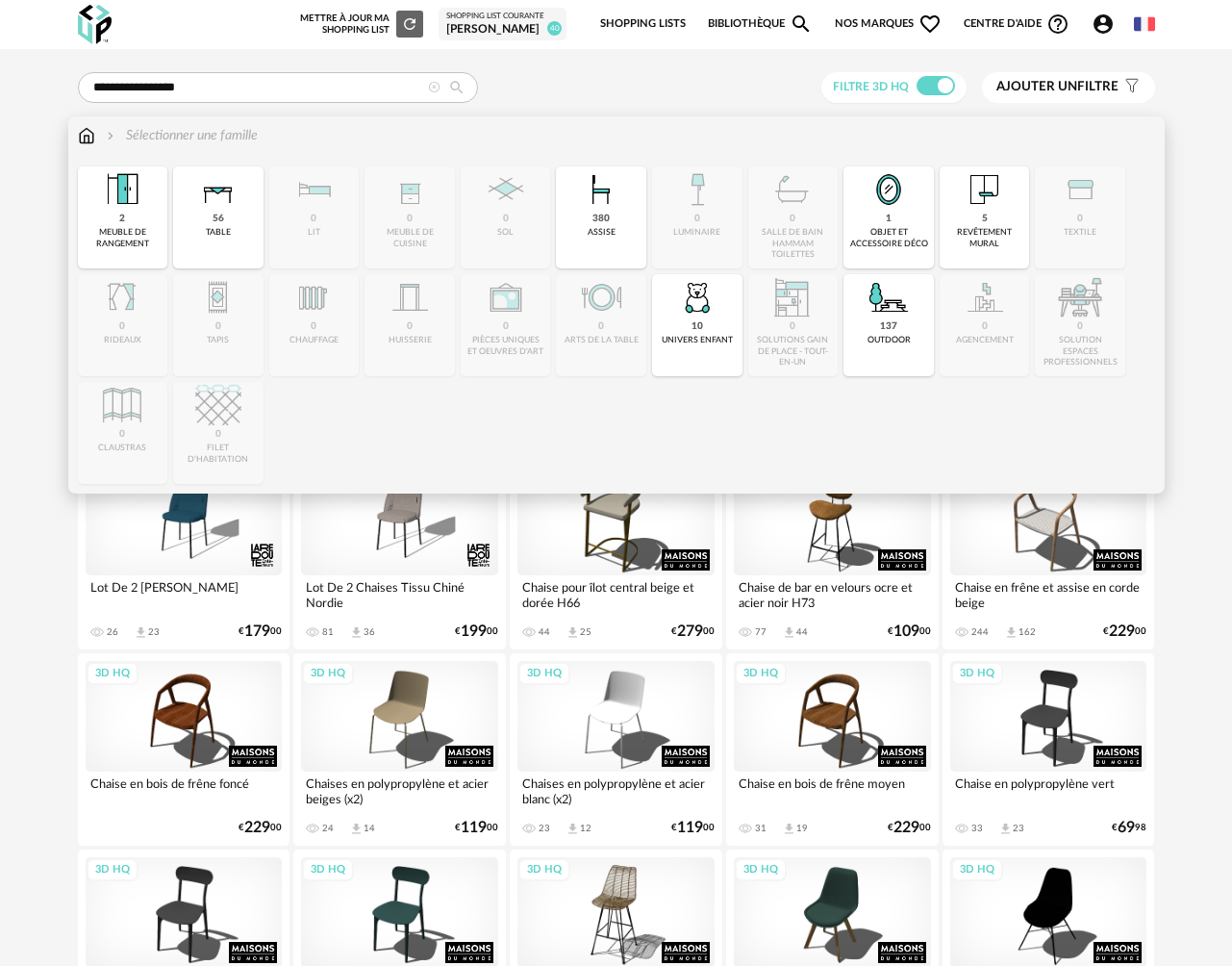
click at [83, 147] on div "Sélectionner une famille" at bounding box center [616, 146] width 1077 height 41
click at [83, 139] on img at bounding box center [86, 136] width 17 height 19
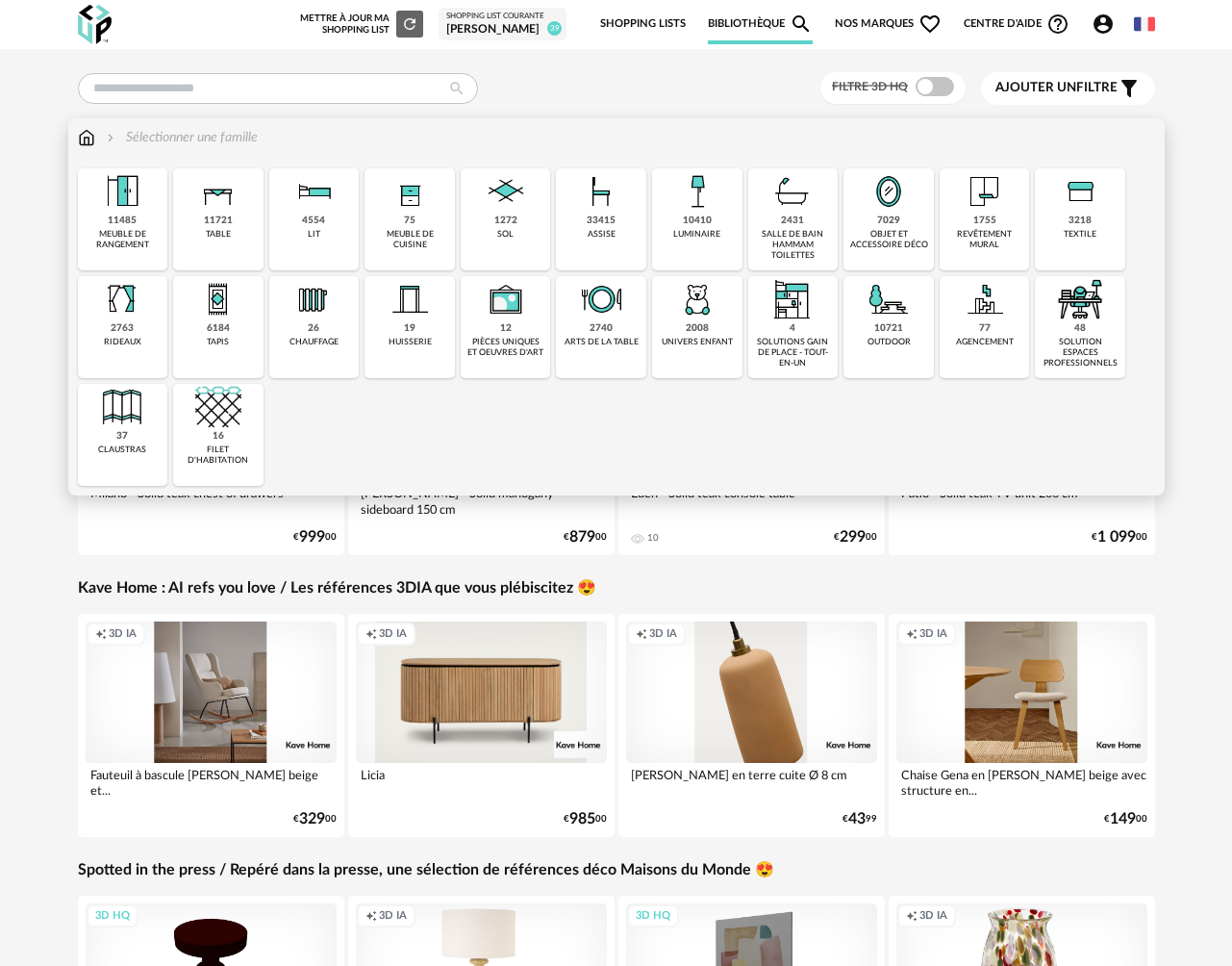
click at [905, 219] on div "7029 objet et accessoire déco" at bounding box center [888, 219] width 90 height 102
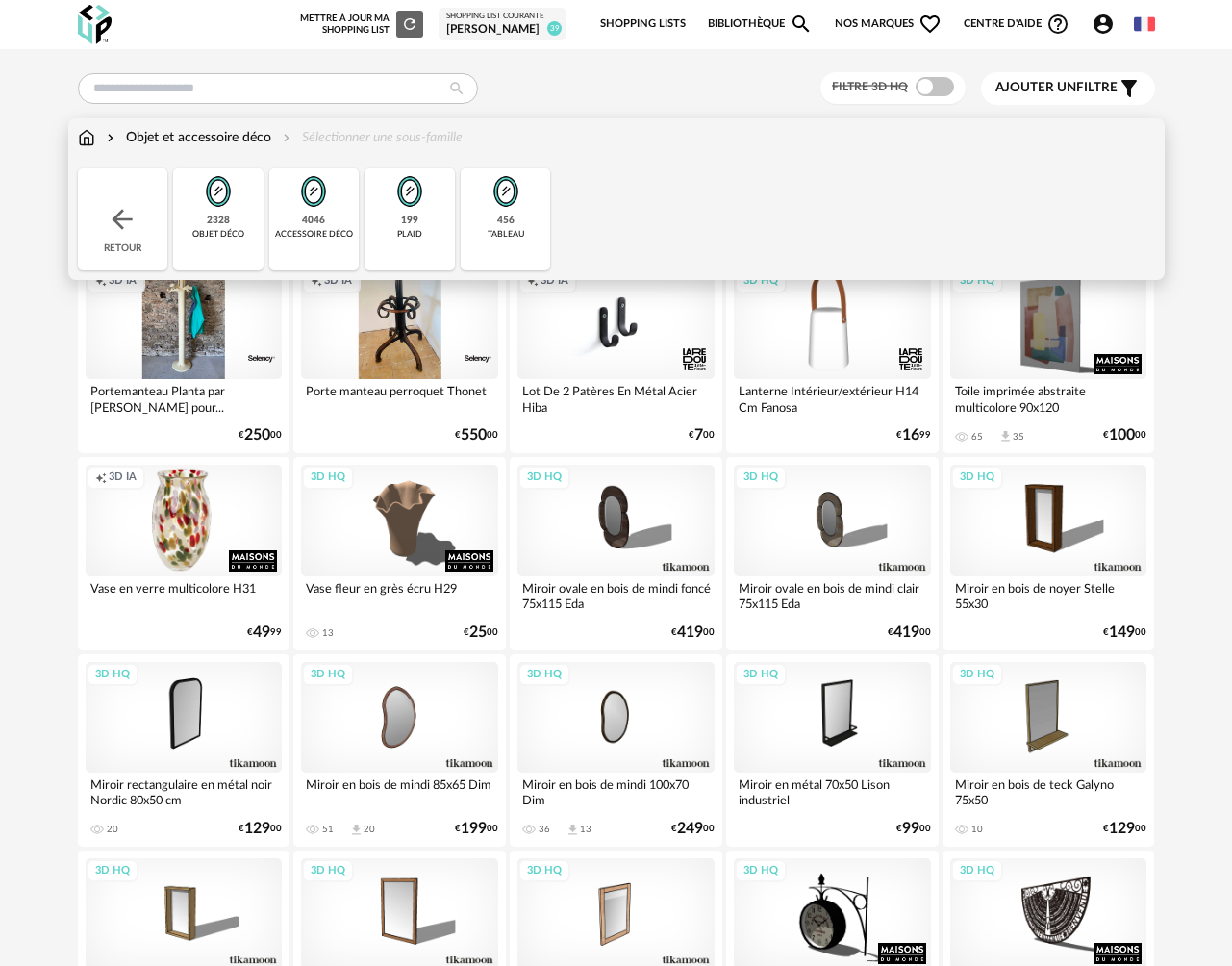
click at [489, 234] on div "tableau" at bounding box center [506, 234] width 37 height 11
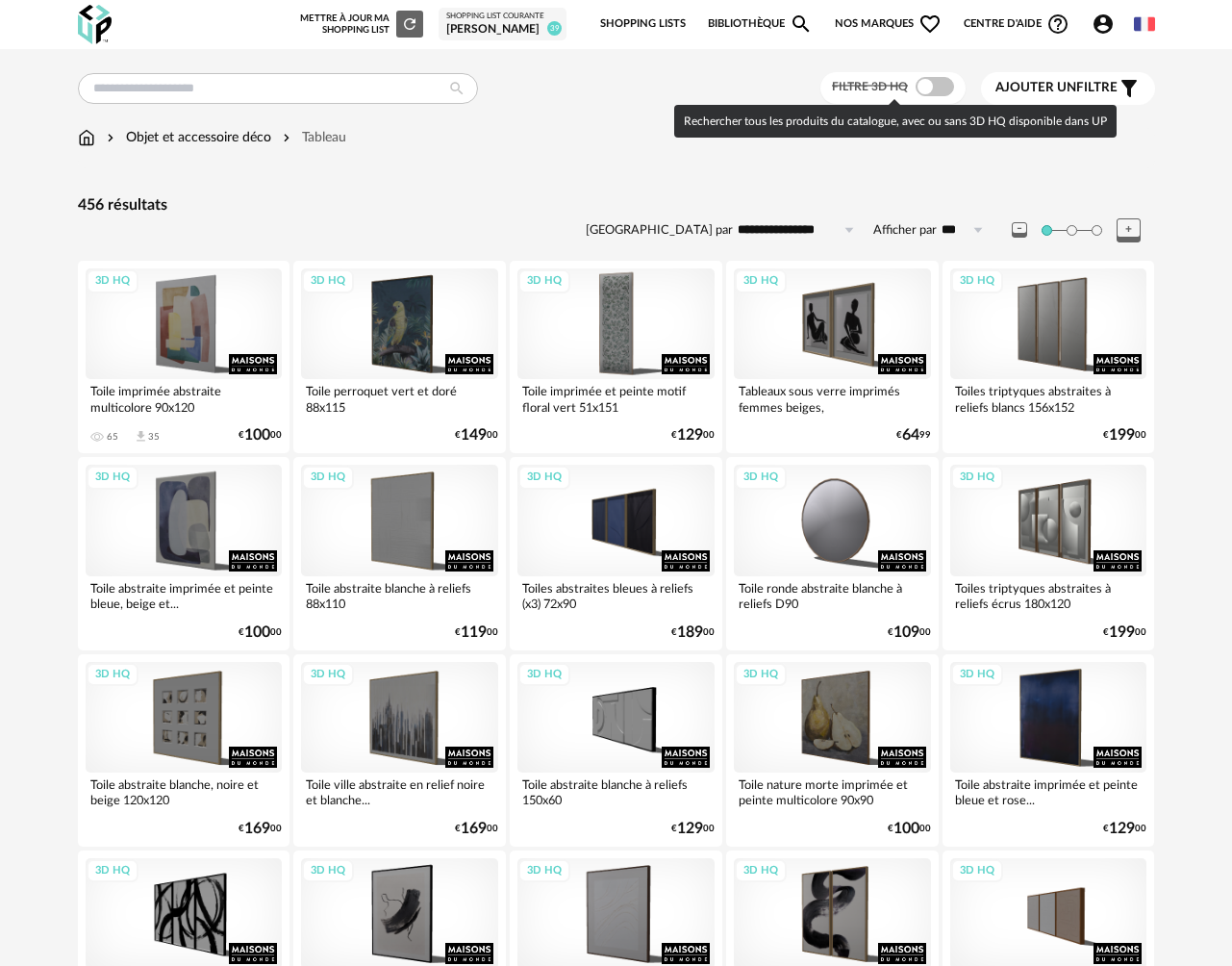
click at [932, 89] on span at bounding box center [935, 86] width 39 height 19
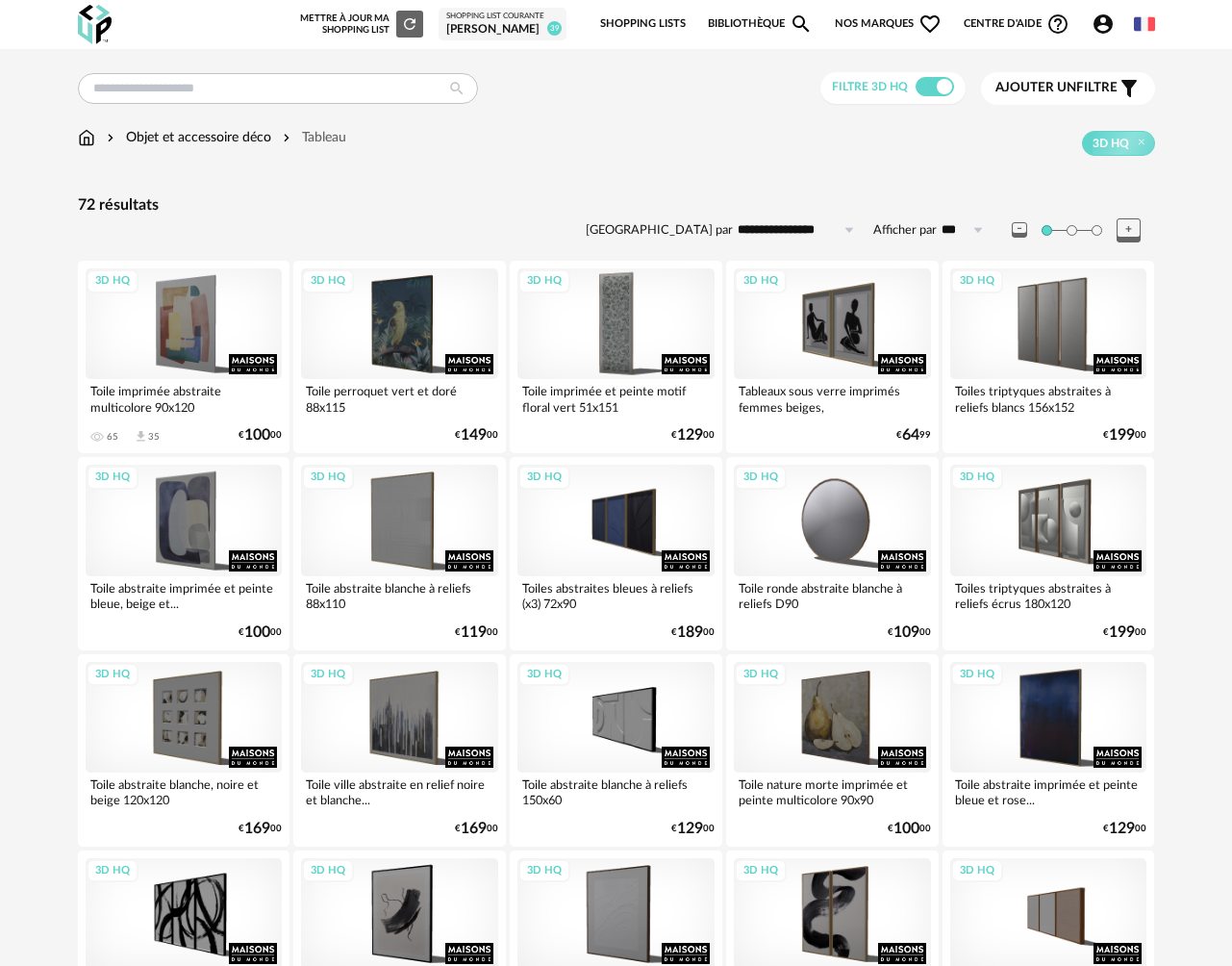
click at [782, 230] on input "**********" at bounding box center [798, 230] width 133 height 31
click at [787, 321] on span "Prix croissant" at bounding box center [798, 313] width 92 height 16
type input "**********"
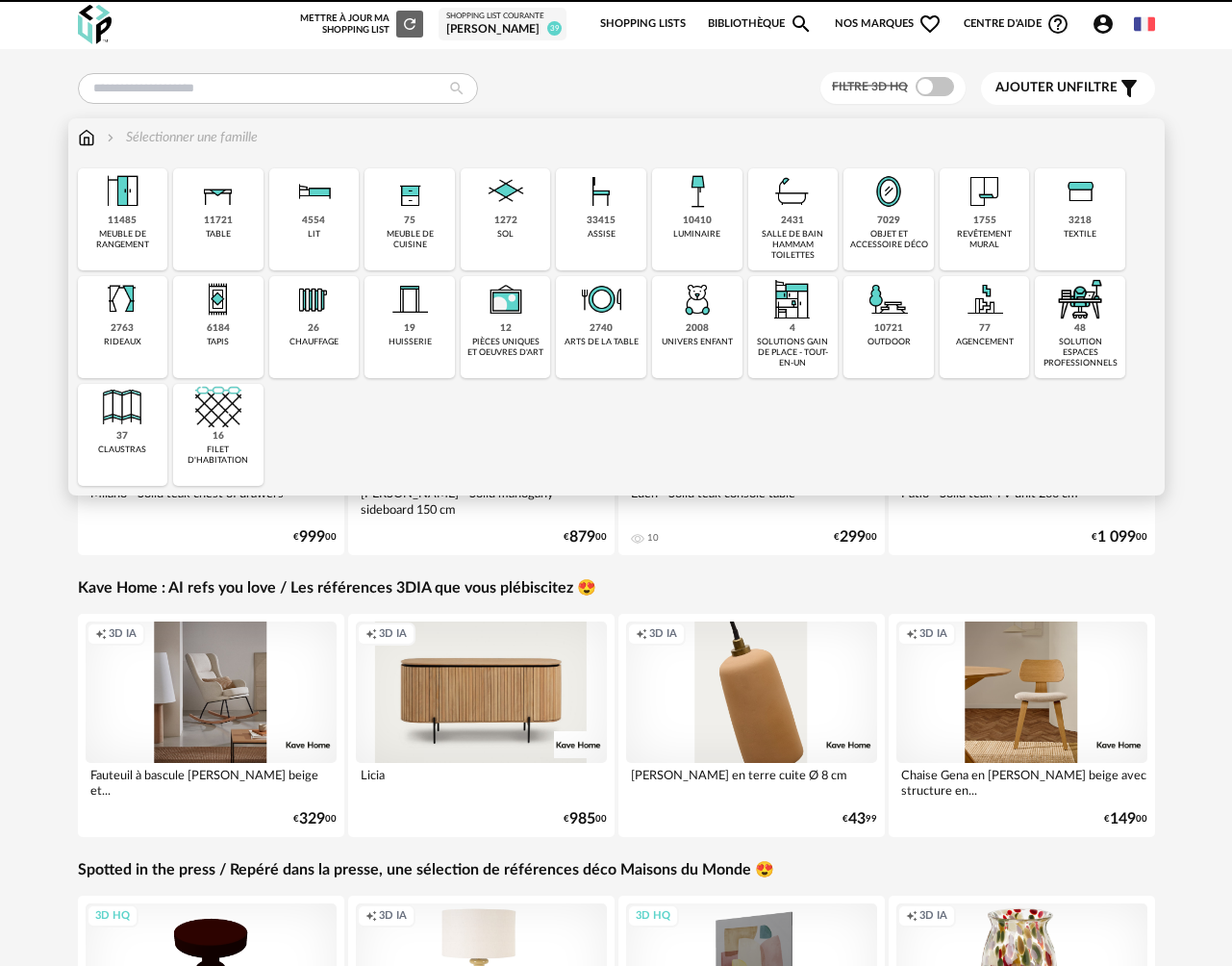
click at [407, 247] on div "meuble de cuisine" at bounding box center [409, 239] width 78 height 22
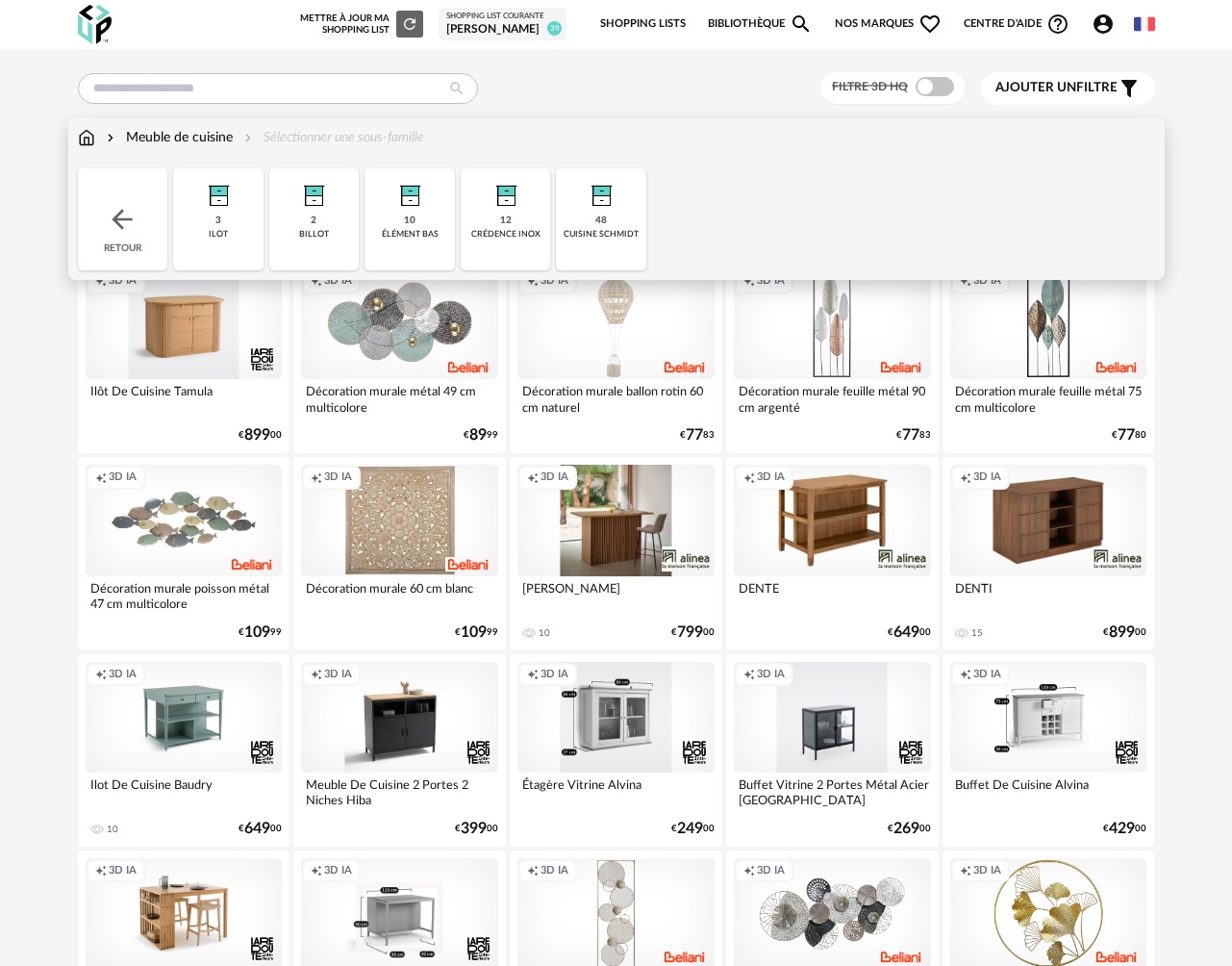
click at [407, 247] on div "10 élément bas" at bounding box center [409, 219] width 90 height 102
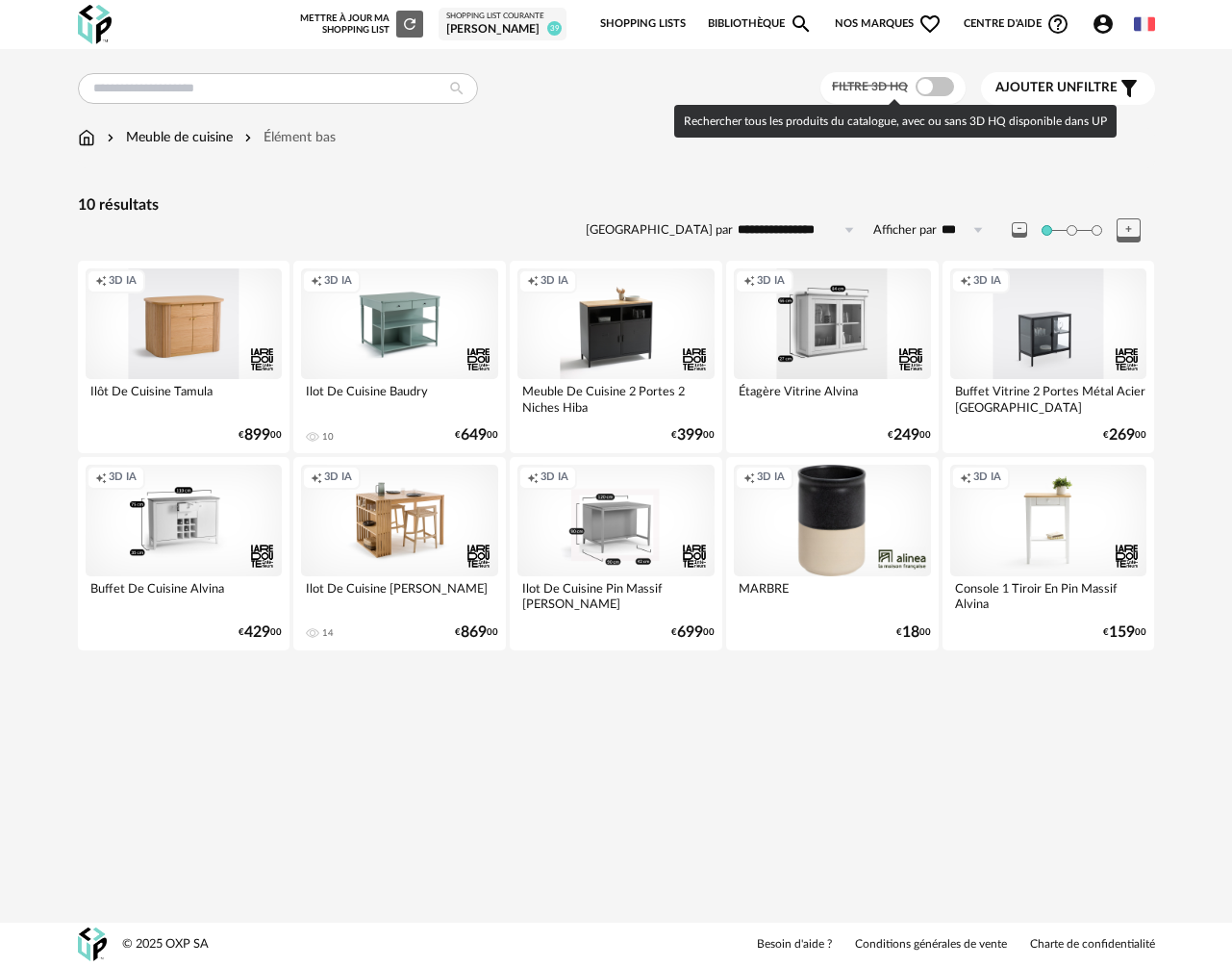
click at [943, 92] on span at bounding box center [935, 86] width 39 height 19
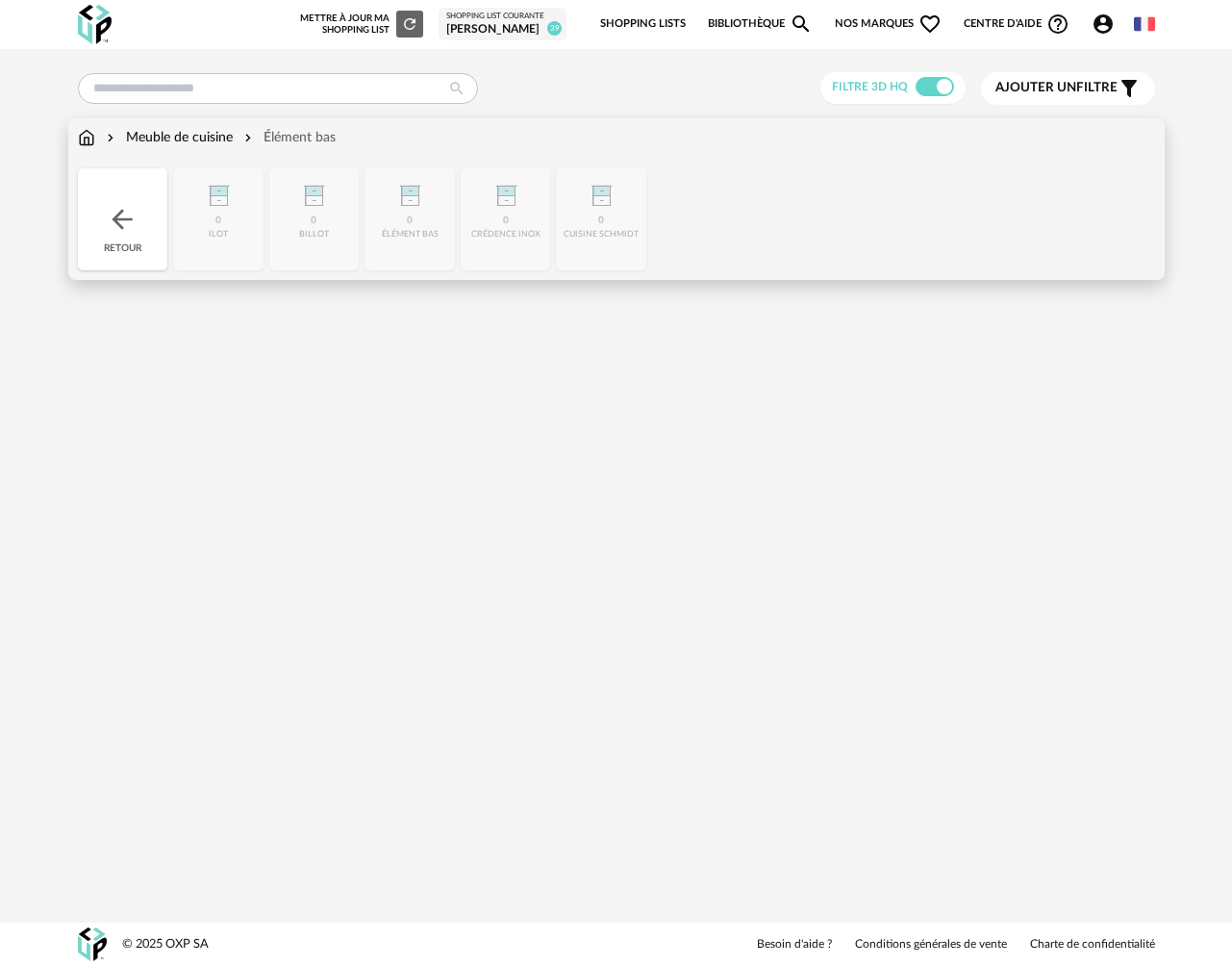
click at [137, 140] on div "Meuble de cuisine" at bounding box center [168, 138] width 130 height 19
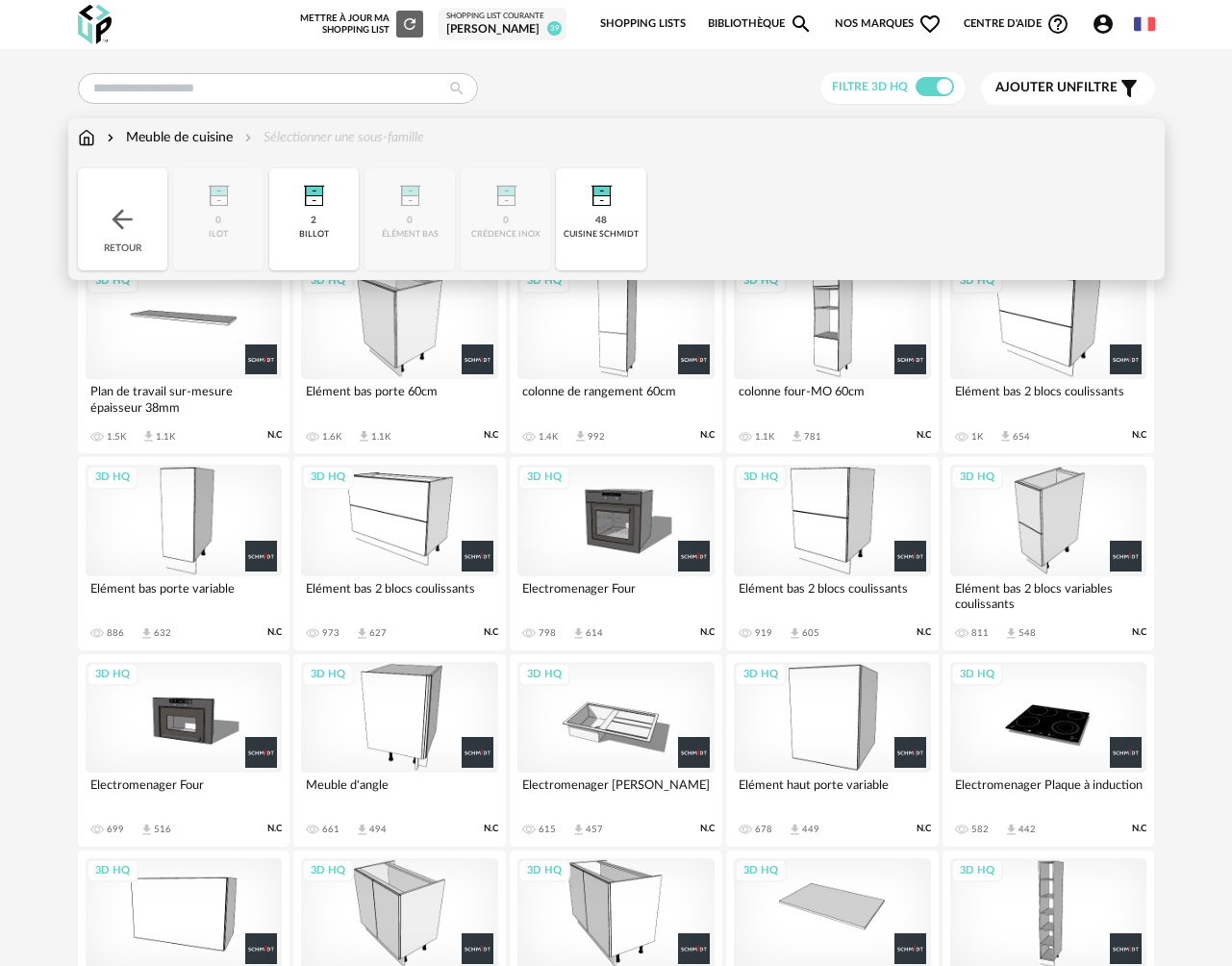
click at [84, 145] on img at bounding box center [86, 138] width 17 height 19
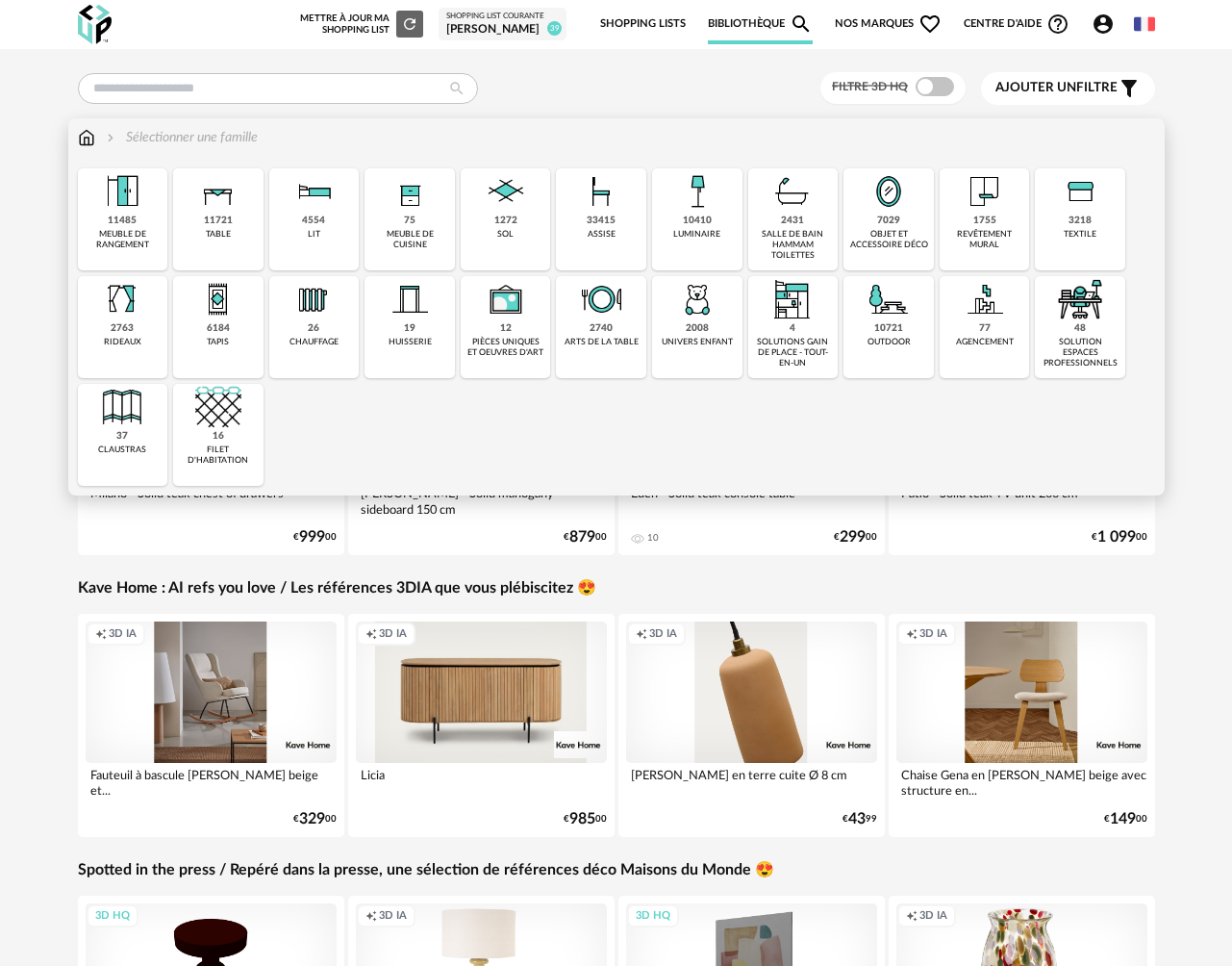
click at [424, 235] on div "meuble de cuisine" at bounding box center [409, 239] width 78 height 22
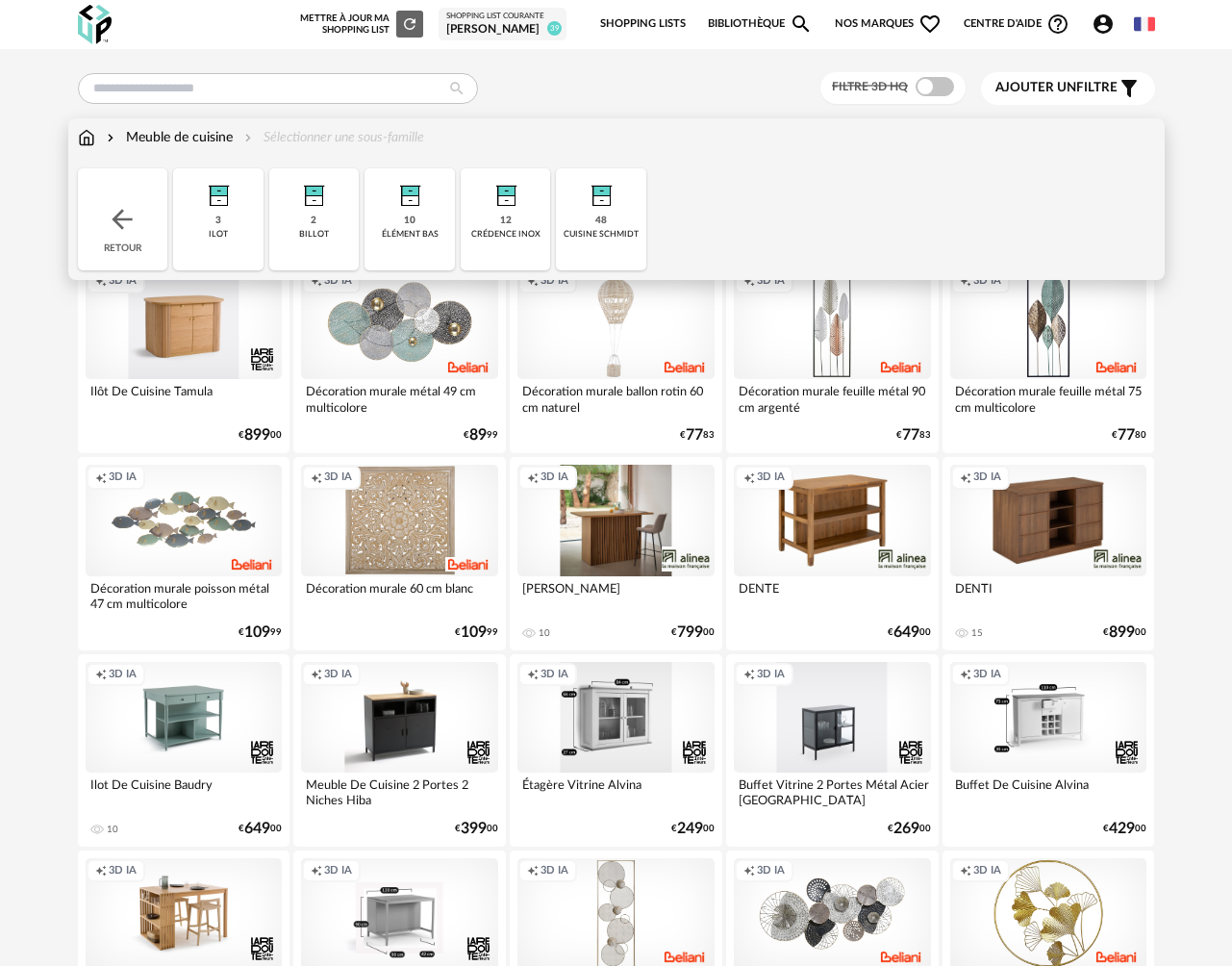
click at [600, 224] on div "48" at bounding box center [601, 220] width 12 height 13
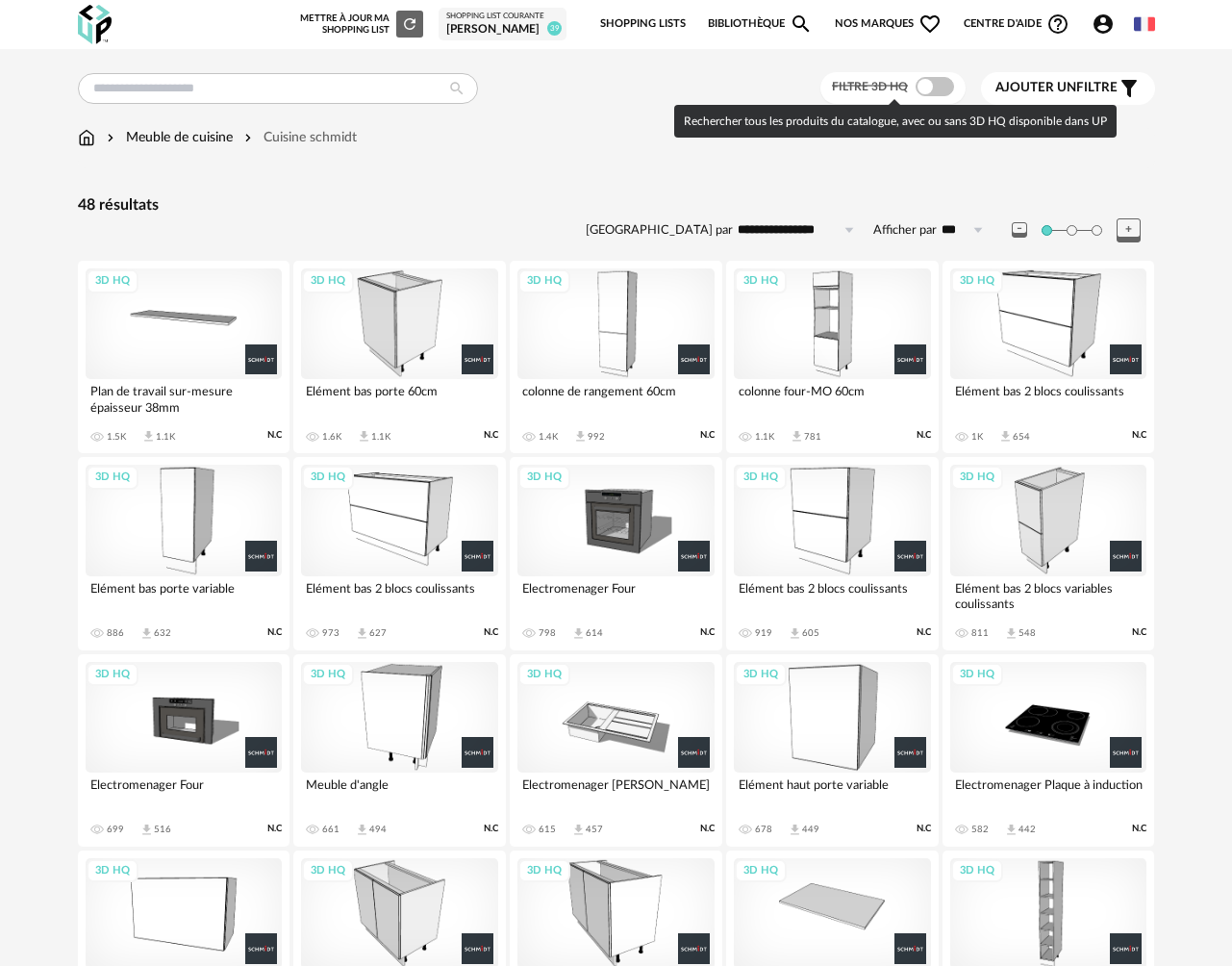
click at [941, 84] on span at bounding box center [935, 86] width 39 height 19
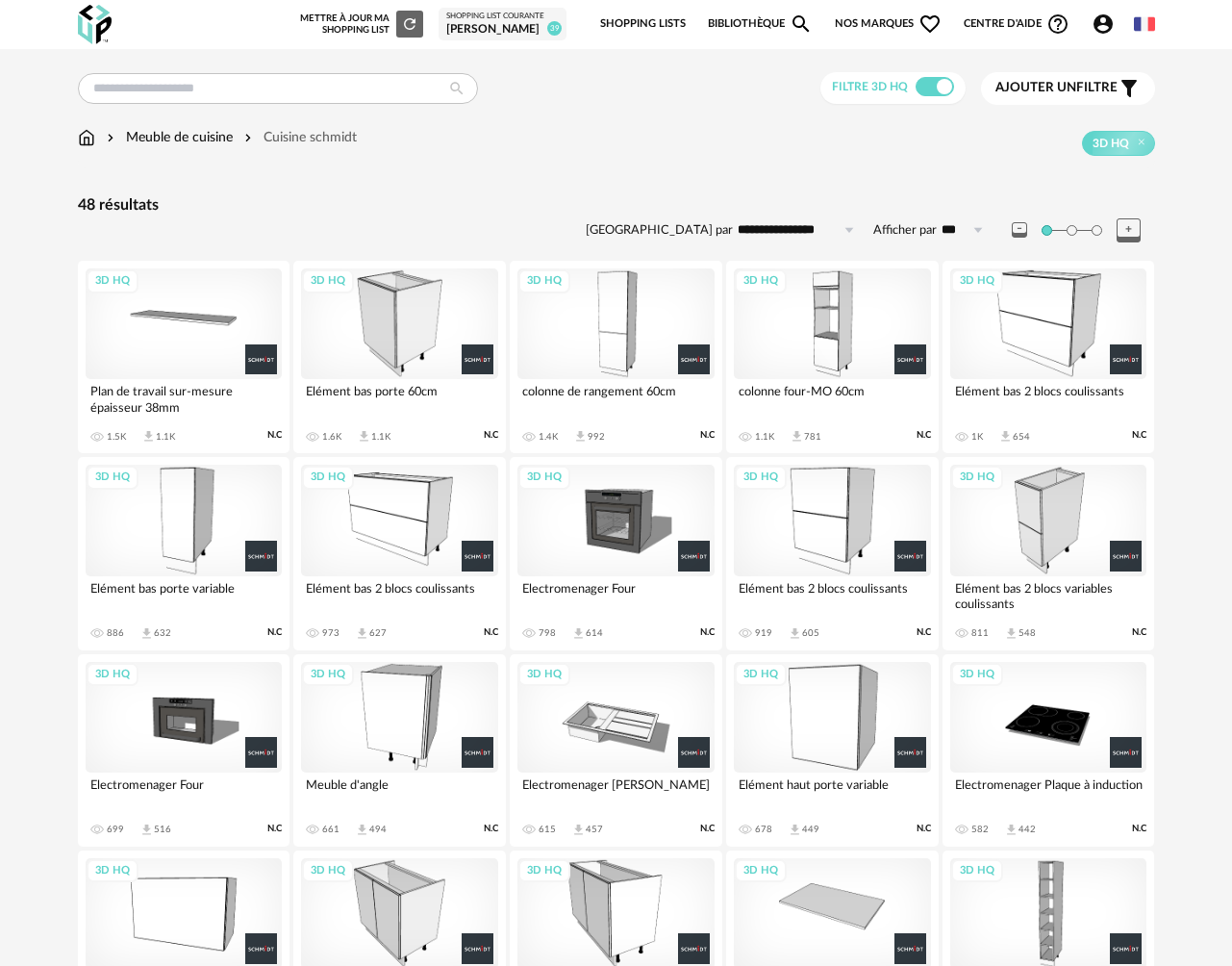
click at [415, 523] on div "3D HQ" at bounding box center [400, 520] width 198 height 110
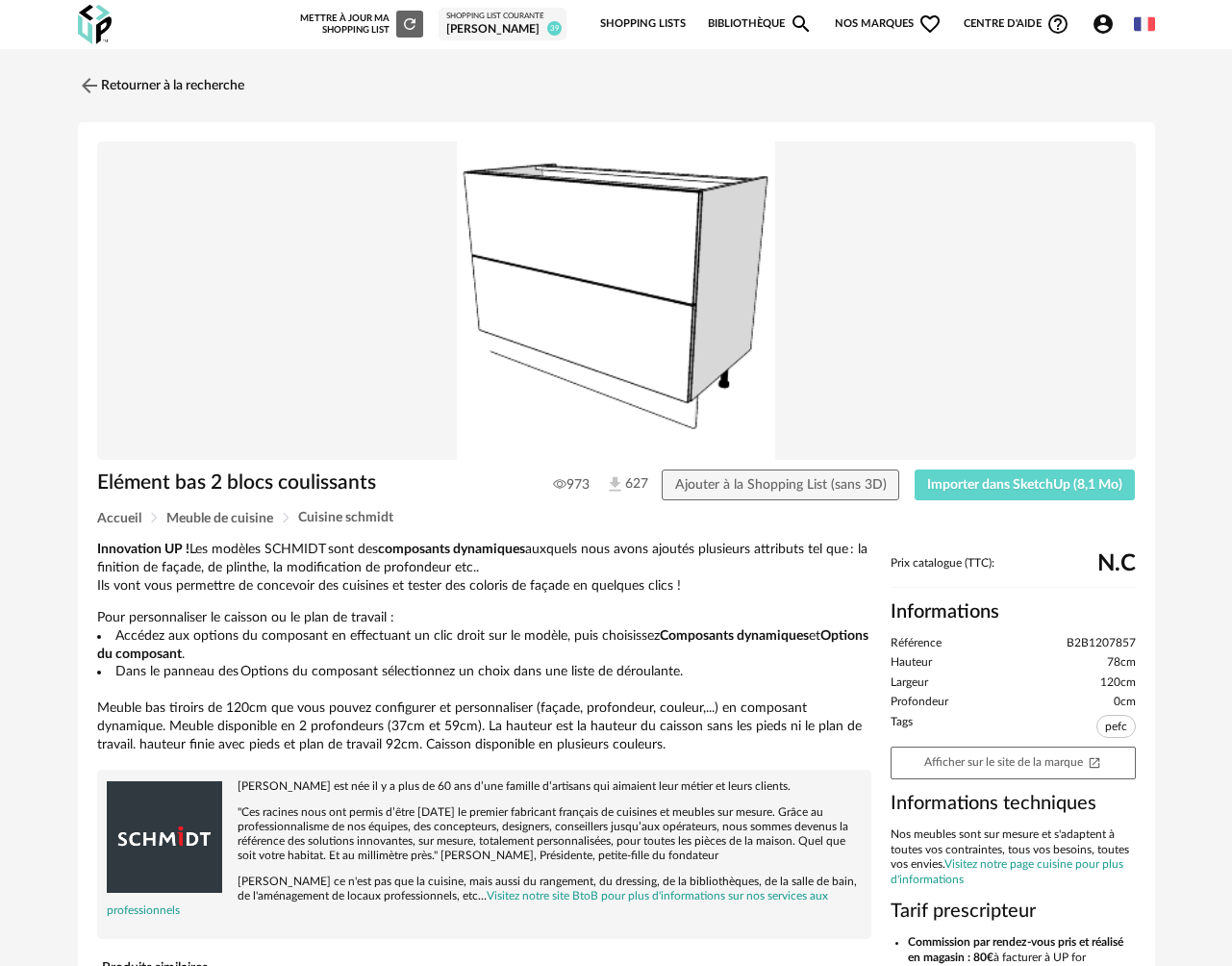
click at [941, 505] on div "Elément bas 2 blocs coulissants 973 627 Ajouter à la Shopping List (sans 3D) Im…" at bounding box center [616, 489] width 1058 height 42
click at [942, 486] on span "Importer dans SketchUp (8,1 Mo)" at bounding box center [1025, 484] width 196 height 14
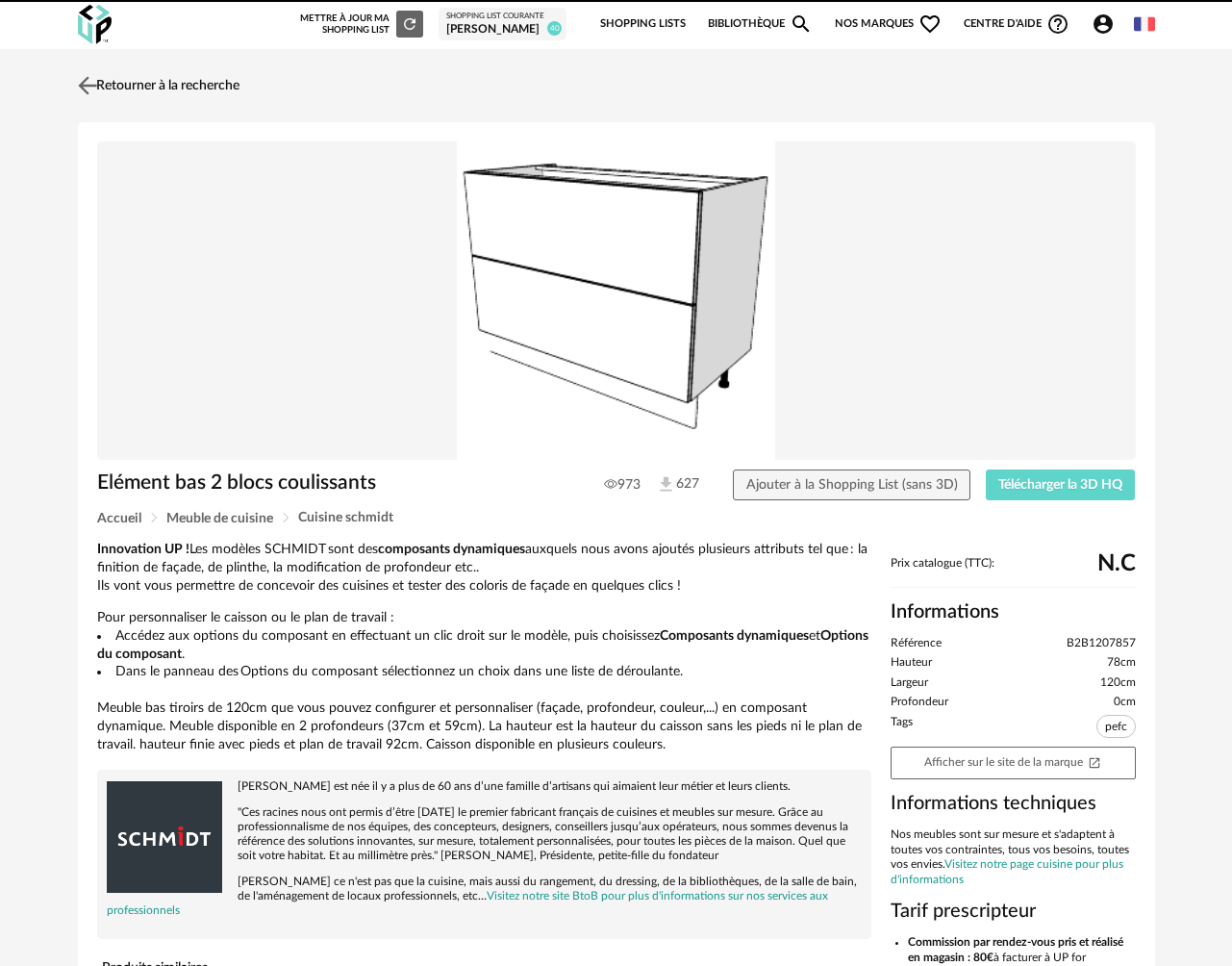
click at [231, 84] on link "Retourner à la recherche" at bounding box center [156, 86] width 167 height 43
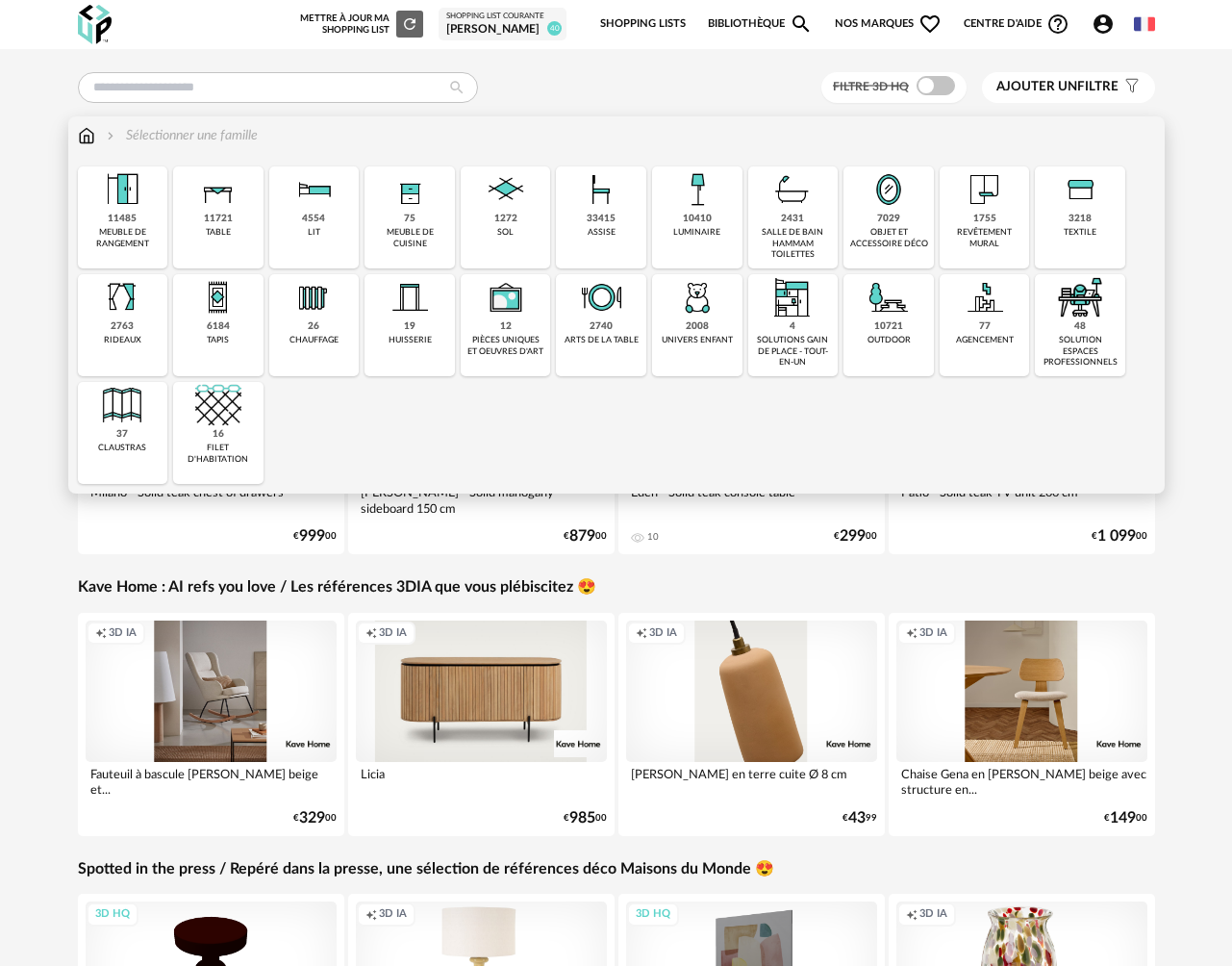
click at [417, 235] on div "meuble de cuisine" at bounding box center [409, 237] width 78 height 22
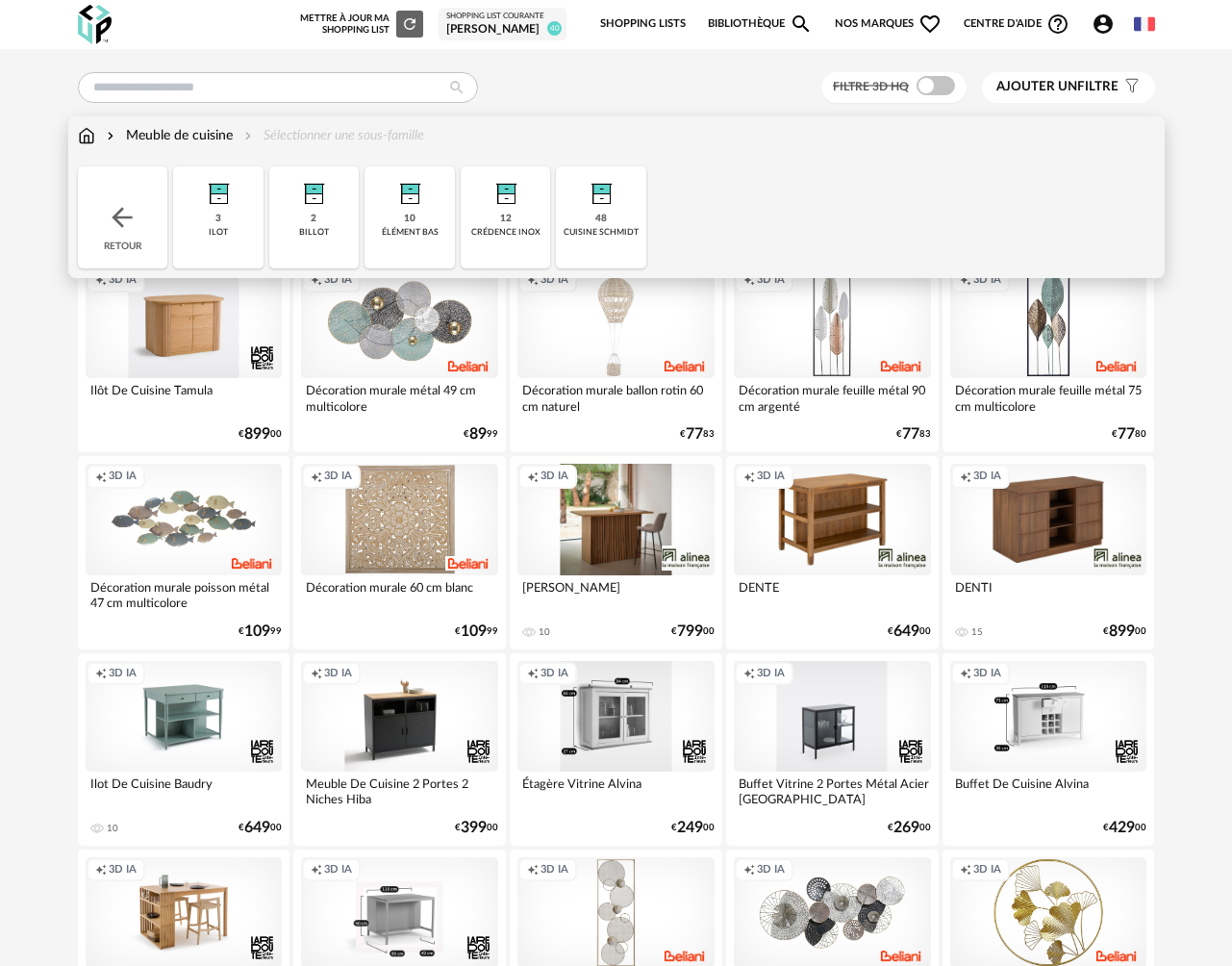
click at [612, 230] on div "cuisine schmidt" at bounding box center [601, 232] width 75 height 11
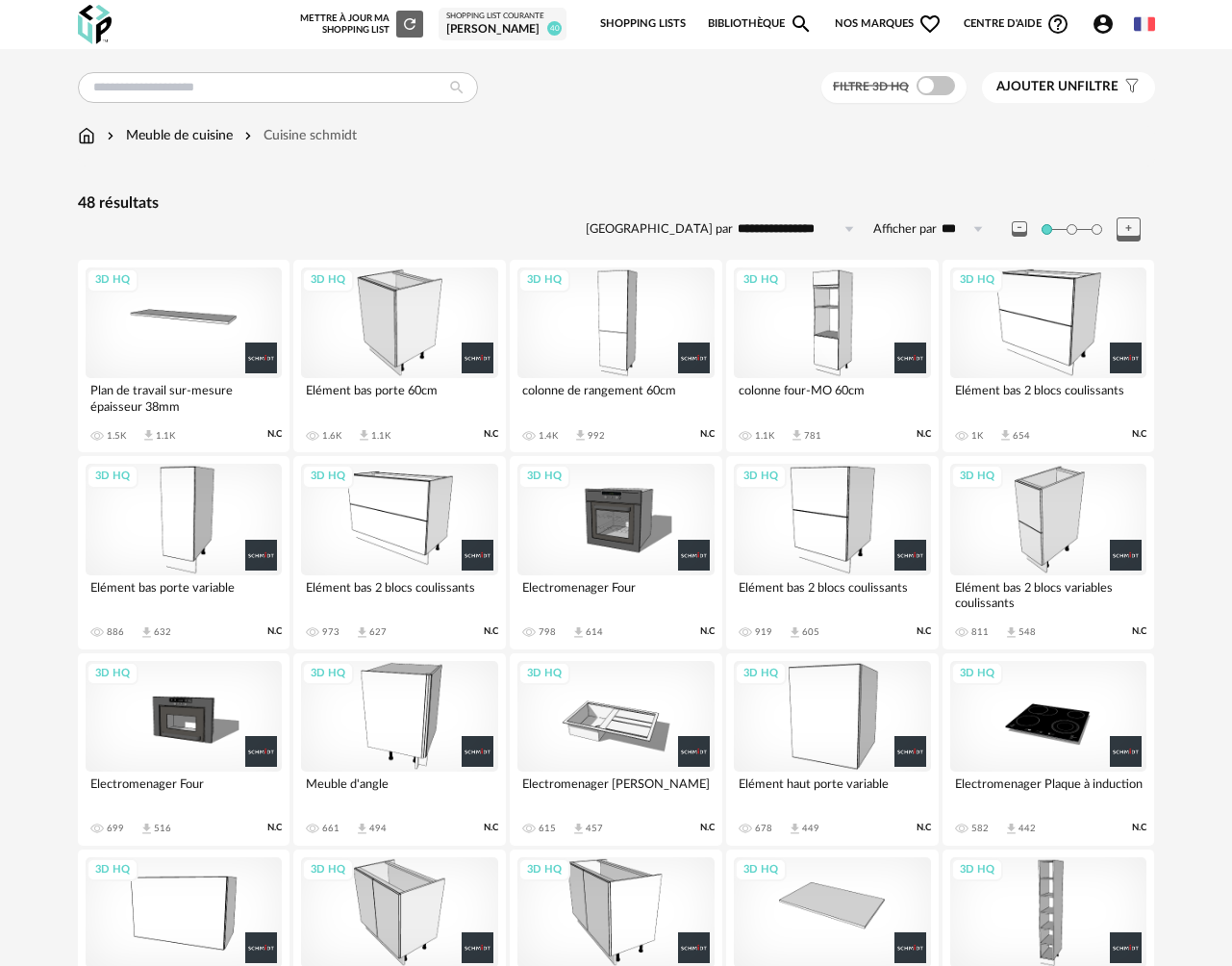
click at [1061, 333] on div "3D HQ" at bounding box center [1049, 323] width 198 height 110
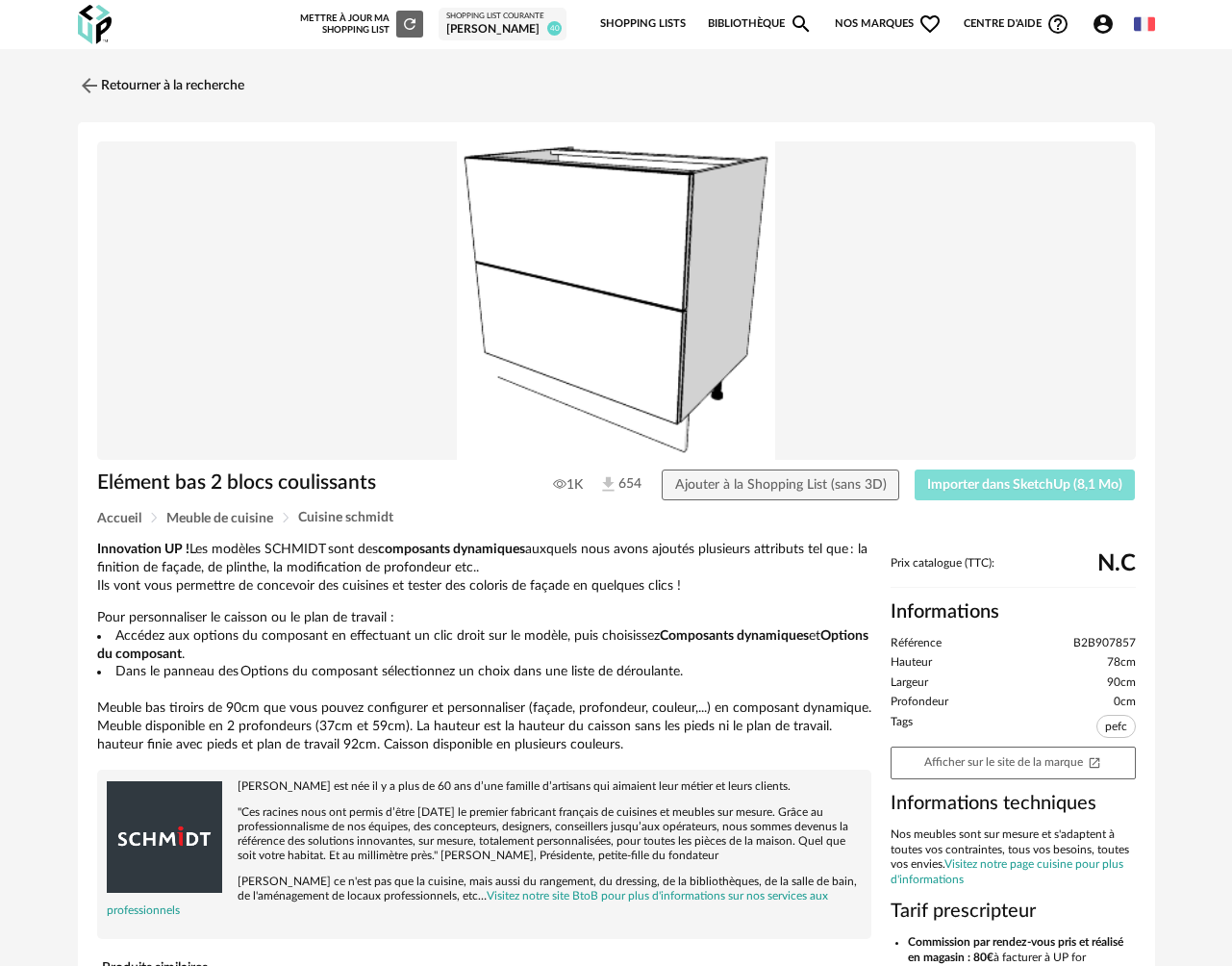
click at [996, 483] on span "Importer dans SketchUp (8,1 Mo)" at bounding box center [1025, 484] width 196 height 14
